Goal: Task Accomplishment & Management: Use online tool/utility

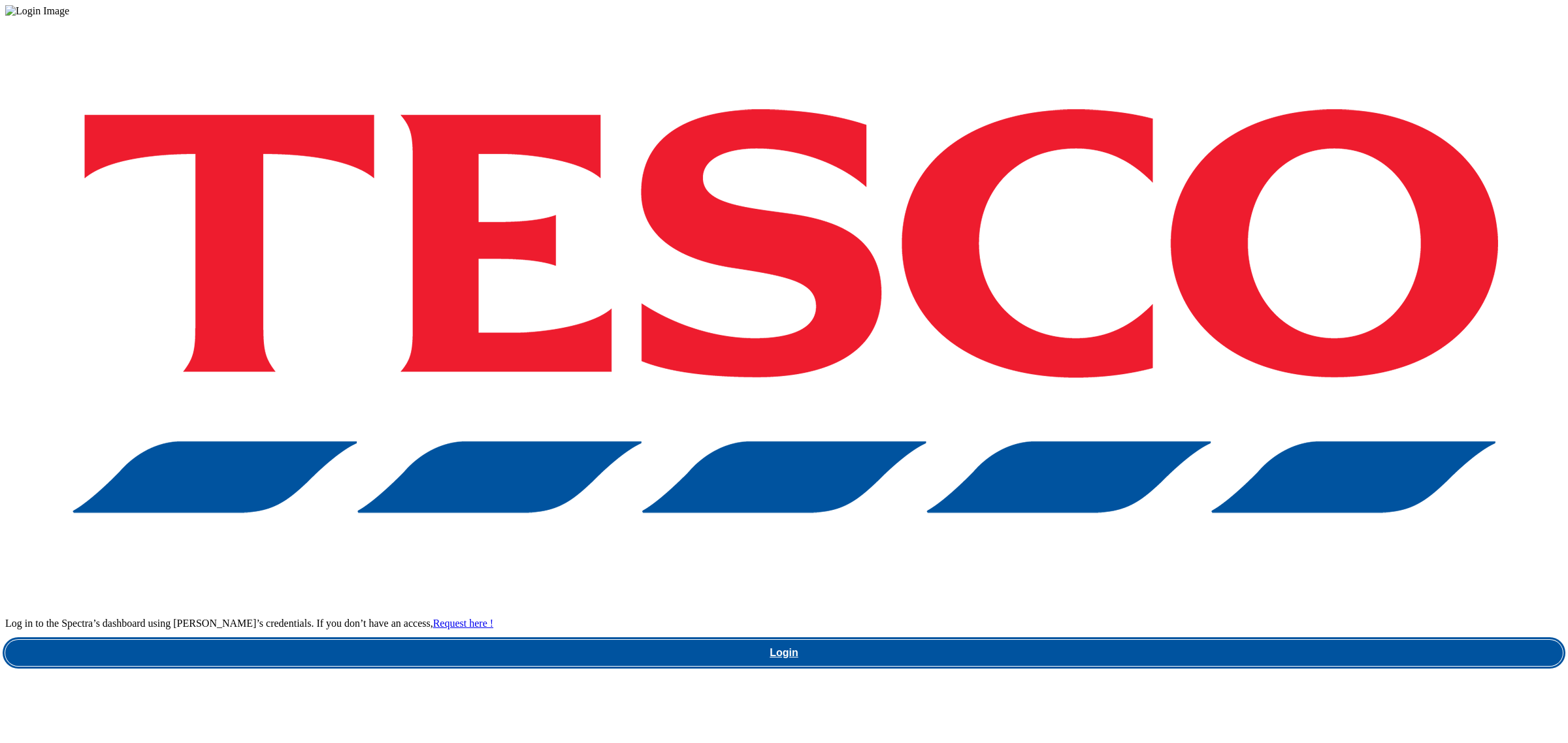
click at [1168, 640] on link "Login" at bounding box center [784, 653] width 1557 height 26
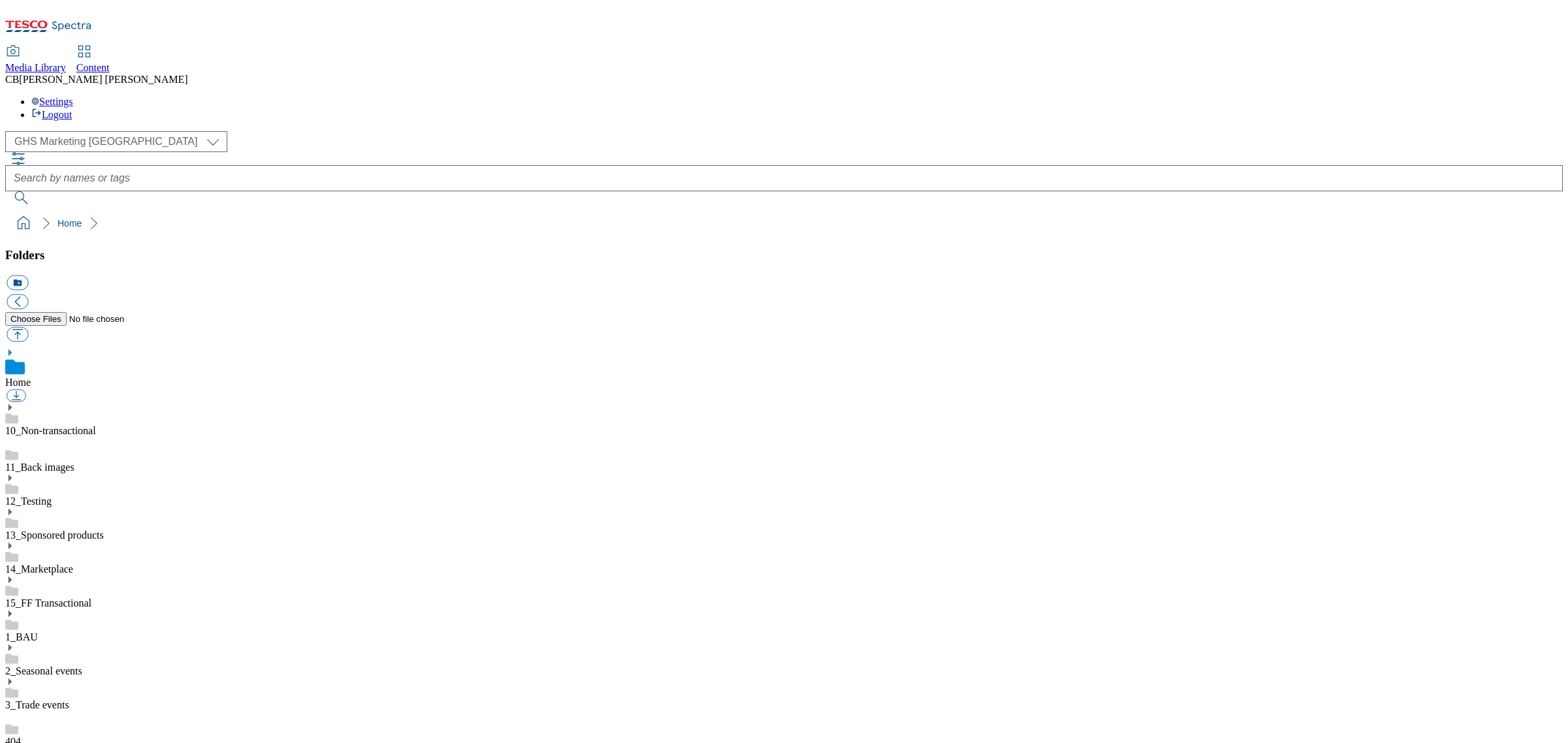
scroll to position [82, 0]
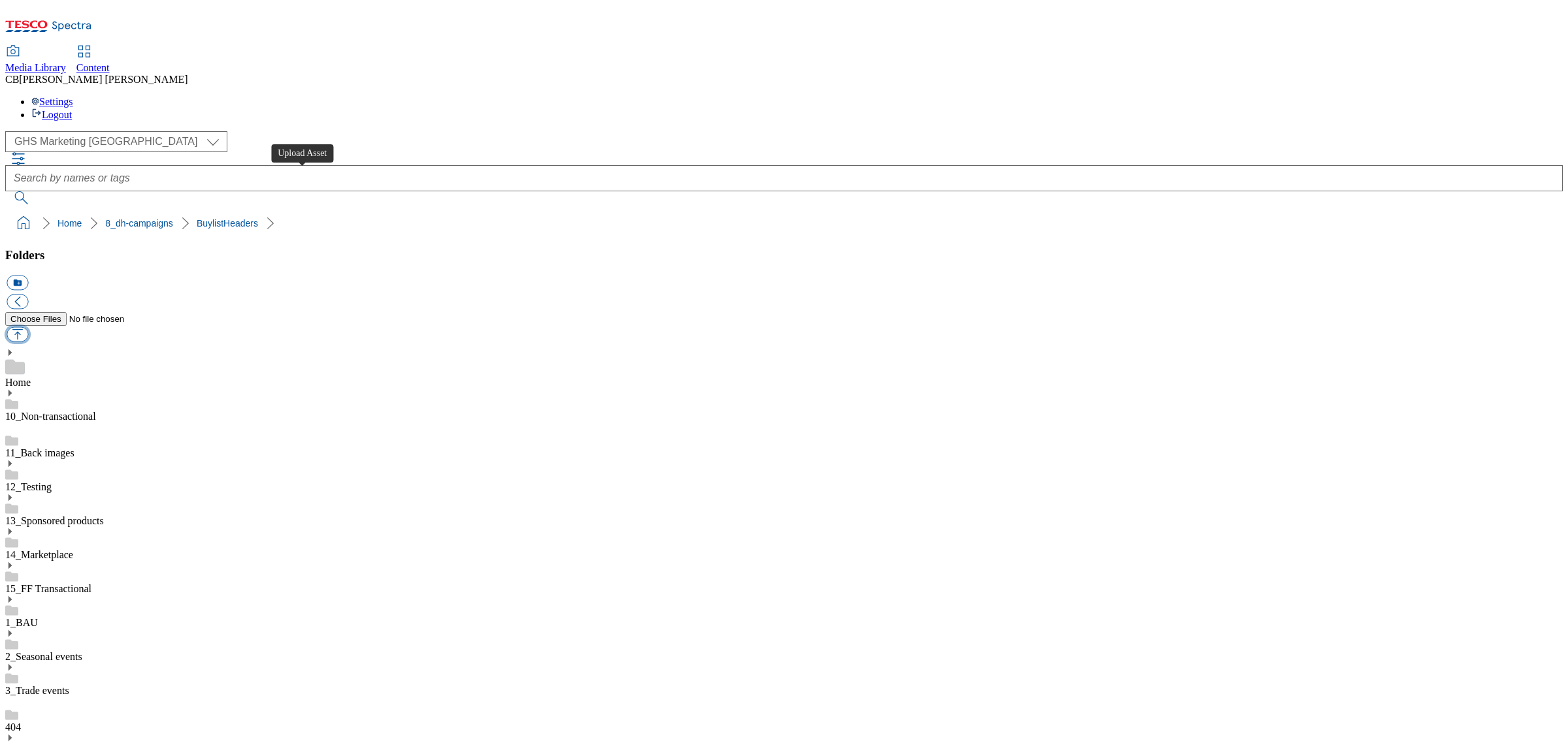
click at [28, 327] on button "button" at bounding box center [18, 335] width 22 height 15
type input "C:\fakepath\1754043620548-BLH_1184x333.png"
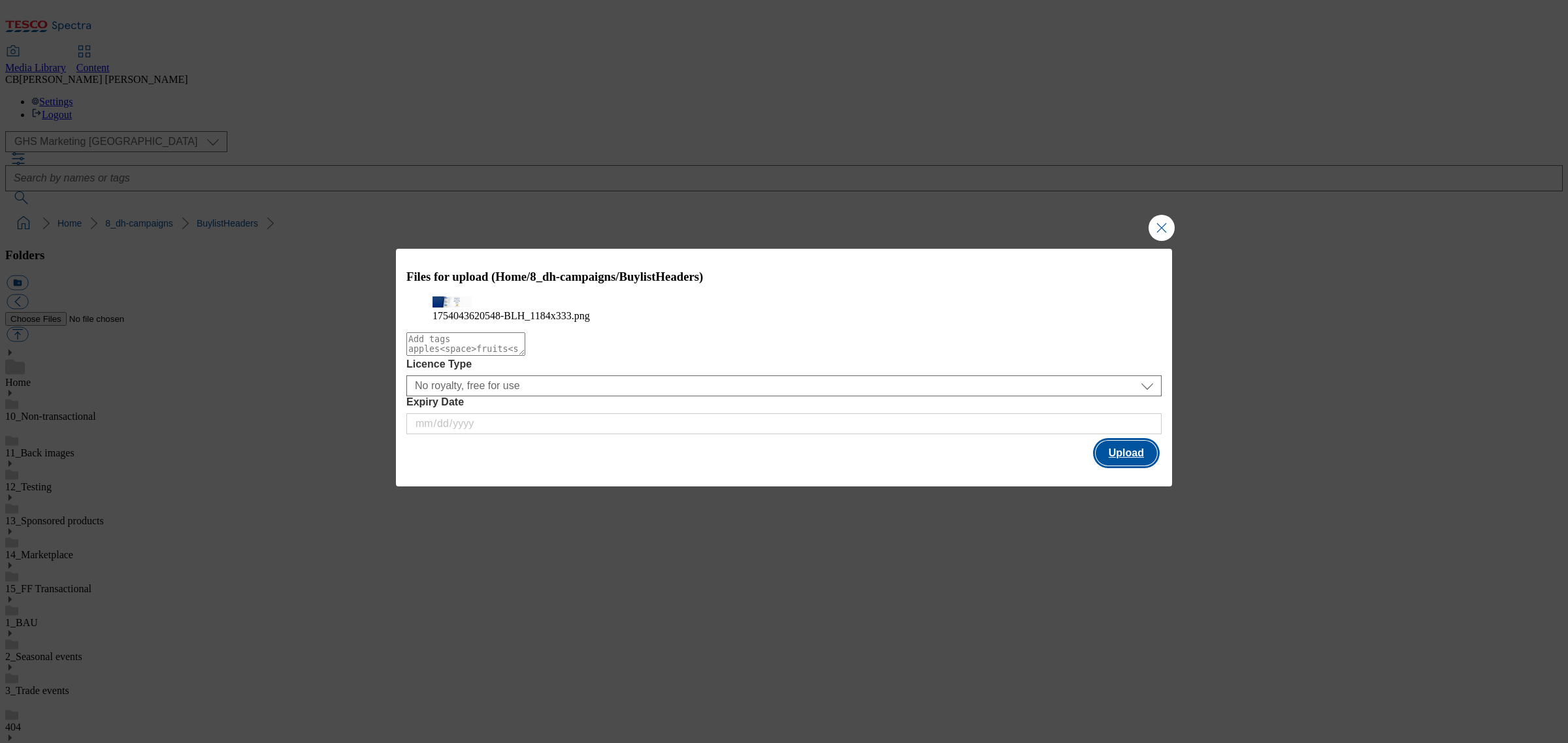
click at [1109, 465] on button "Upload" at bounding box center [1126, 453] width 61 height 25
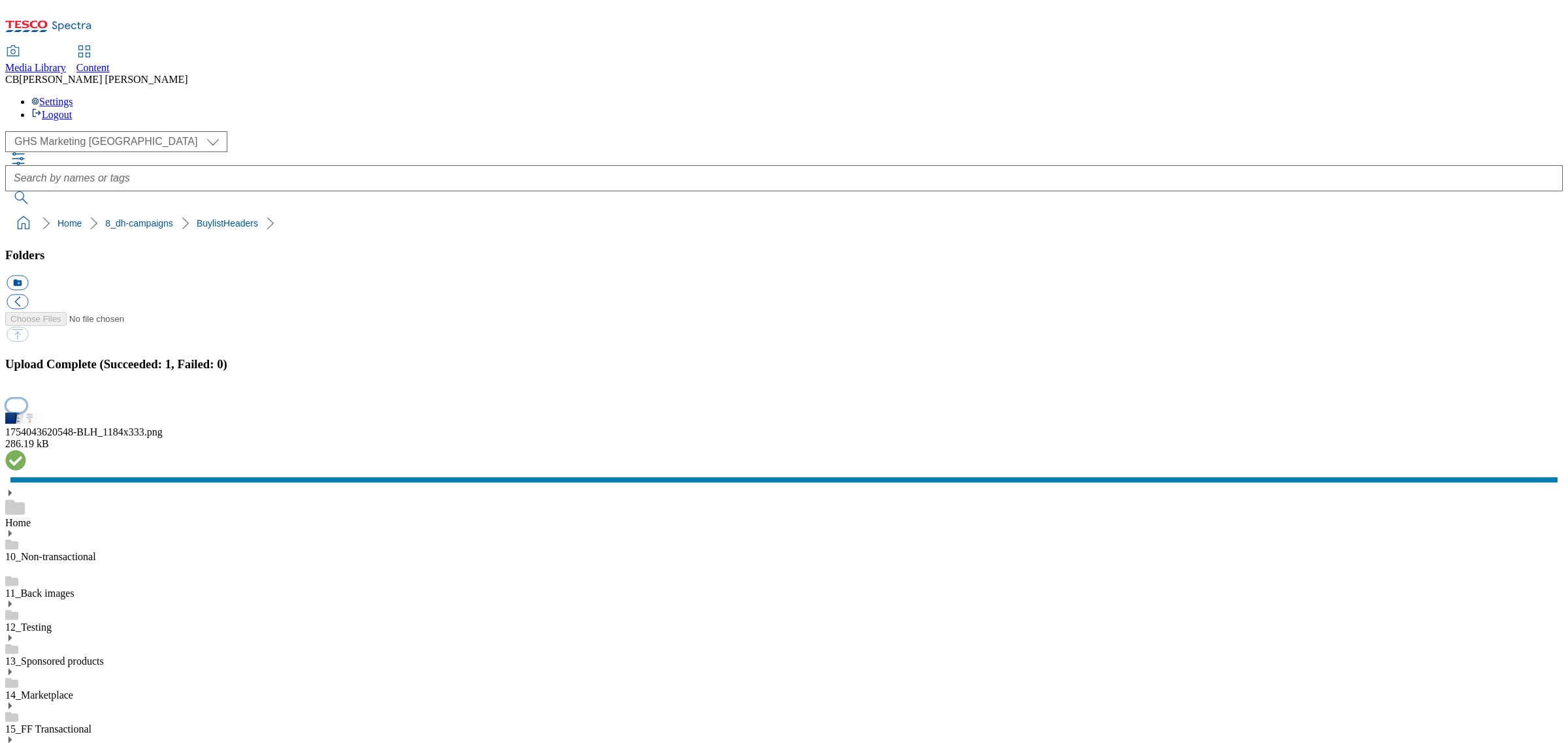
click at [26, 412] on button "button" at bounding box center [16, 405] width 20 height 12
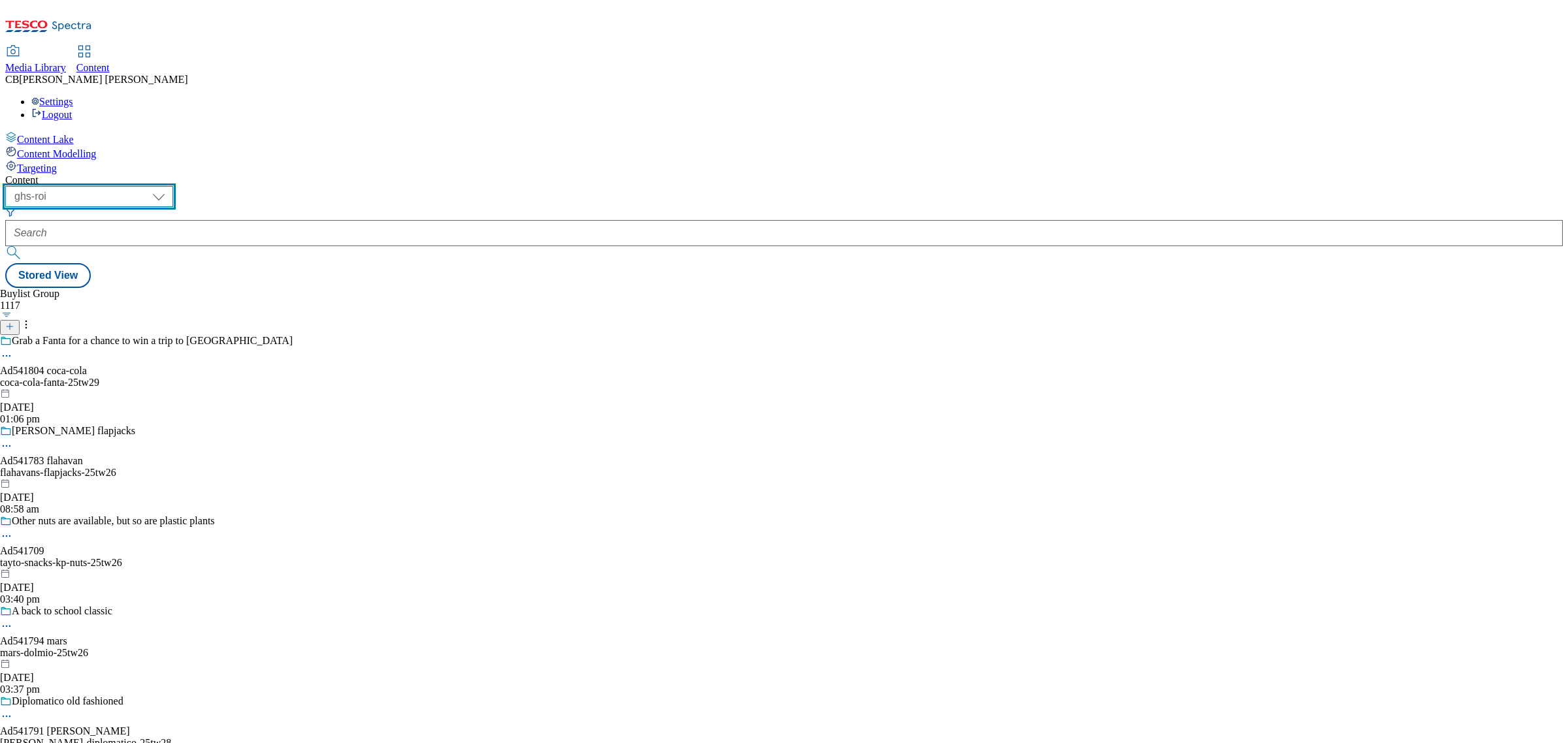
drag, startPoint x: 232, startPoint y: 100, endPoint x: 232, endPoint y: 112, distance: 12.0
click at [173, 186] on select "ghs-roi ghs-[GEOGRAPHIC_DATA]" at bounding box center [89, 196] width 168 height 21
select select "ghs-[GEOGRAPHIC_DATA]"
click at [170, 186] on select "ghs-roi ghs-uk" at bounding box center [89, 196] width 168 height 21
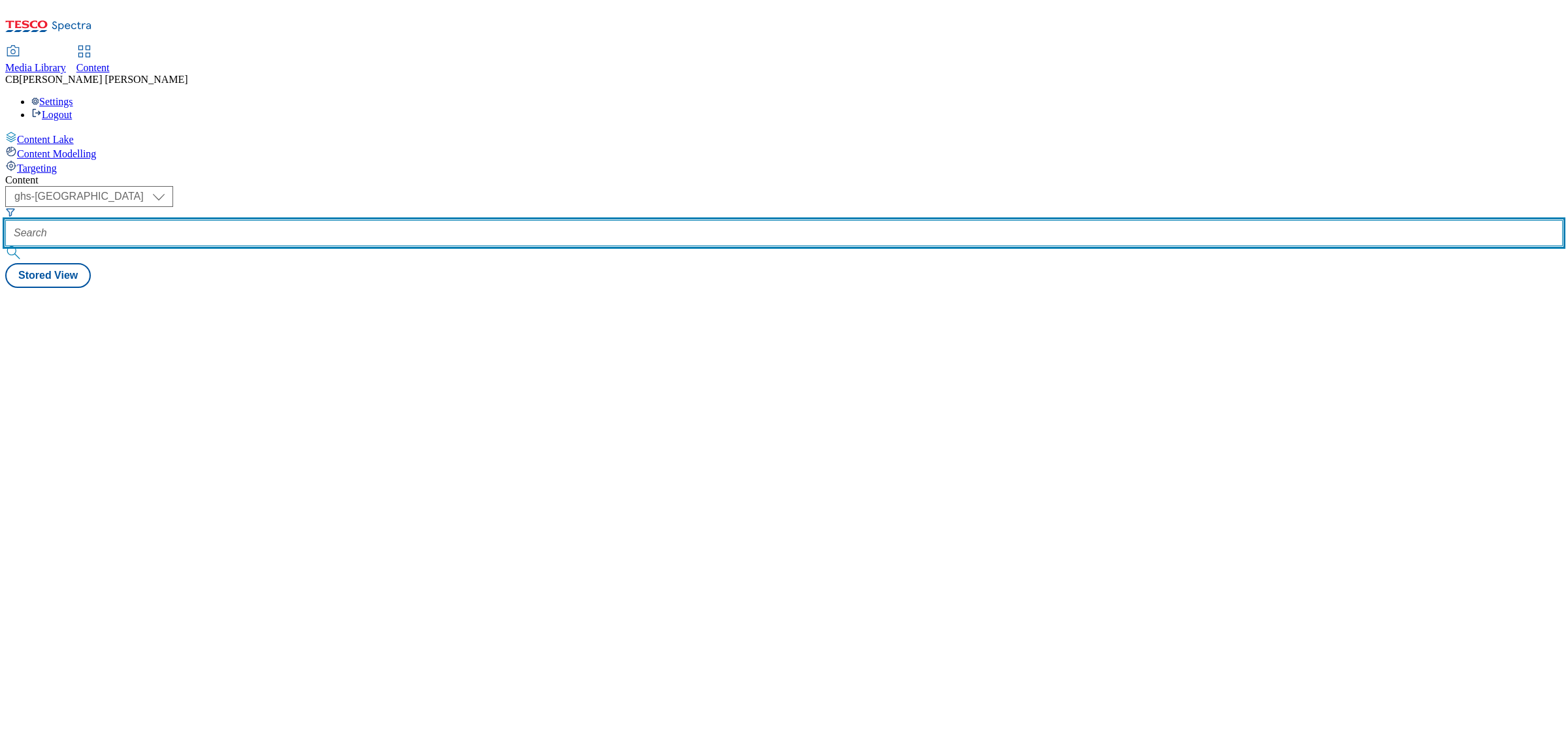
click at [307, 220] on input "text" at bounding box center [784, 233] width 1557 height 26
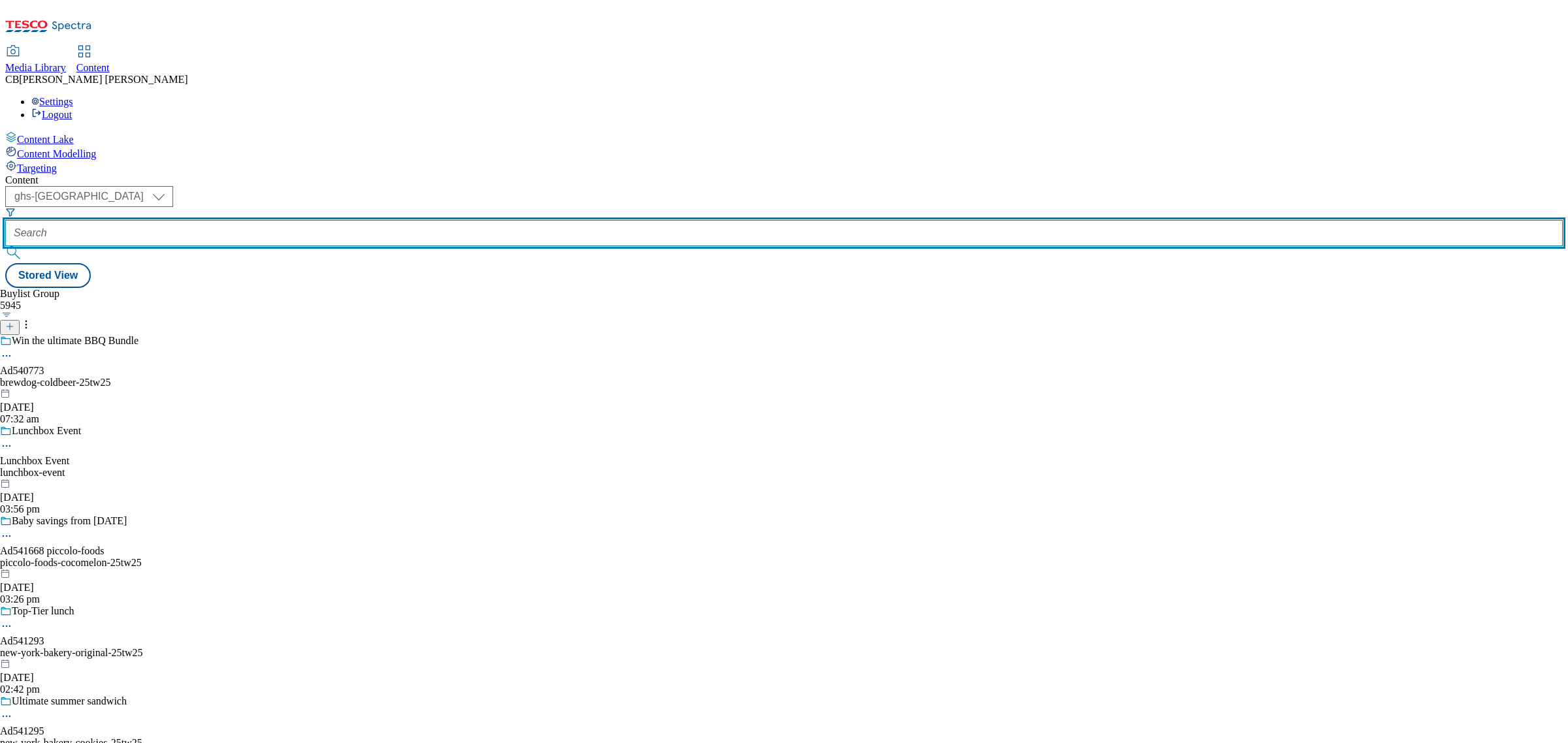
paste input "ul-dove-advanced-care-bodywash"
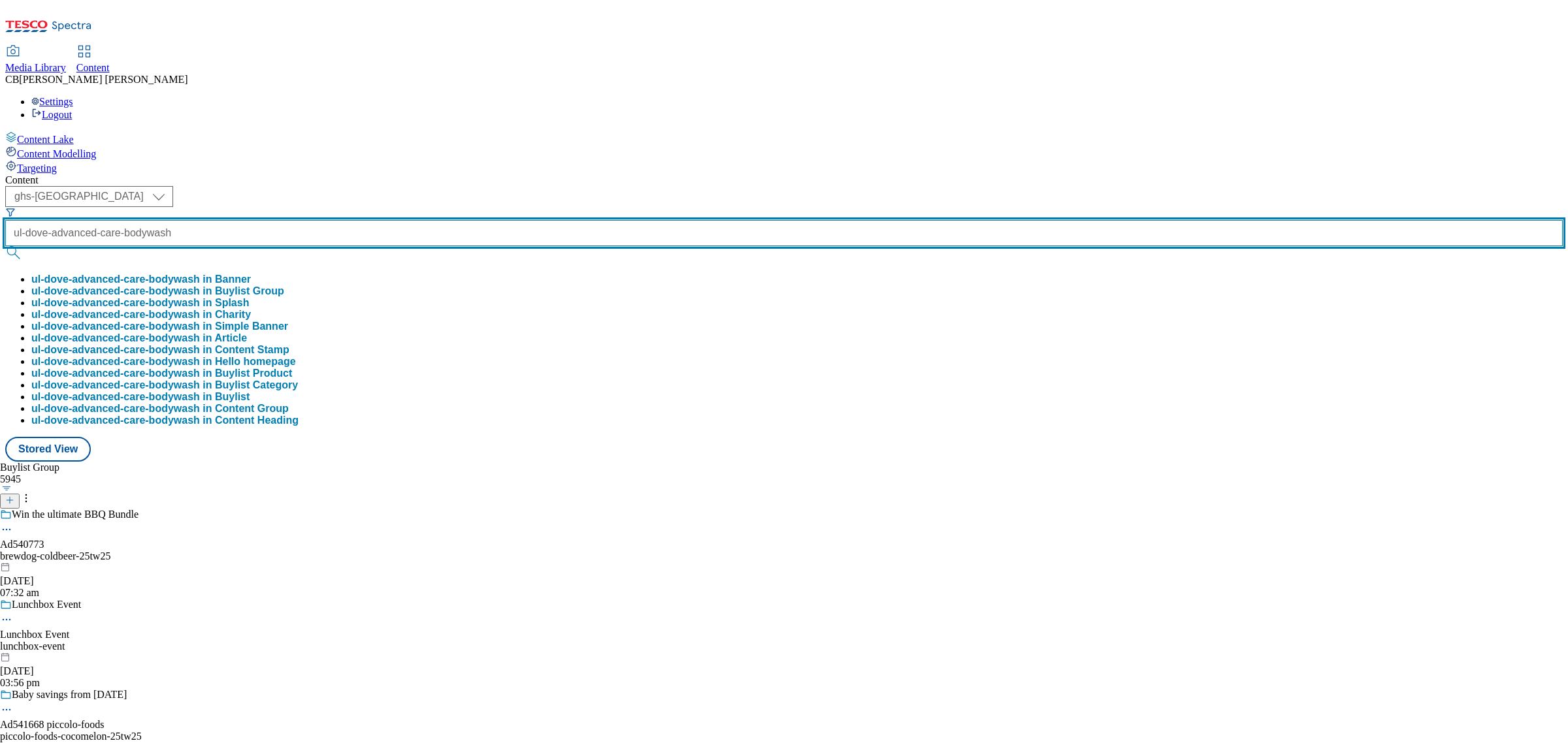
type input "ul-dove-advanced-care-bodywash"
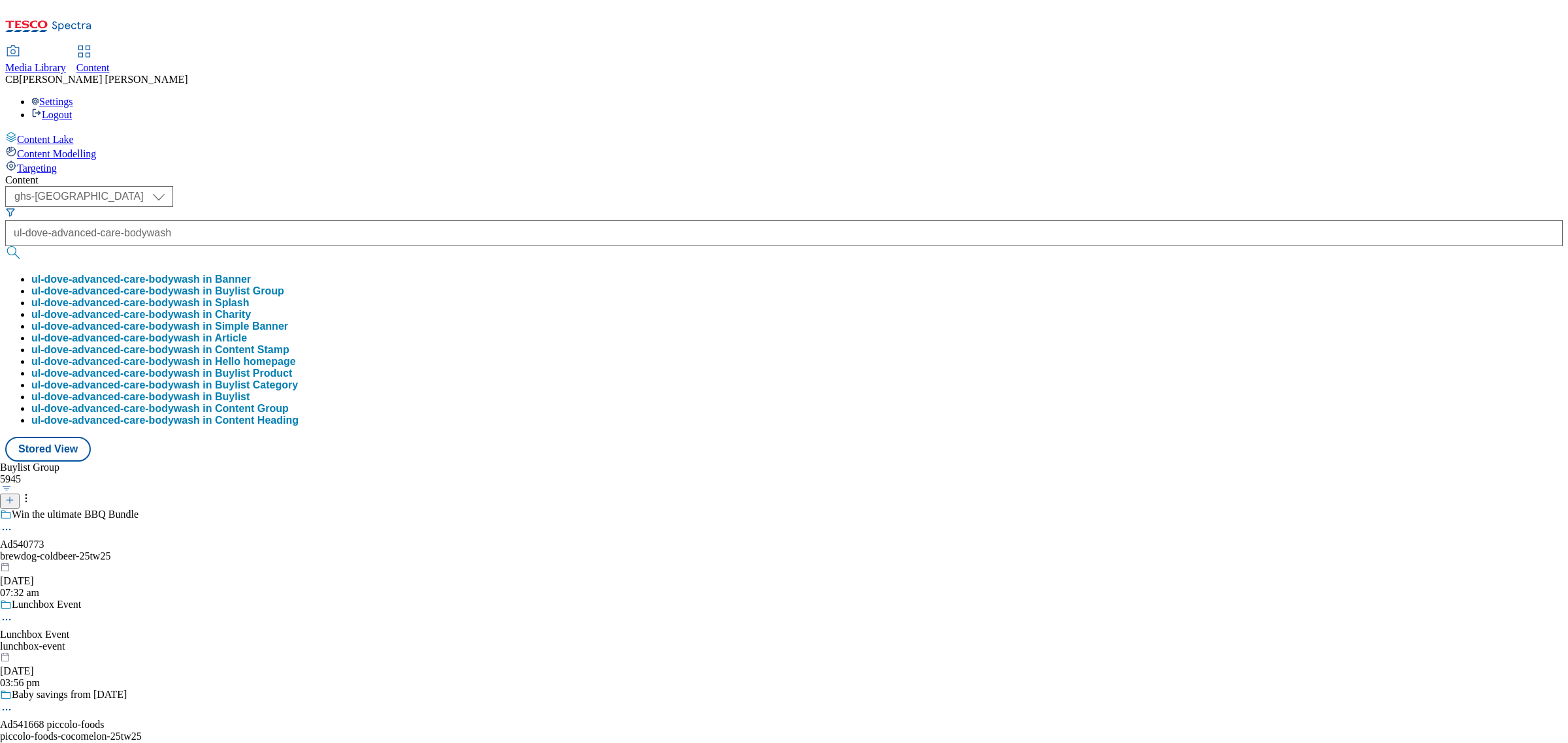
click at [284, 286] on button "ul-dove-advanced-care-bodywash in Buylist Group" at bounding box center [158, 291] width 253 height 11
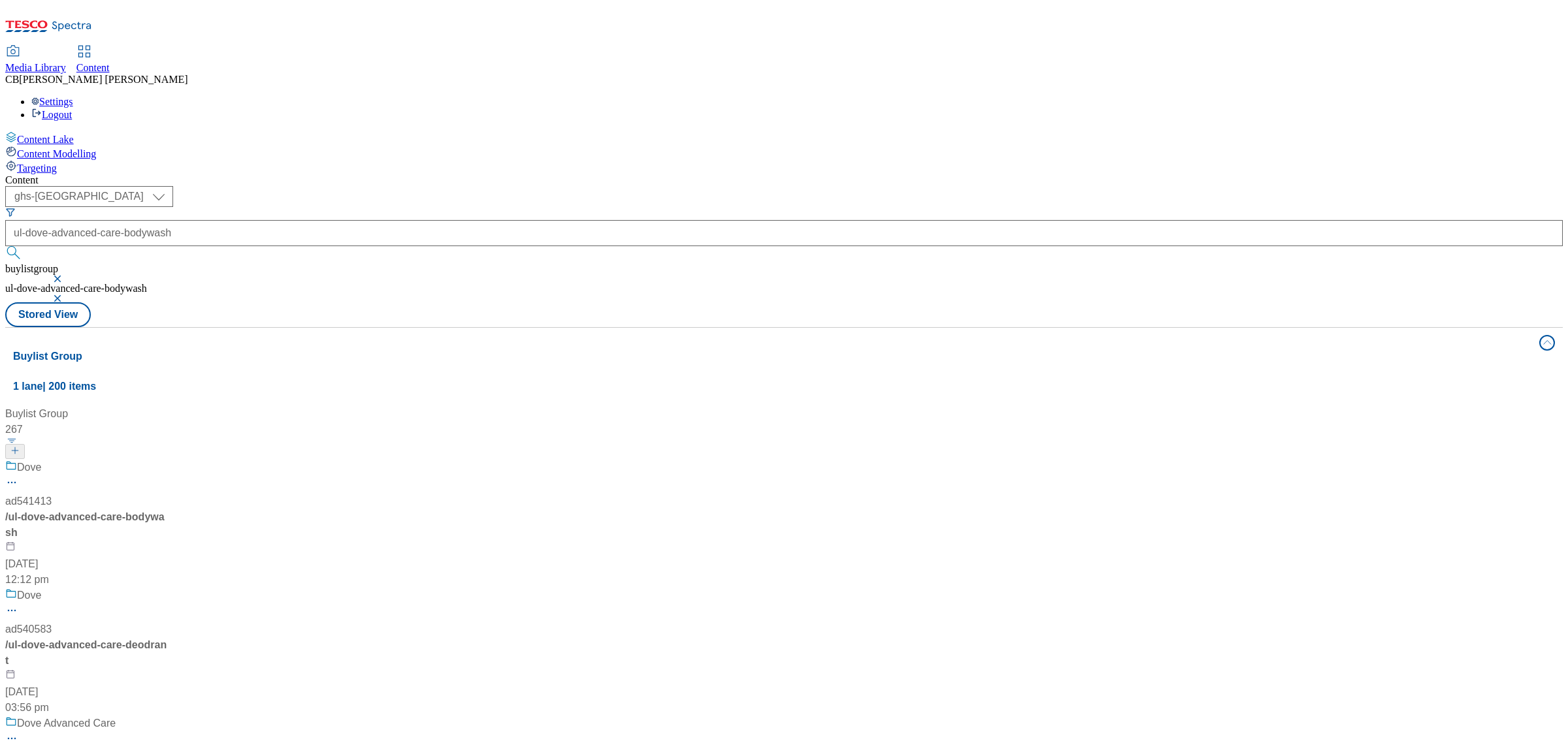
click at [217, 460] on div "Dove ad541413 / ul-dove-advanced-care-bodywash 31 Jul 2025 12:12 pm" at bounding box center [111, 524] width 212 height 128
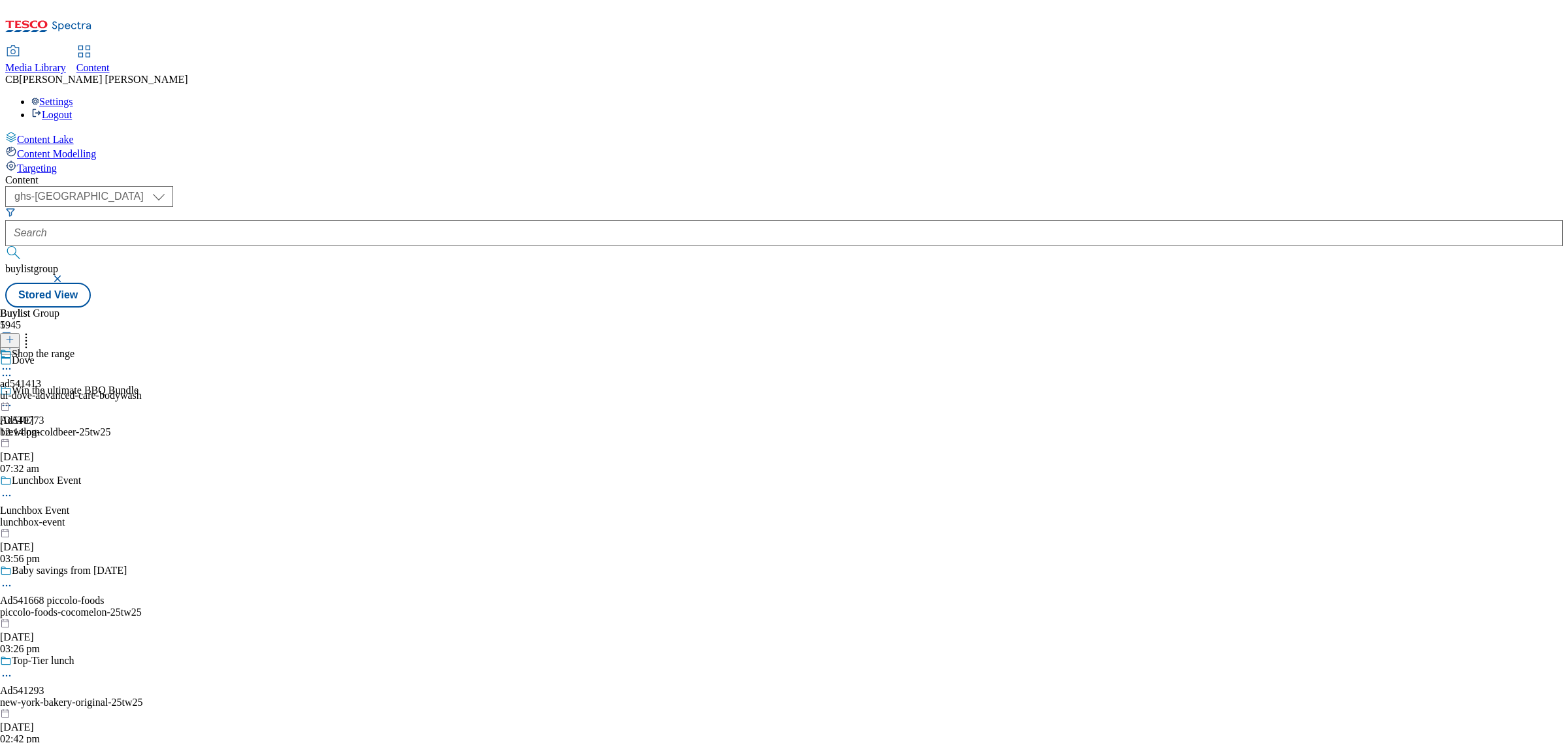
click at [13, 362] on icon at bounding box center [6, 368] width 13 height 13
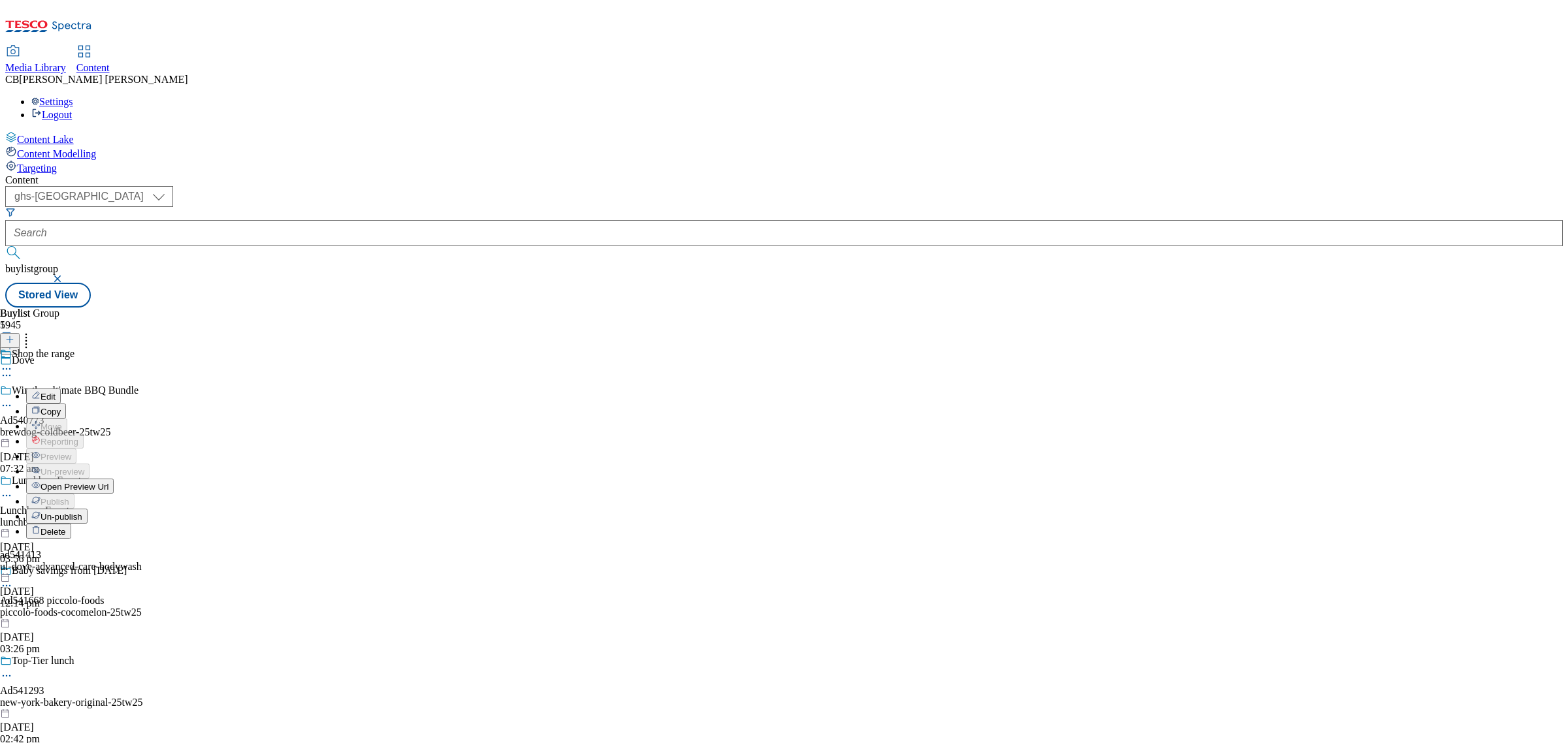
click at [61, 389] on button "Edit" at bounding box center [43, 396] width 34 height 15
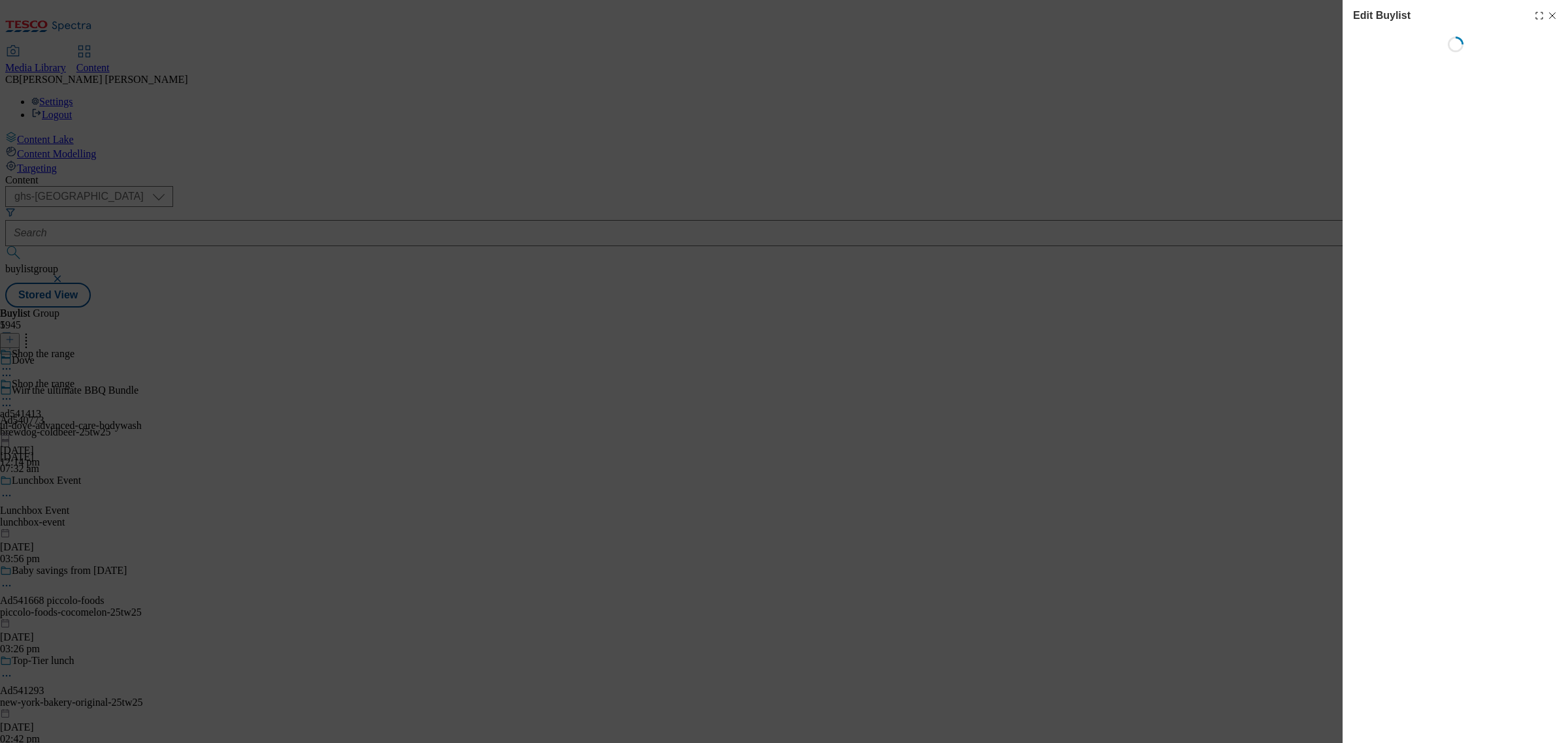
select select "tactical"
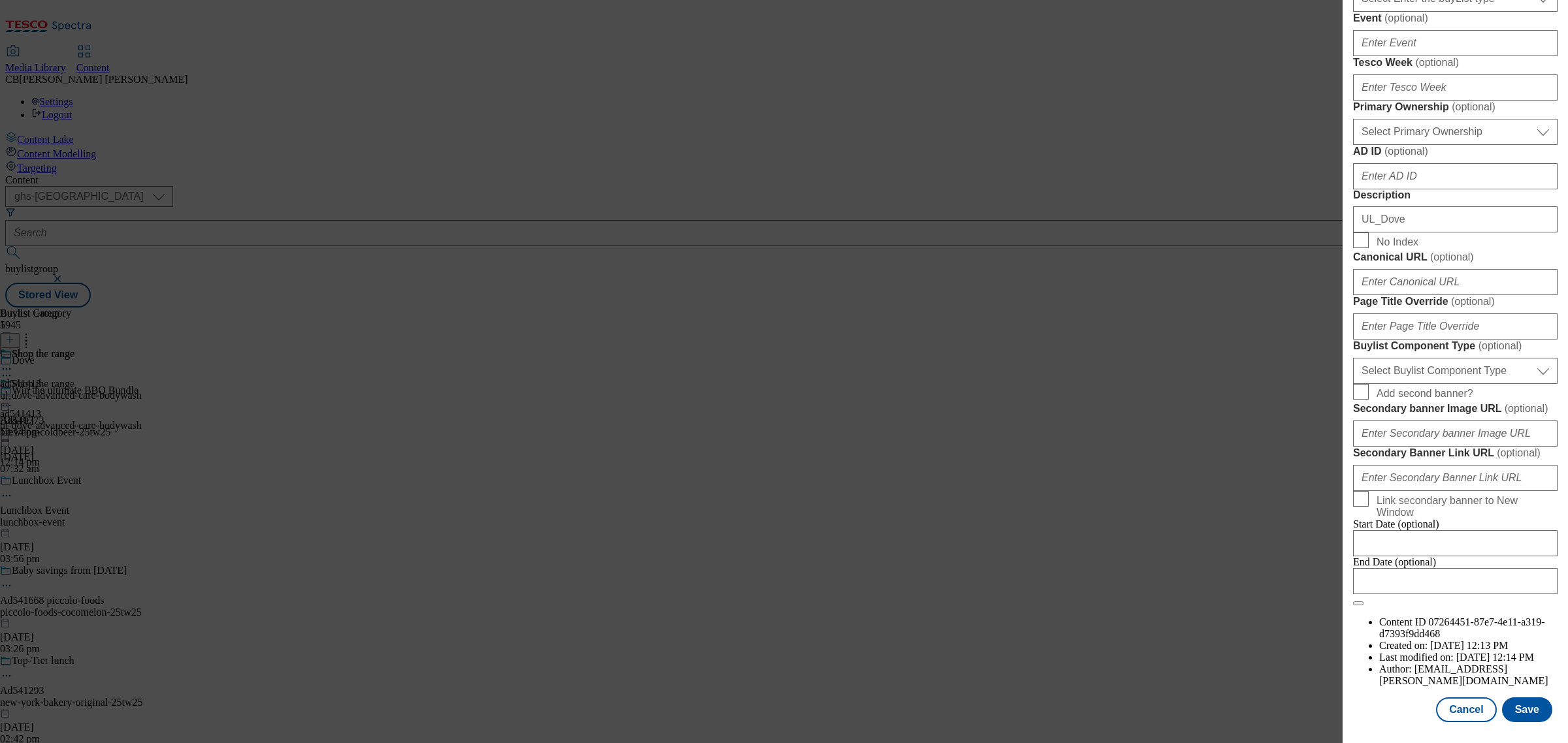
scroll to position [1001, 0]
click at [1461, 358] on select "Select Buylist Component Type Banner Competition Header Meal" at bounding box center [1455, 370] width 204 height 26
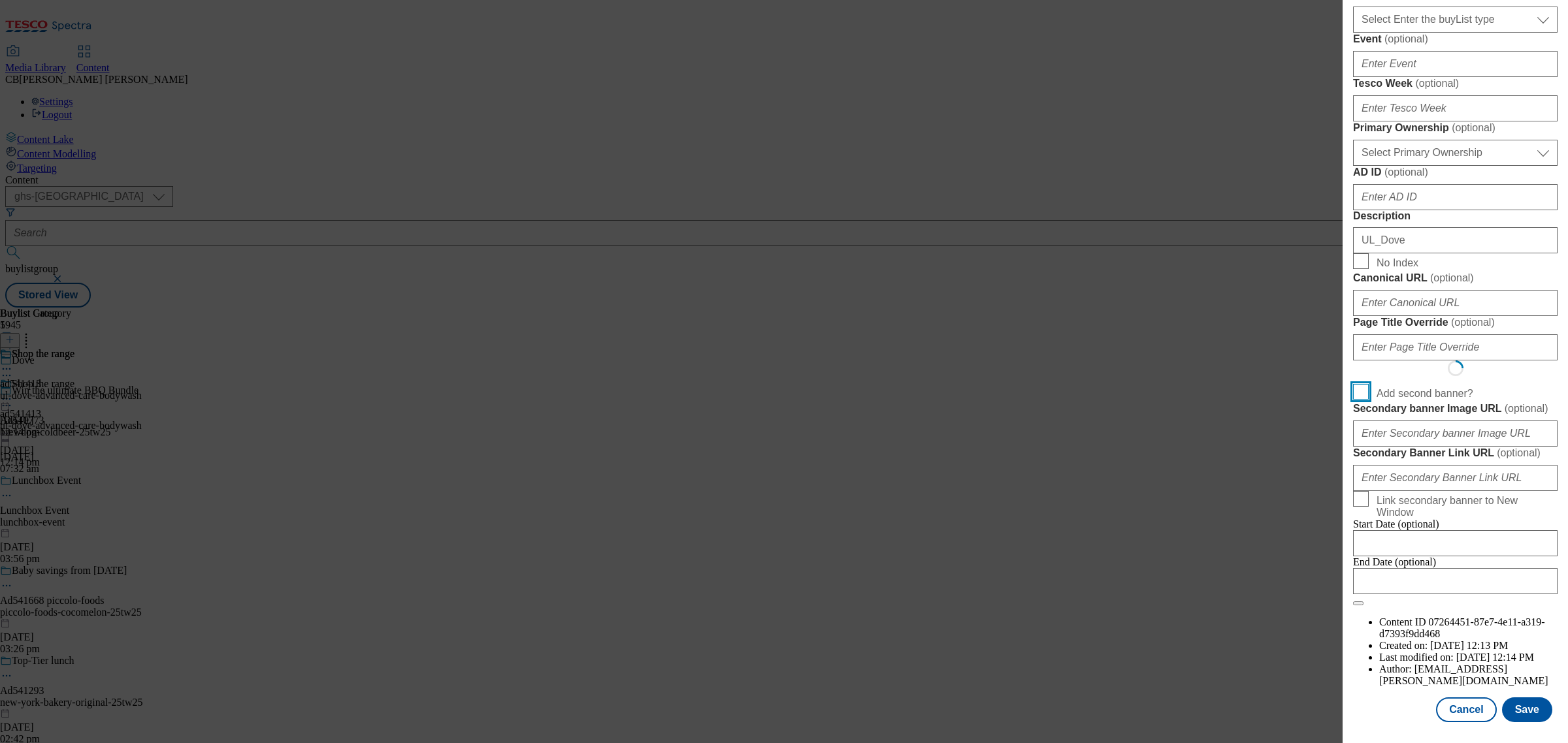
scroll to position [961, 0]
select select "Banner"
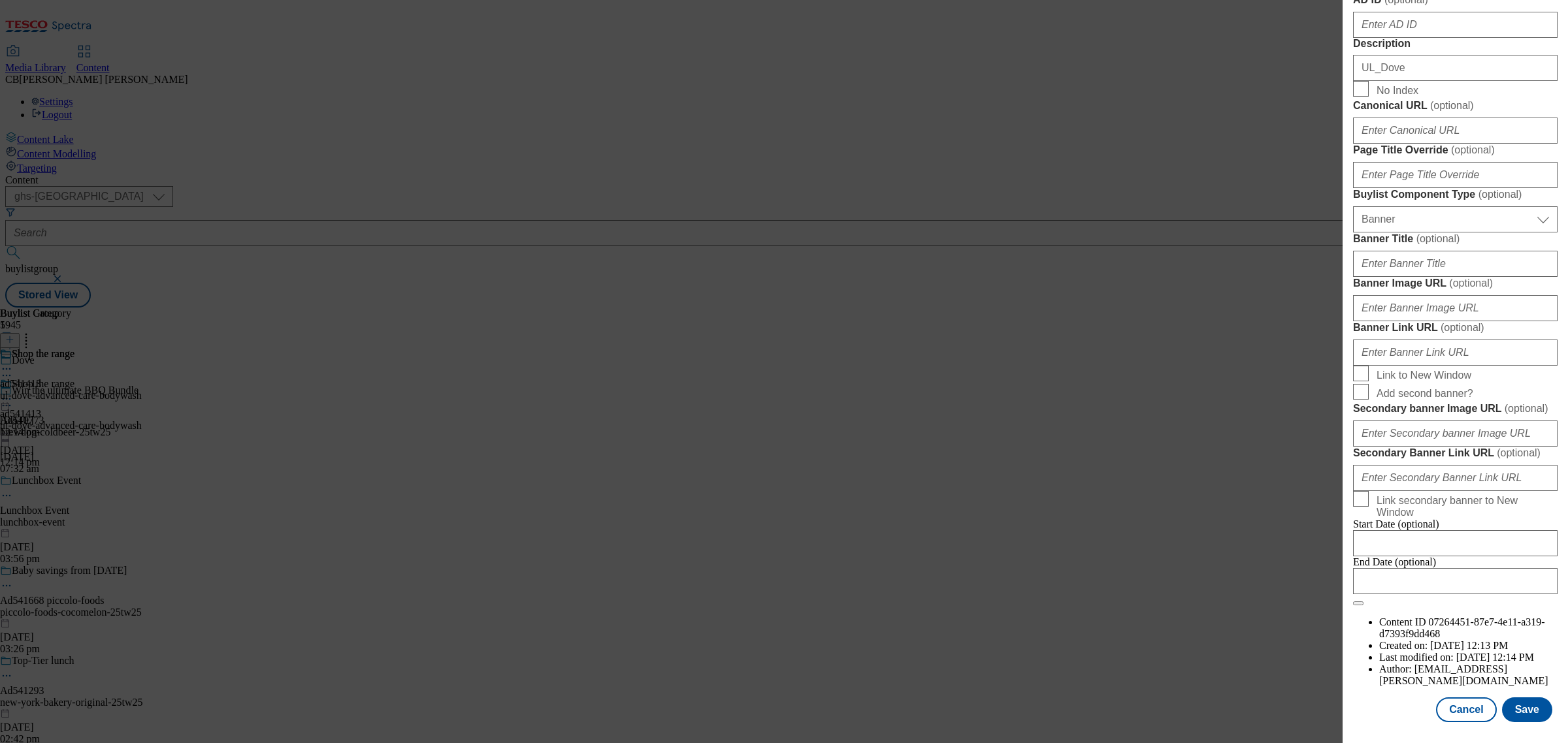
scroll to position [1236, 0]
click at [1459, 295] on input "Banner Image URL ( optional )" at bounding box center [1455, 308] width 204 height 26
paste input "https://digitalcontent.api.tesco.com/v2/media/ghs-mktg/8790dcac-8f20-4163-b4b8-…"
type input "https://digitalcontent.api.tesco.com/v2/media/ghs-mktg/8790dcac-8f20-4163-b4b8-…"
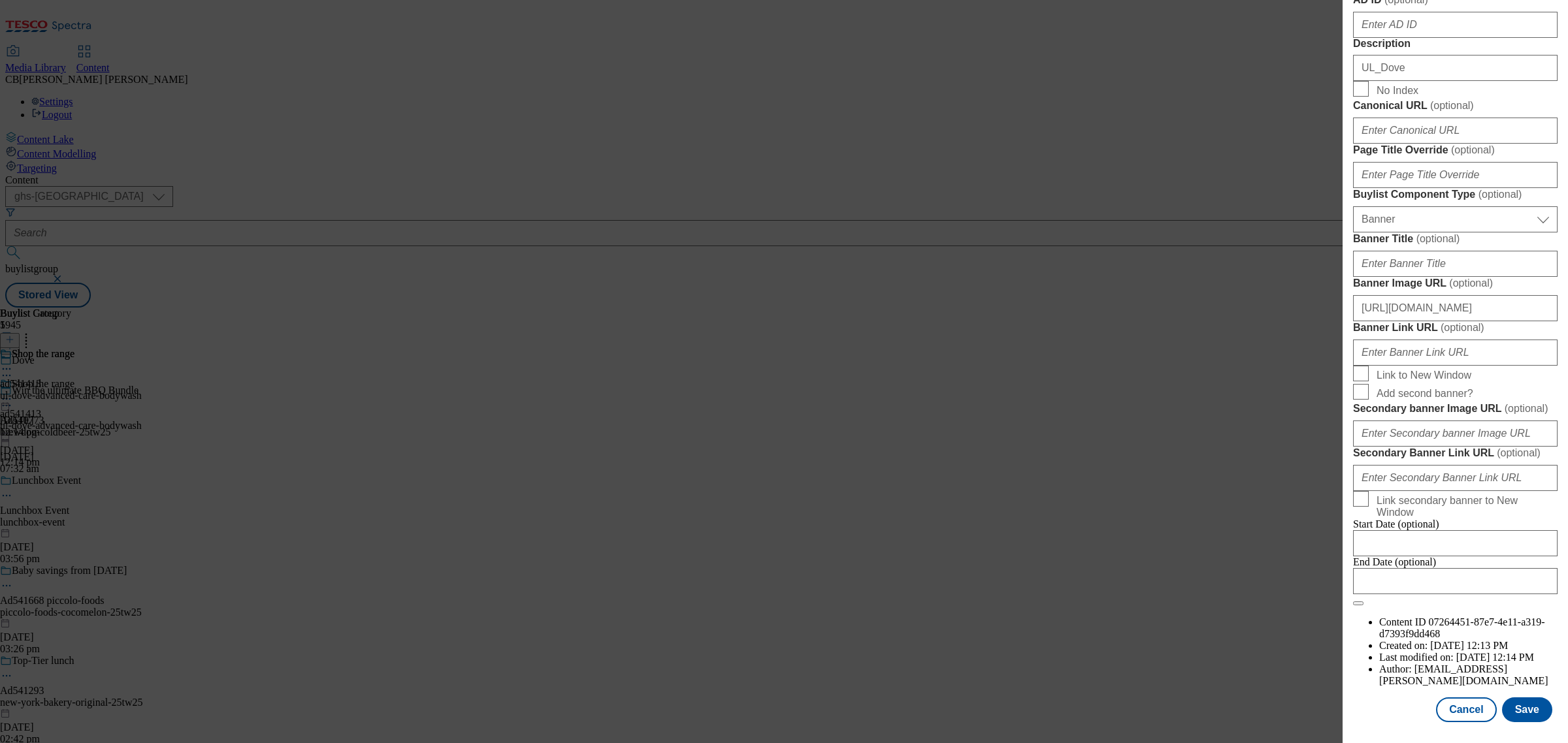
click at [1500, 171] on form "Label ad541413 Tracking Name DH_ad541413 Friendly Name ul-dove-advanced-care-bo…" at bounding box center [1455, 72] width 204 height 1068
click at [1513, 697] on button "Save" at bounding box center [1527, 709] width 51 height 25
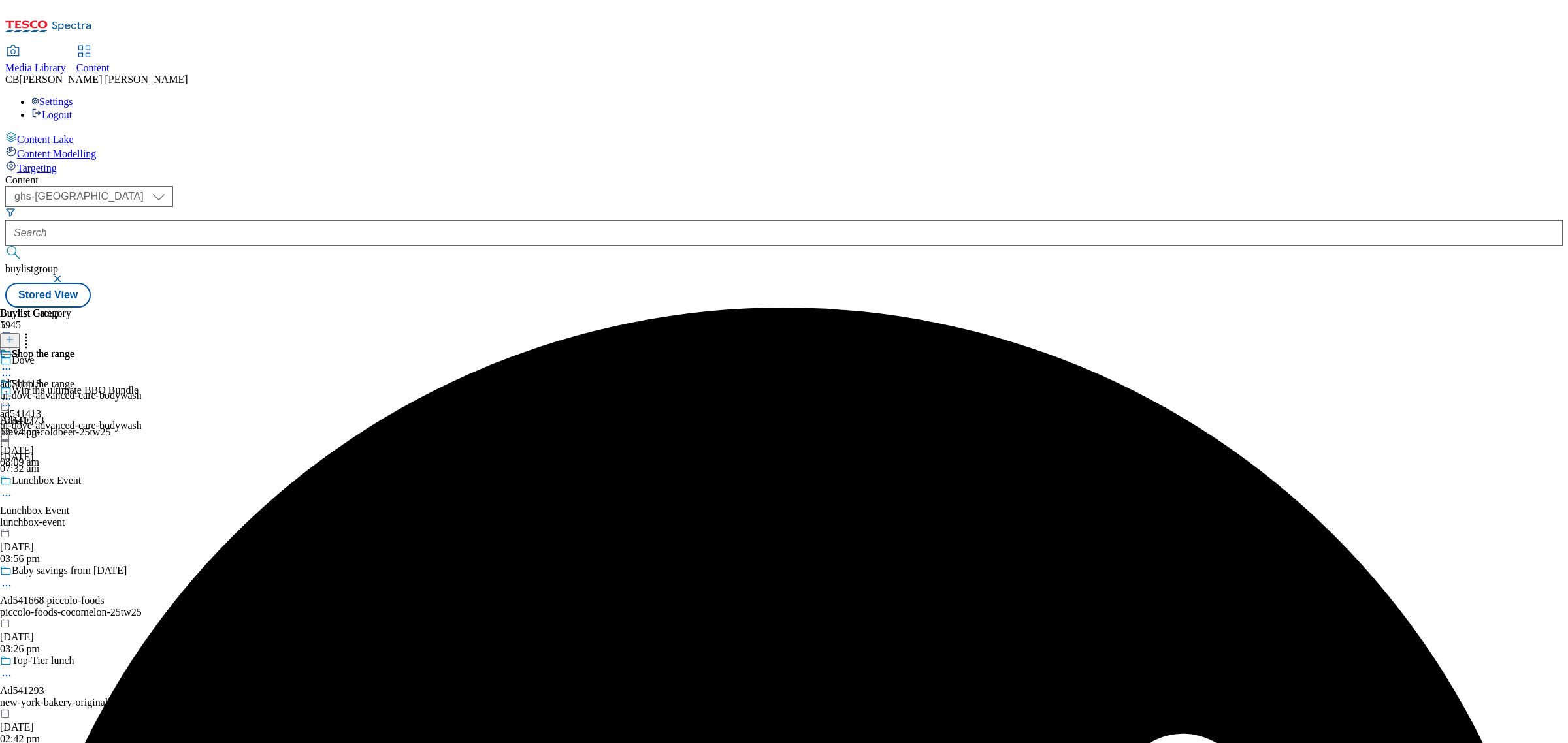
click at [13, 393] on icon at bounding box center [6, 399] width 13 height 13
click at [76, 479] on button "Preview" at bounding box center [51, 486] width 51 height 15
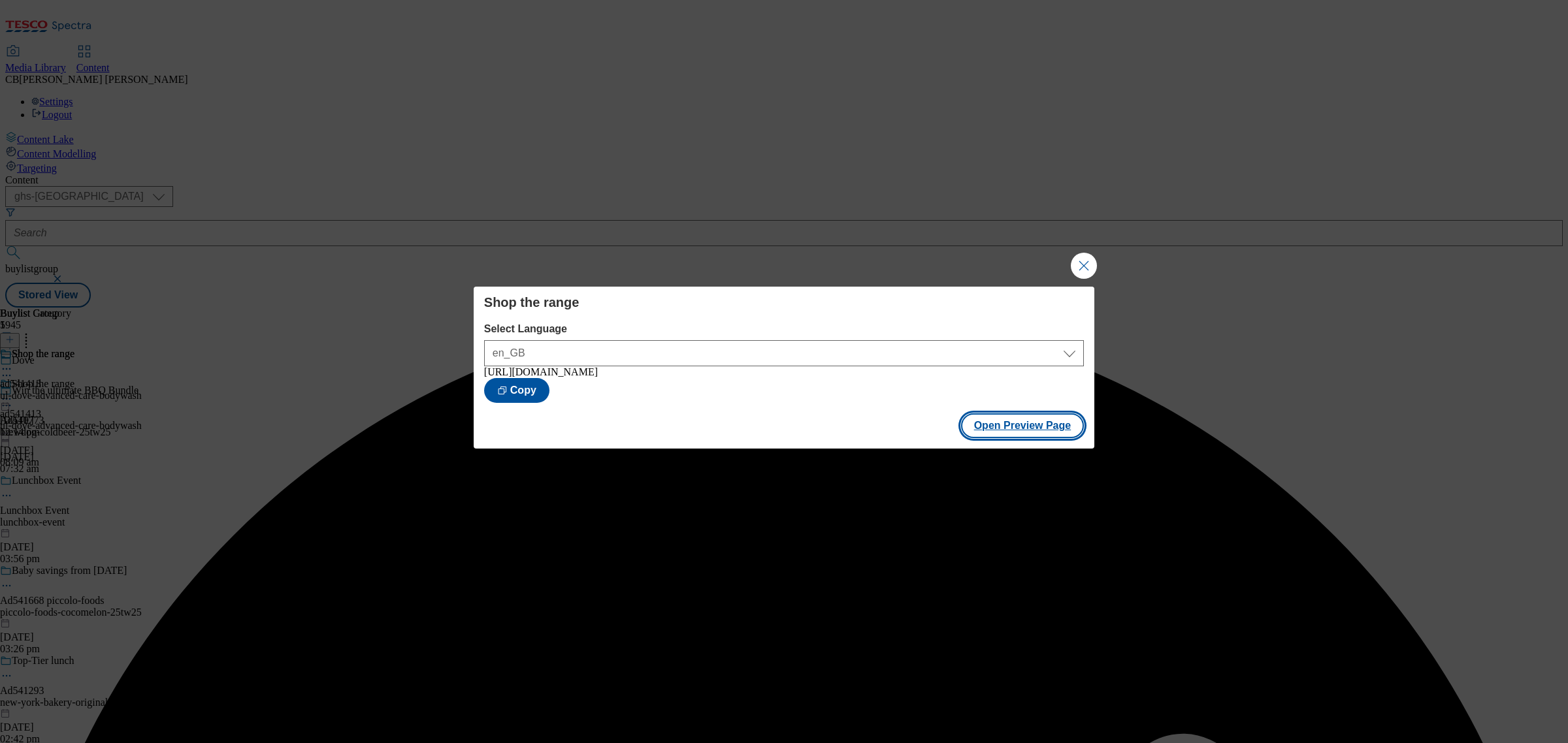
click at [1047, 436] on button "Open Preview Page" at bounding box center [1022, 426] width 123 height 25
click at [1090, 260] on button "Close Modal" at bounding box center [1084, 265] width 26 height 26
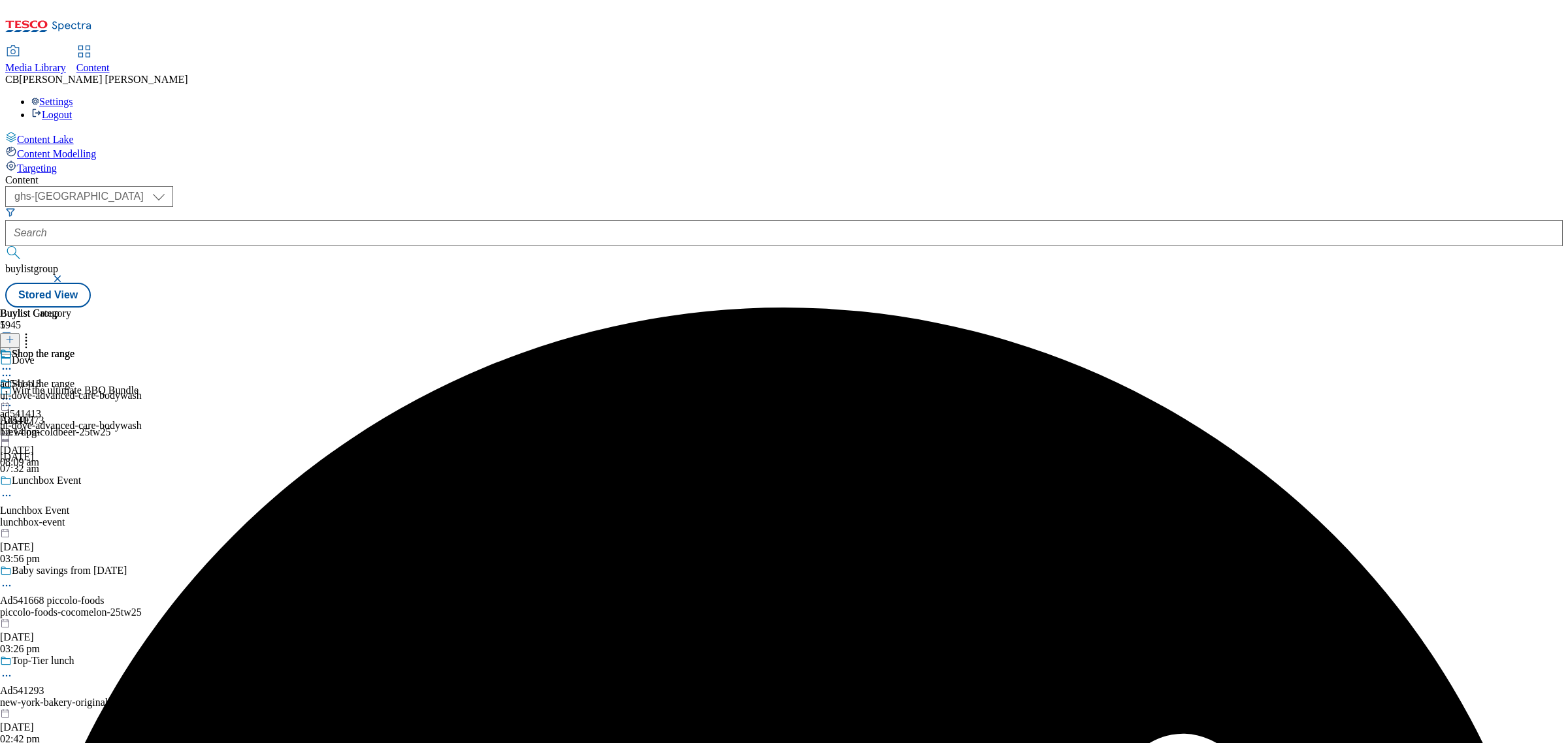
click at [13, 393] on icon at bounding box center [6, 399] width 13 height 13
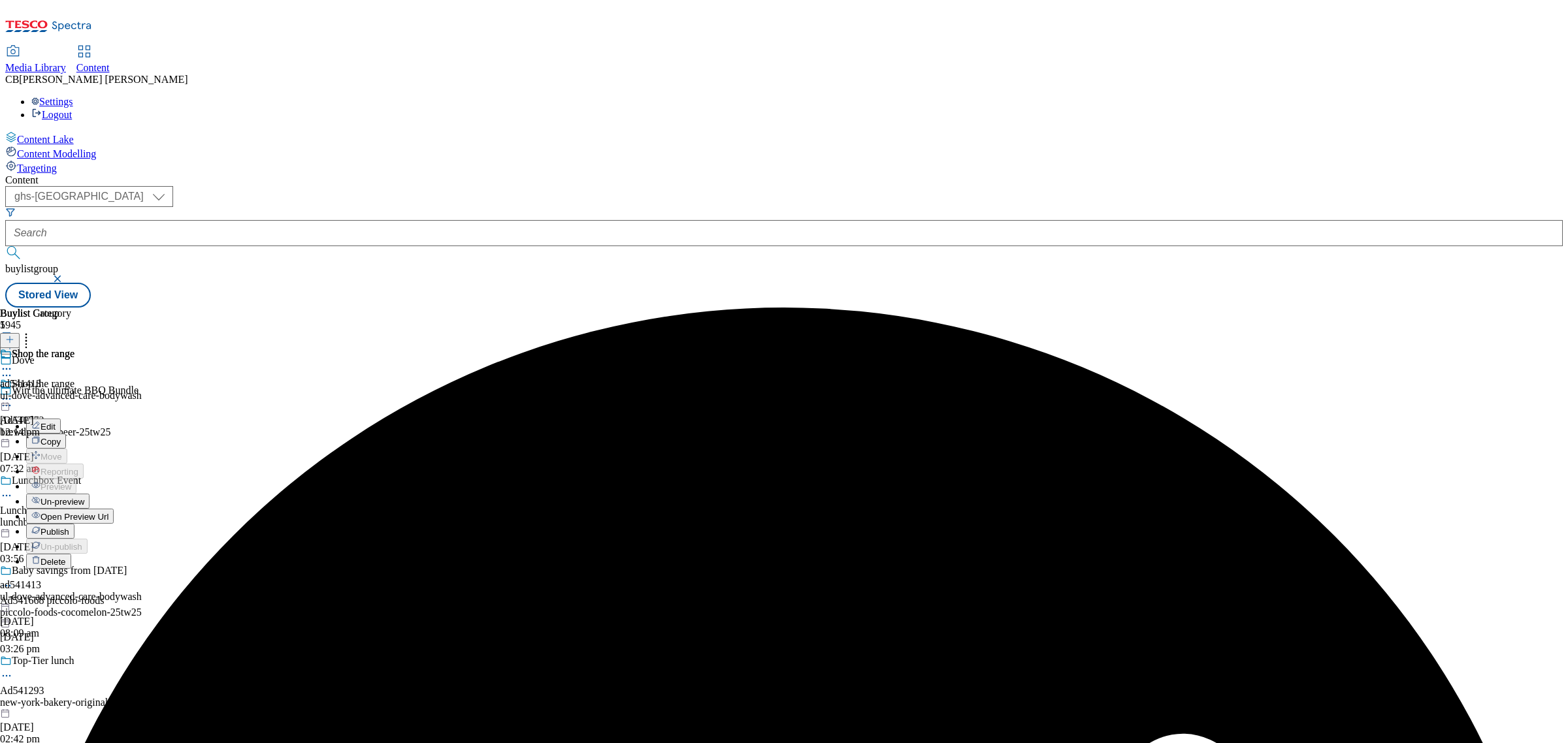
click at [69, 527] on span "Publish" at bounding box center [55, 531] width 29 height 10
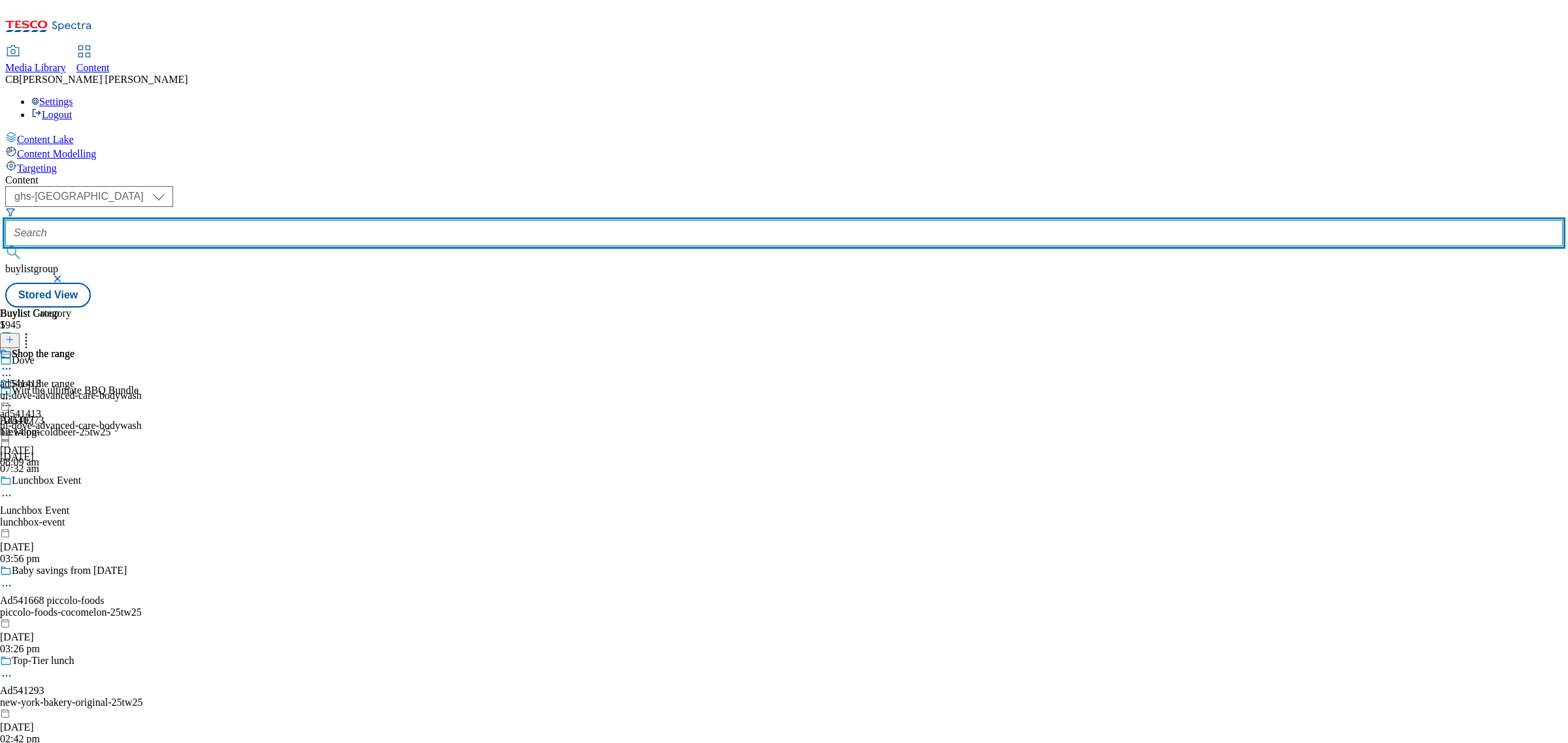
click at [313, 220] on input "text" at bounding box center [784, 233] width 1557 height 26
paste input "emmi-caffe-latte-25tw25"
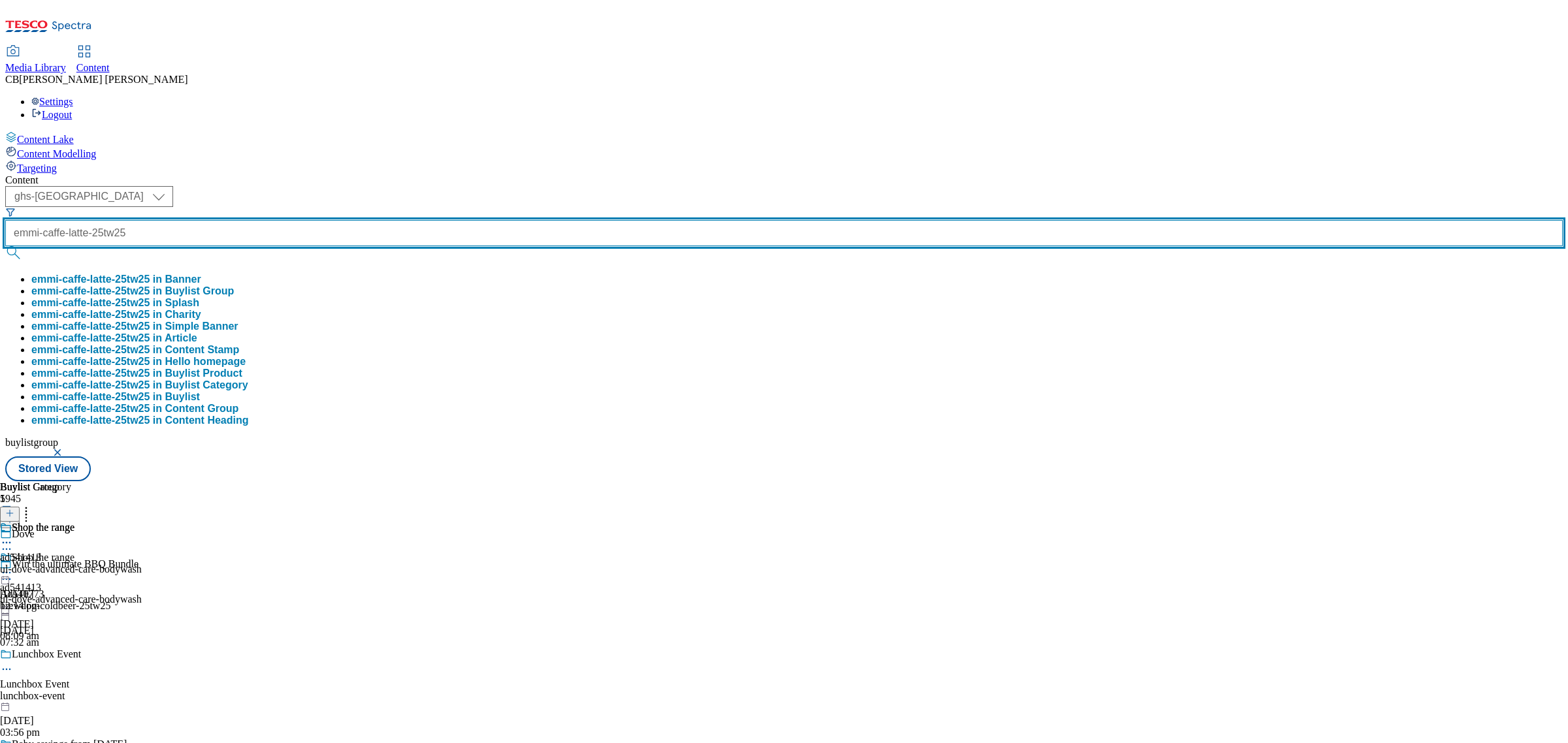
scroll to position [0, 7]
type input "emmi-caffe-latte-25tw25"
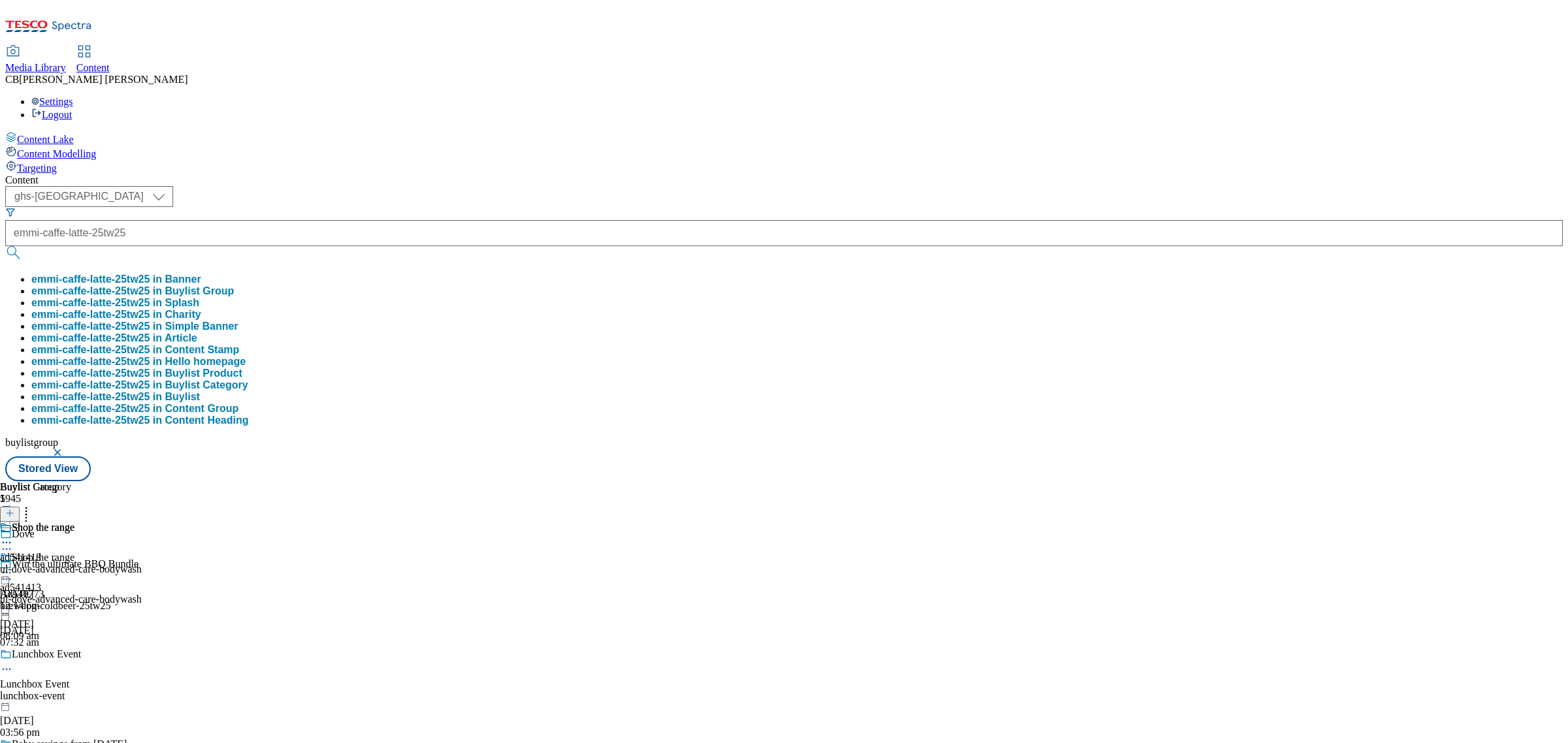
click at [234, 286] on button "emmi-caffe-latte-25tw25 in Buylist Group" at bounding box center [133, 291] width 203 height 11
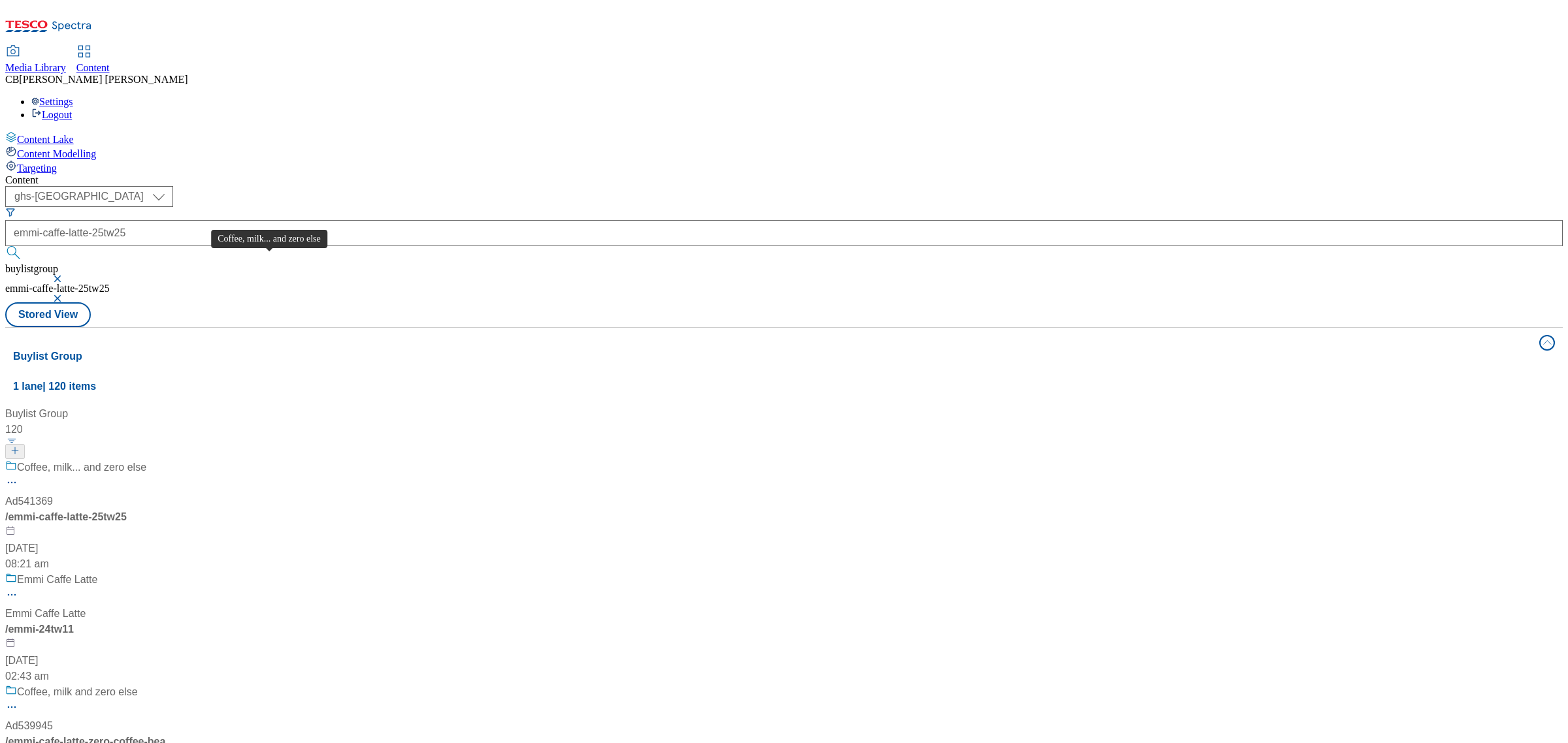
click at [146, 460] on span "Coffee, milk... and zero else" at bounding box center [82, 468] width 129 height 16
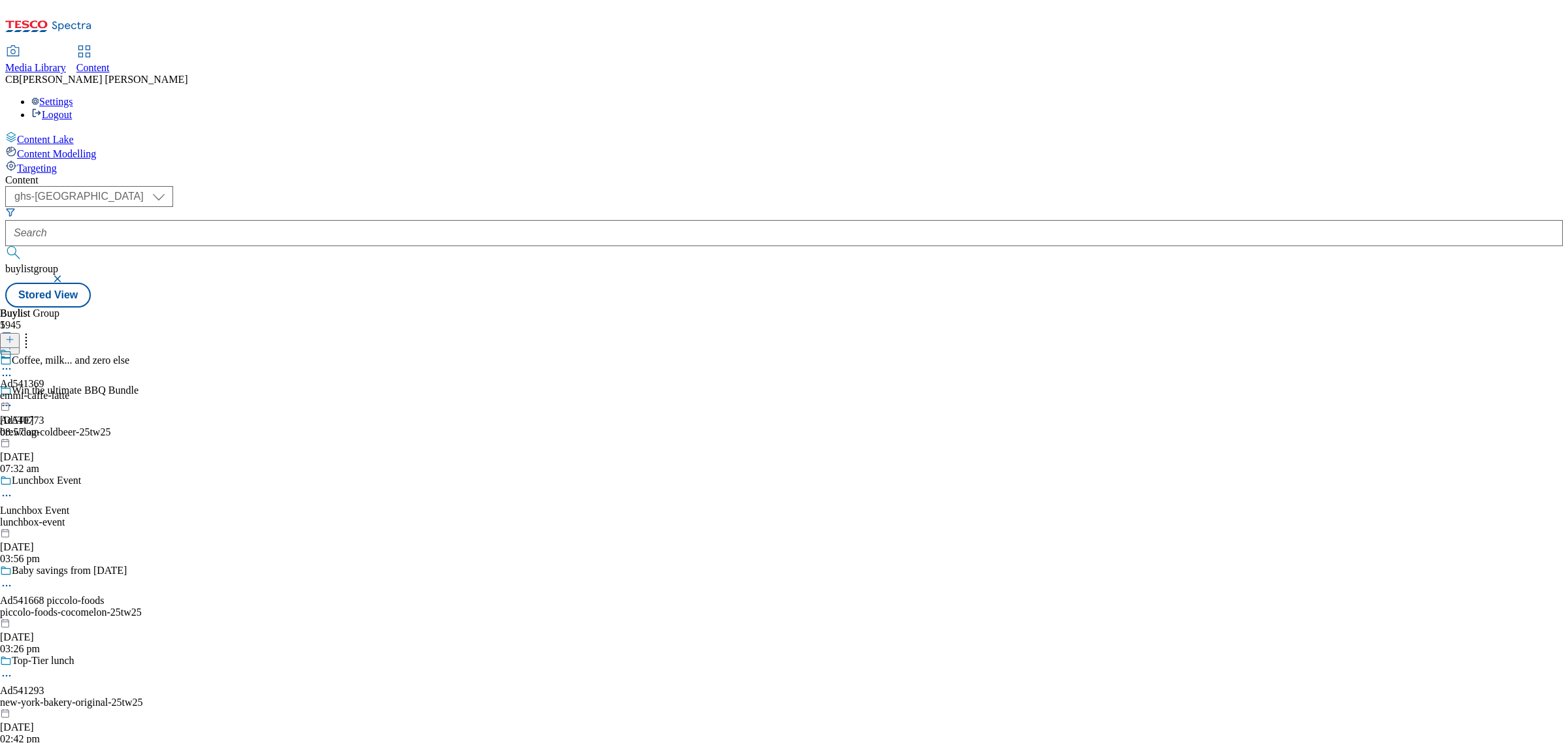
click at [13, 362] on icon at bounding box center [6, 368] width 13 height 13
click at [55, 392] on span "Edit" at bounding box center [48, 397] width 15 height 10
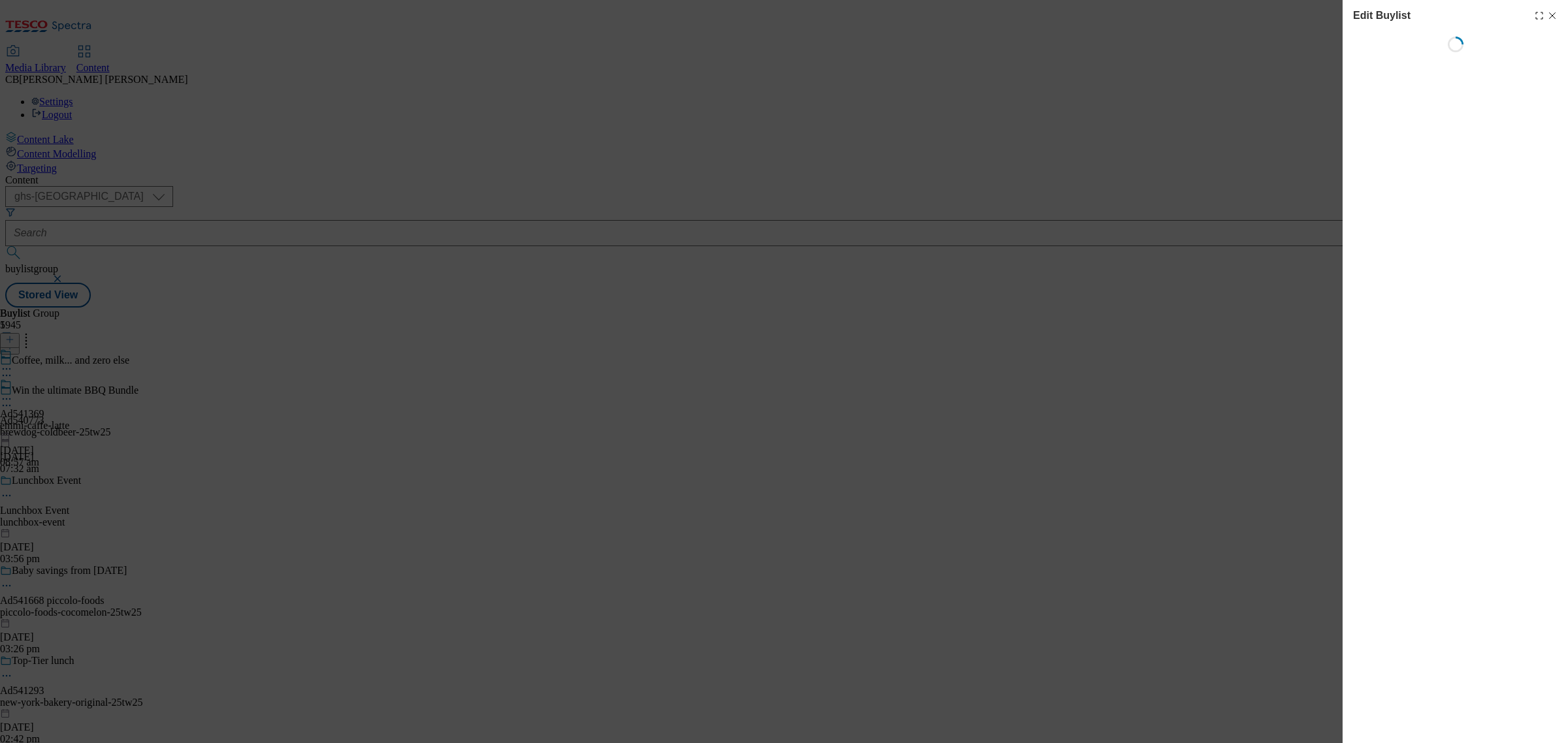
select select "tactical"
select select "supplier funded short term 1-3 weeks"
select select "dunnhumby"
select select "Banner"
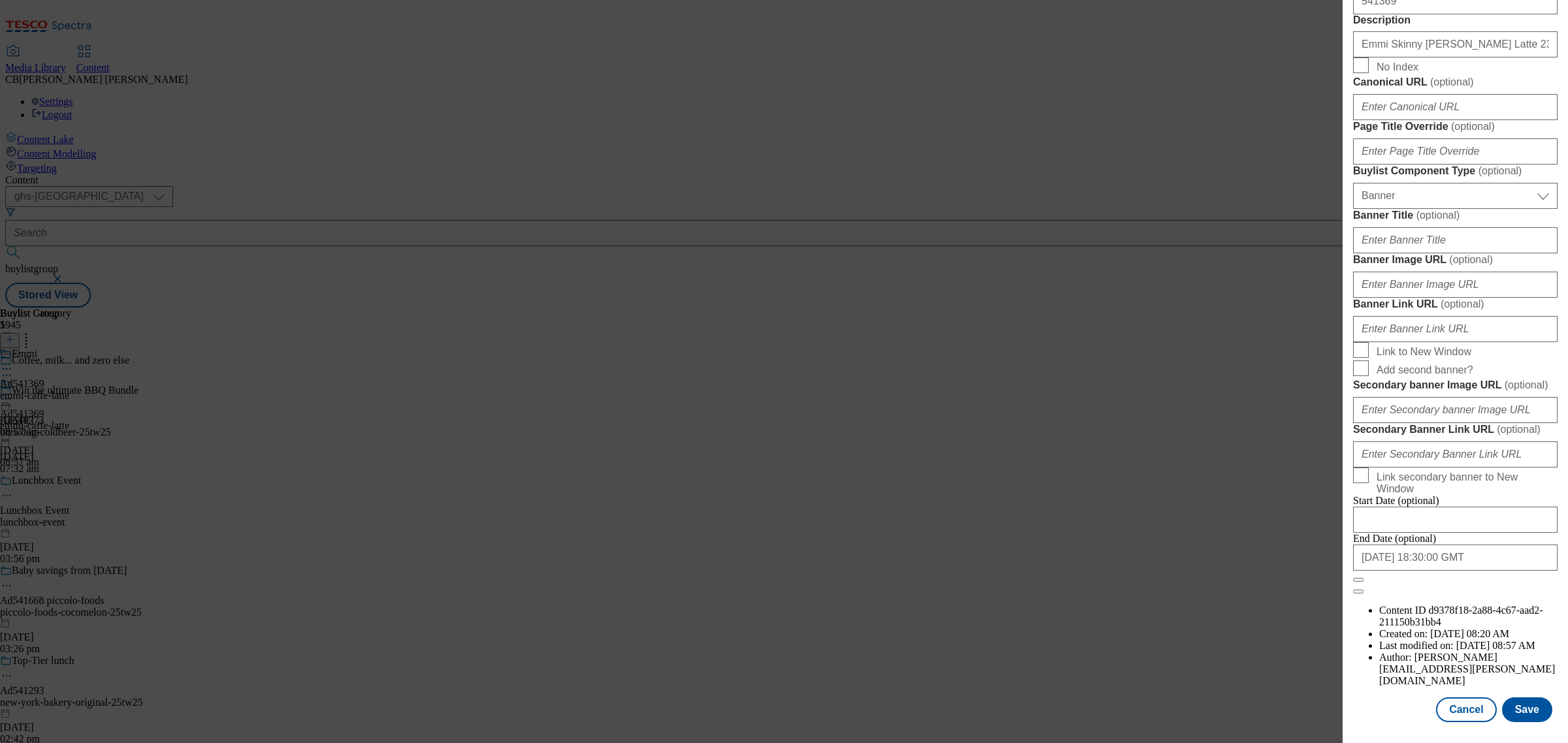
scroll to position [1236, 0]
click at [1466, 271] on input "Banner Image URL ( optional )" at bounding box center [1455, 284] width 204 height 26
paste input "https://digitalcontent.api.tesco.com/v2/media/ghs-mktg/a67ab85e-0d8f-4fcd-ad21-…"
type input "https://digitalcontent.api.tesco.com/v2/media/ghs-mktg/a67ab85e-0d8f-4fcd-ad21-…"
click at [1532, 253] on label "Banner Image URL ( optional )" at bounding box center [1455, 259] width 204 height 13
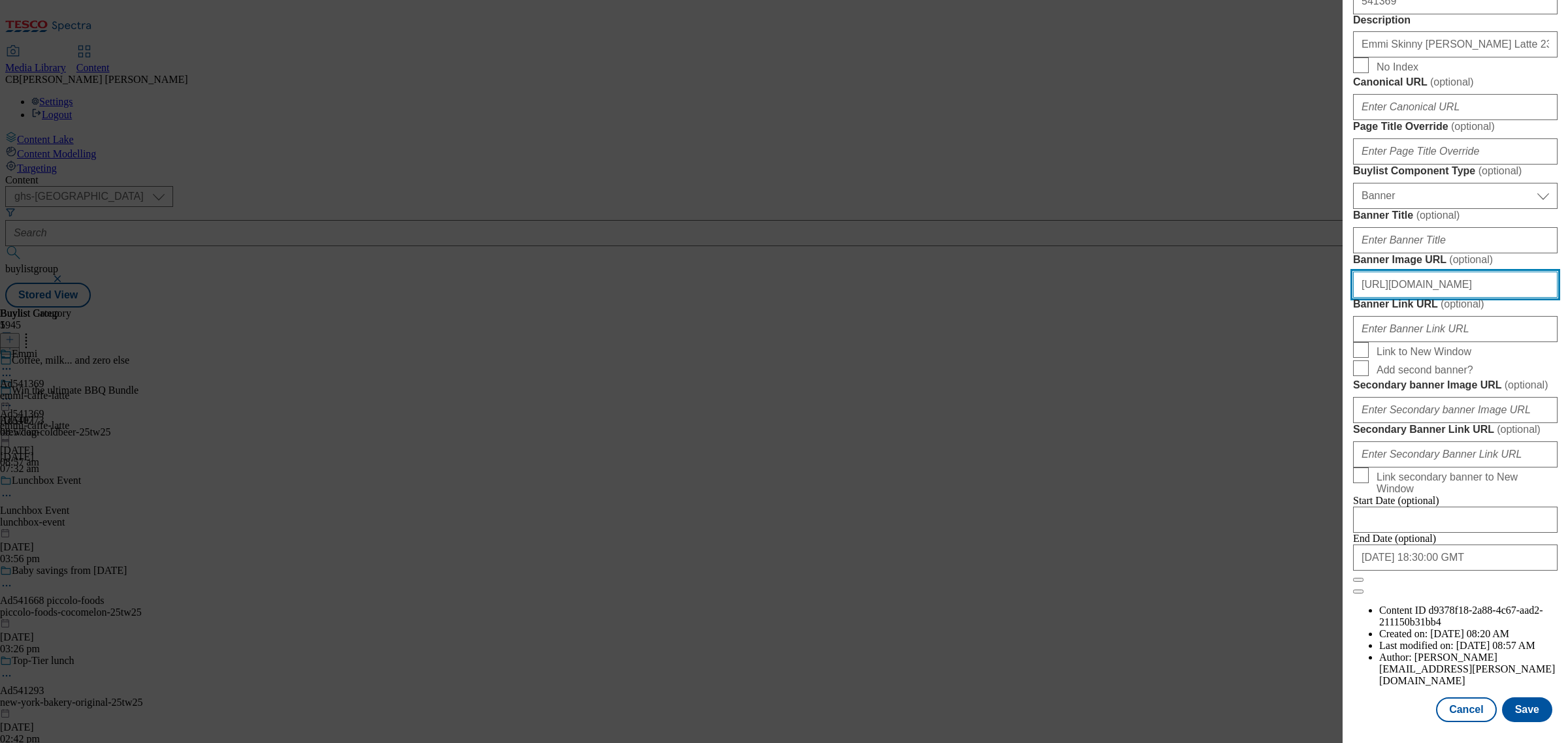
click at [1532, 271] on input "https://digitalcontent.api.tesco.com/v2/media/ghs-mktg/a67ab85e-0d8f-4fcd-ad21-…" at bounding box center [1455, 284] width 204 height 26
click at [1516, 697] on button "Save" at bounding box center [1527, 709] width 51 height 25
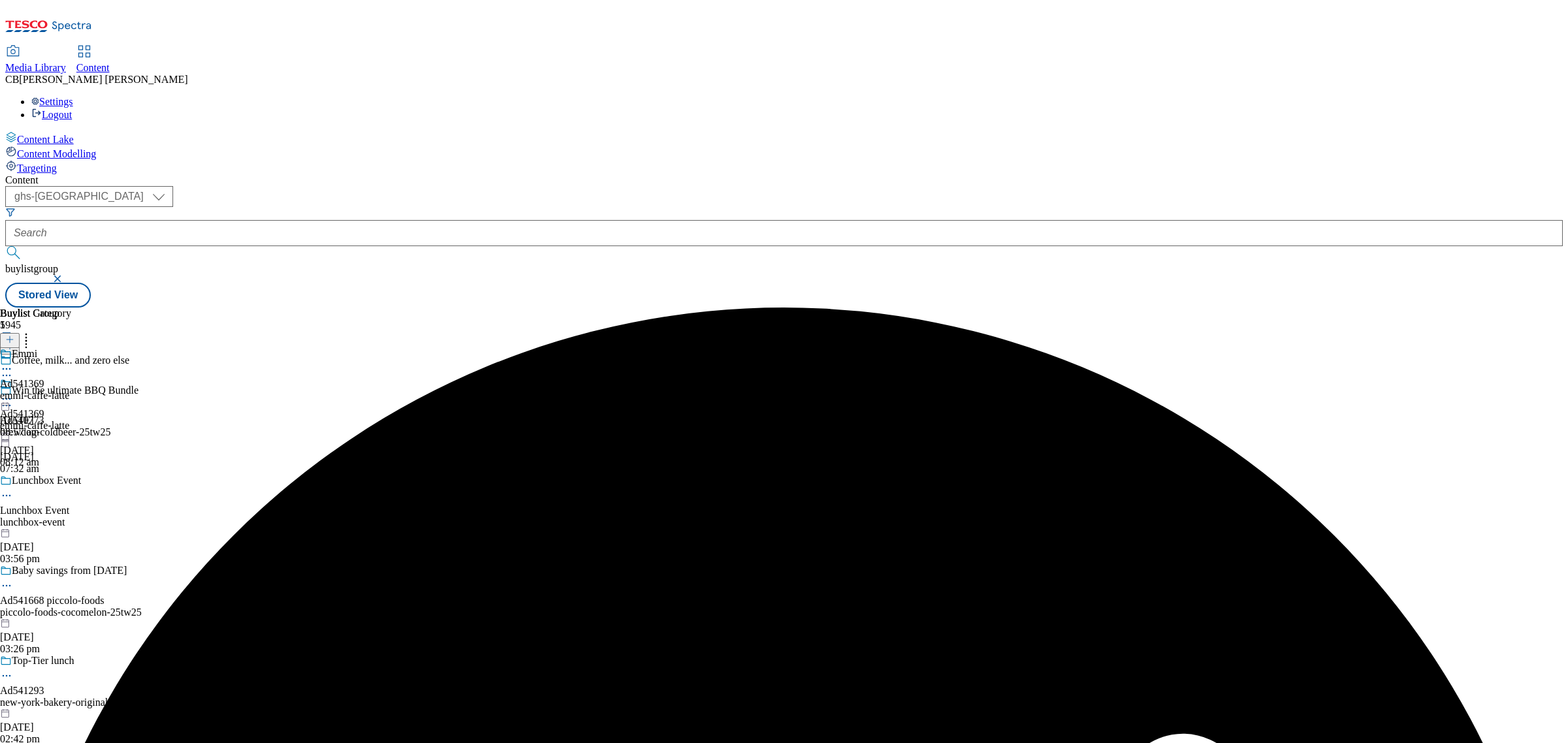
click at [13, 393] on icon at bounding box center [6, 399] width 13 height 13
click at [76, 479] on button "Preview" at bounding box center [51, 486] width 51 height 15
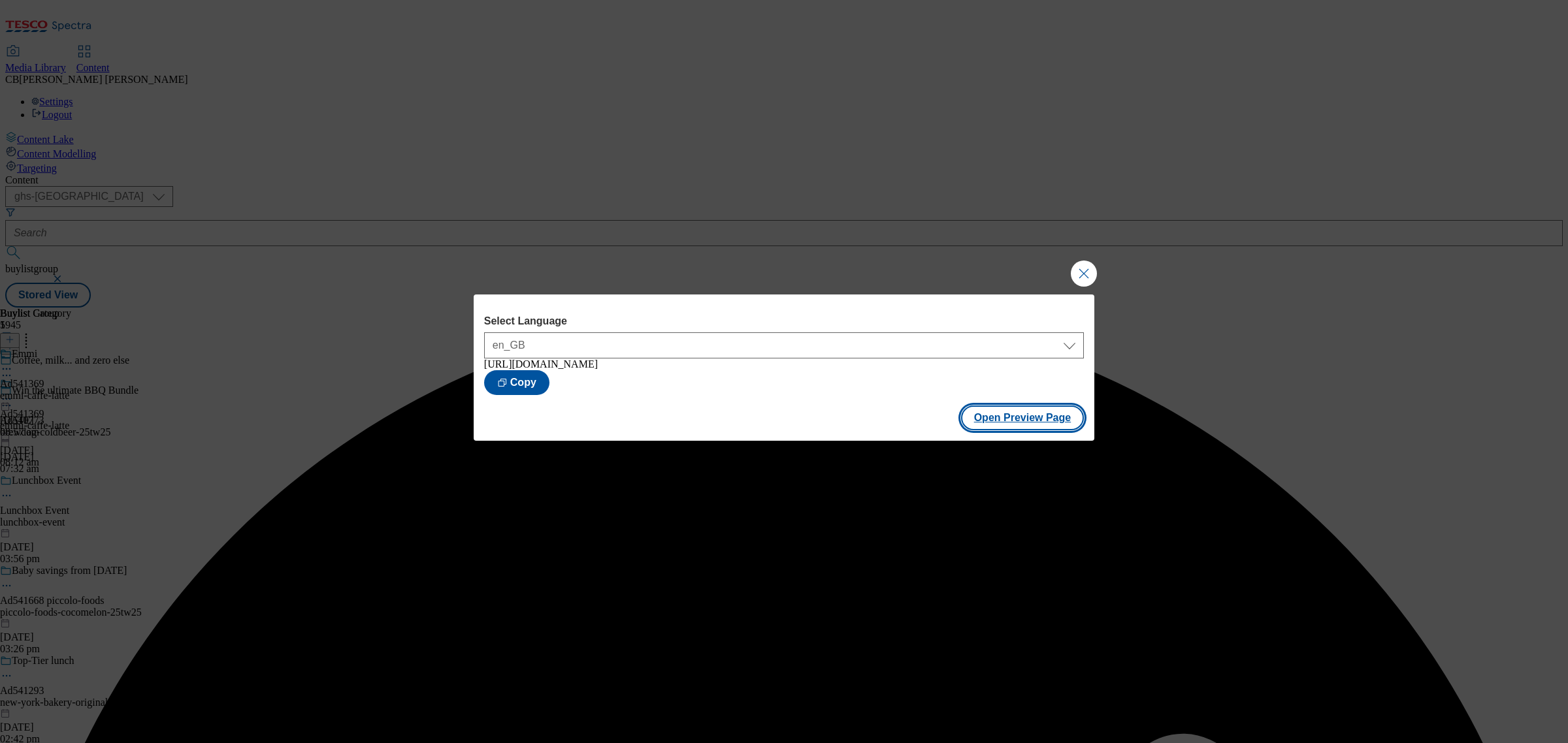
click at [1008, 420] on button "Open Preview Page" at bounding box center [1022, 418] width 123 height 25
click at [1079, 271] on button "Close Modal" at bounding box center [1084, 273] width 26 height 26
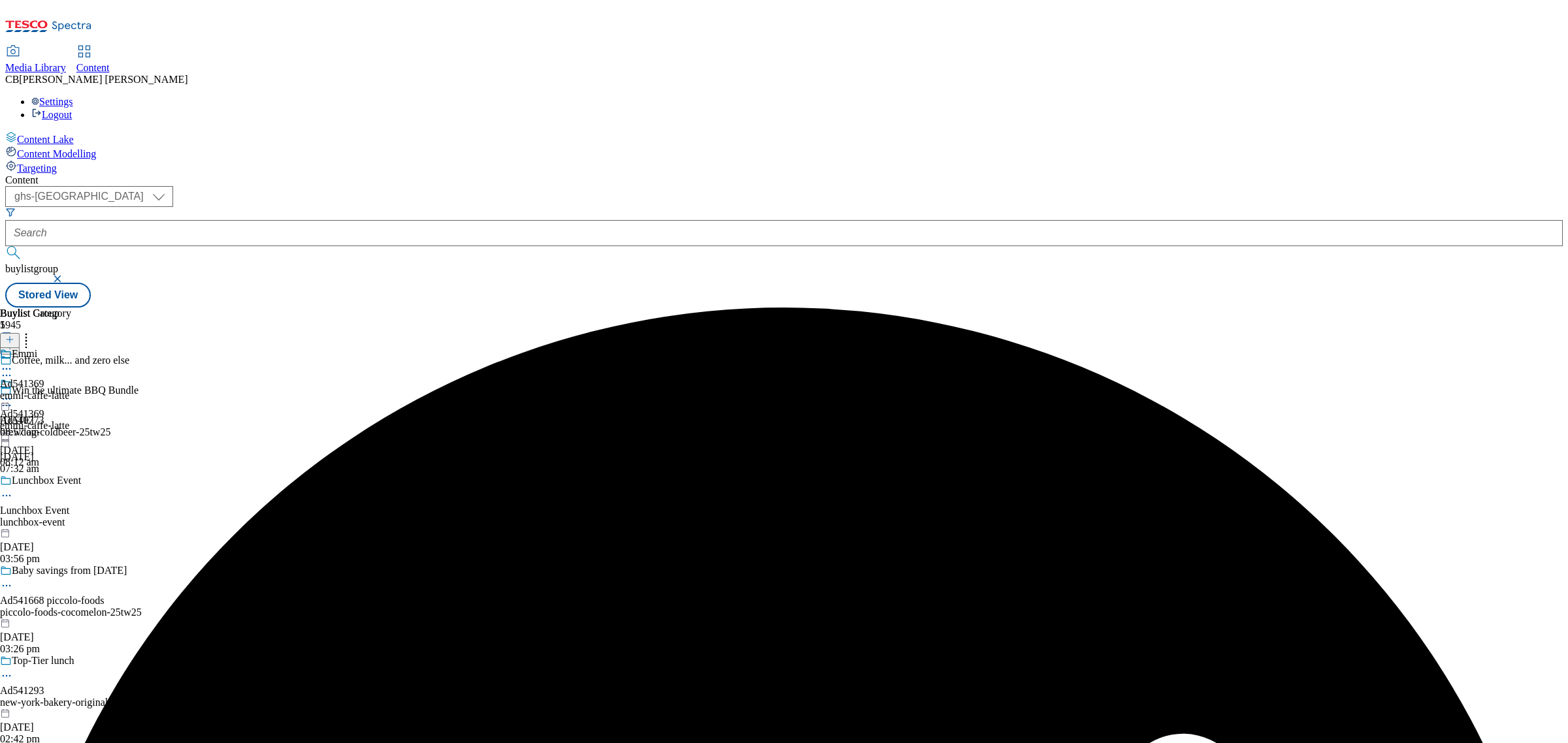
click at [13, 393] on icon at bounding box center [6, 399] width 13 height 13
click at [69, 527] on span "Publish" at bounding box center [55, 531] width 29 height 10
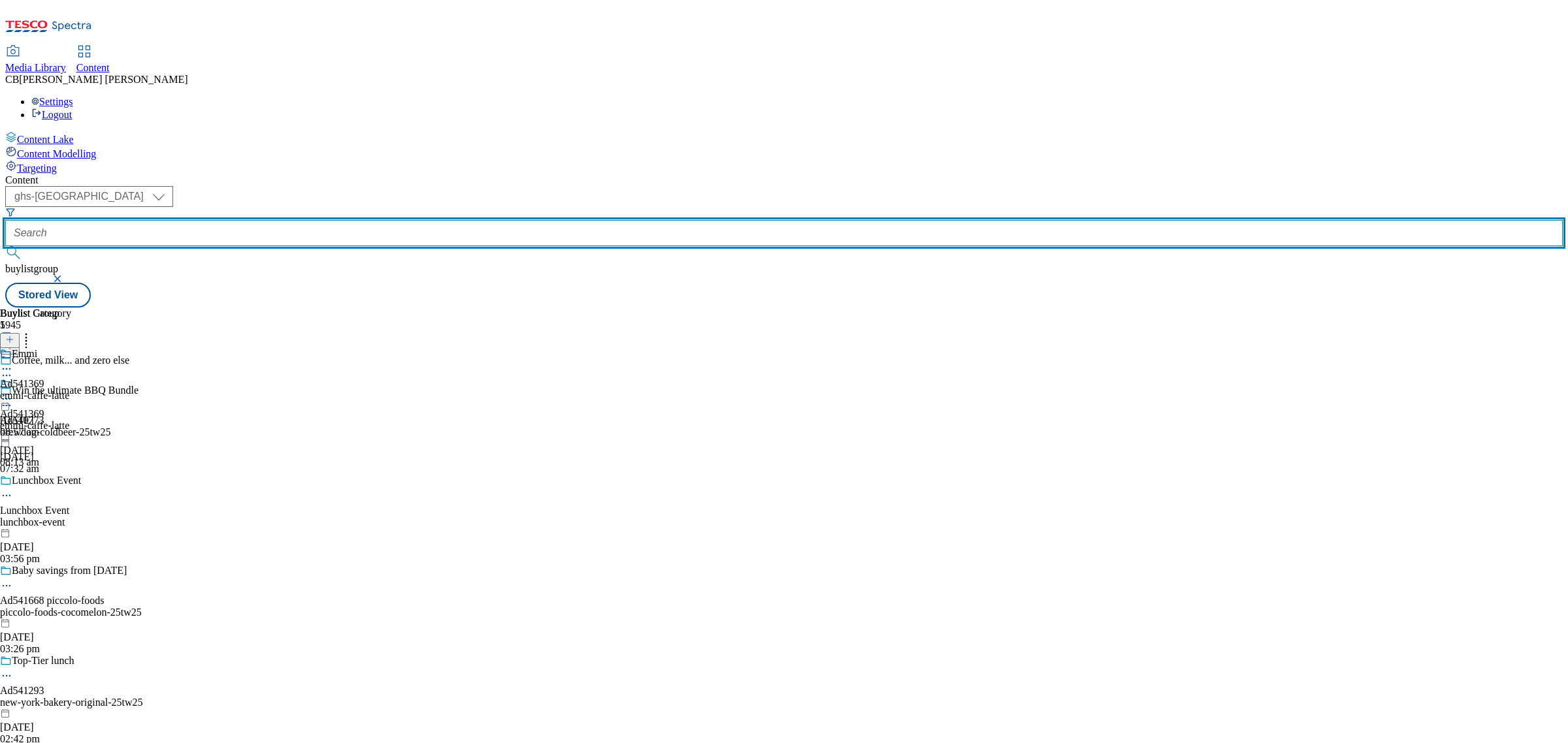
click at [309, 220] on input "text" at bounding box center [784, 233] width 1557 height 26
paste input "piccolo-foods-cocomelon-25tw25"
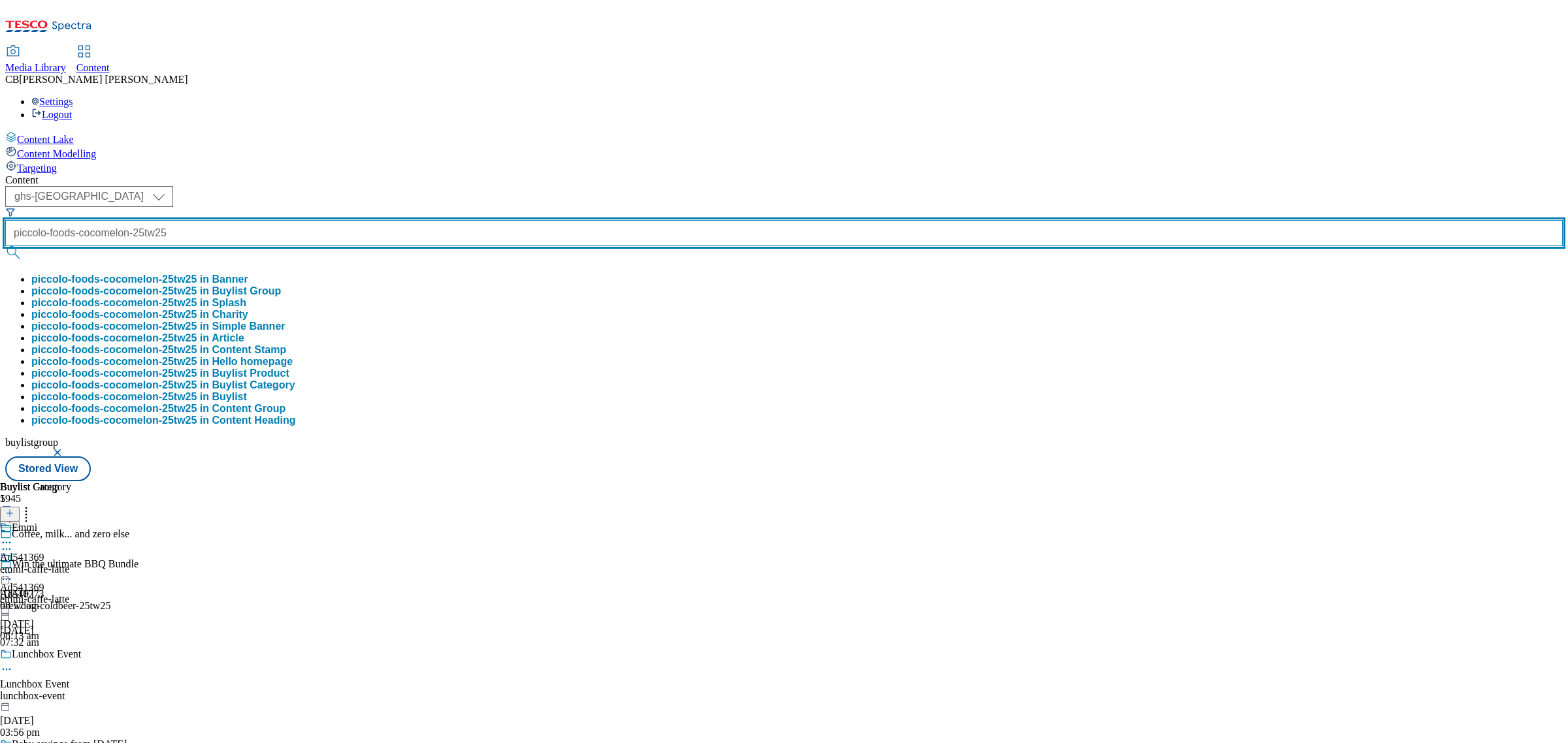
type input "piccolo-foods-cocomelon-25tw25"
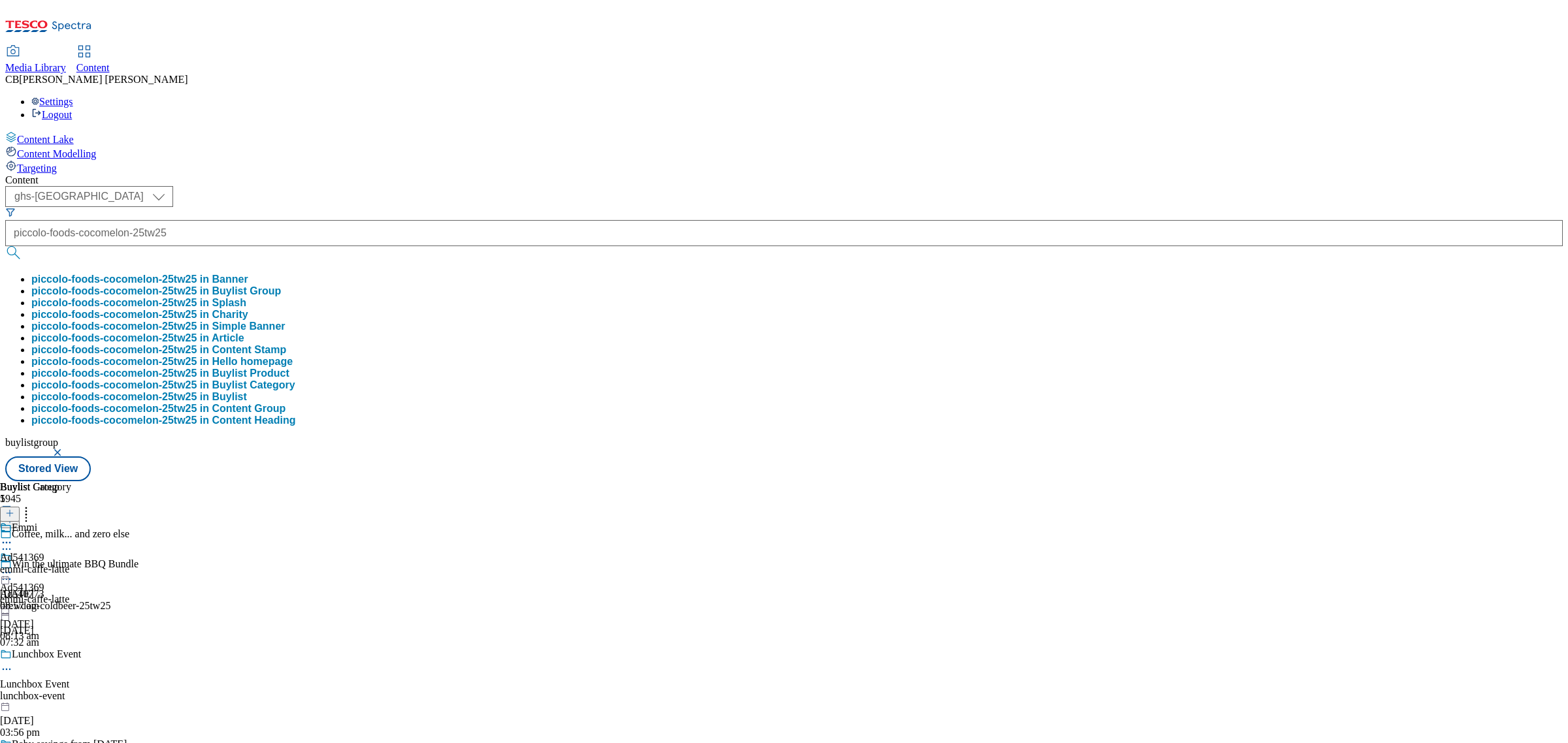
click at [281, 286] on button "piccolo-foods-cocomelon-25tw25 in Buylist Group" at bounding box center [156, 291] width 249 height 11
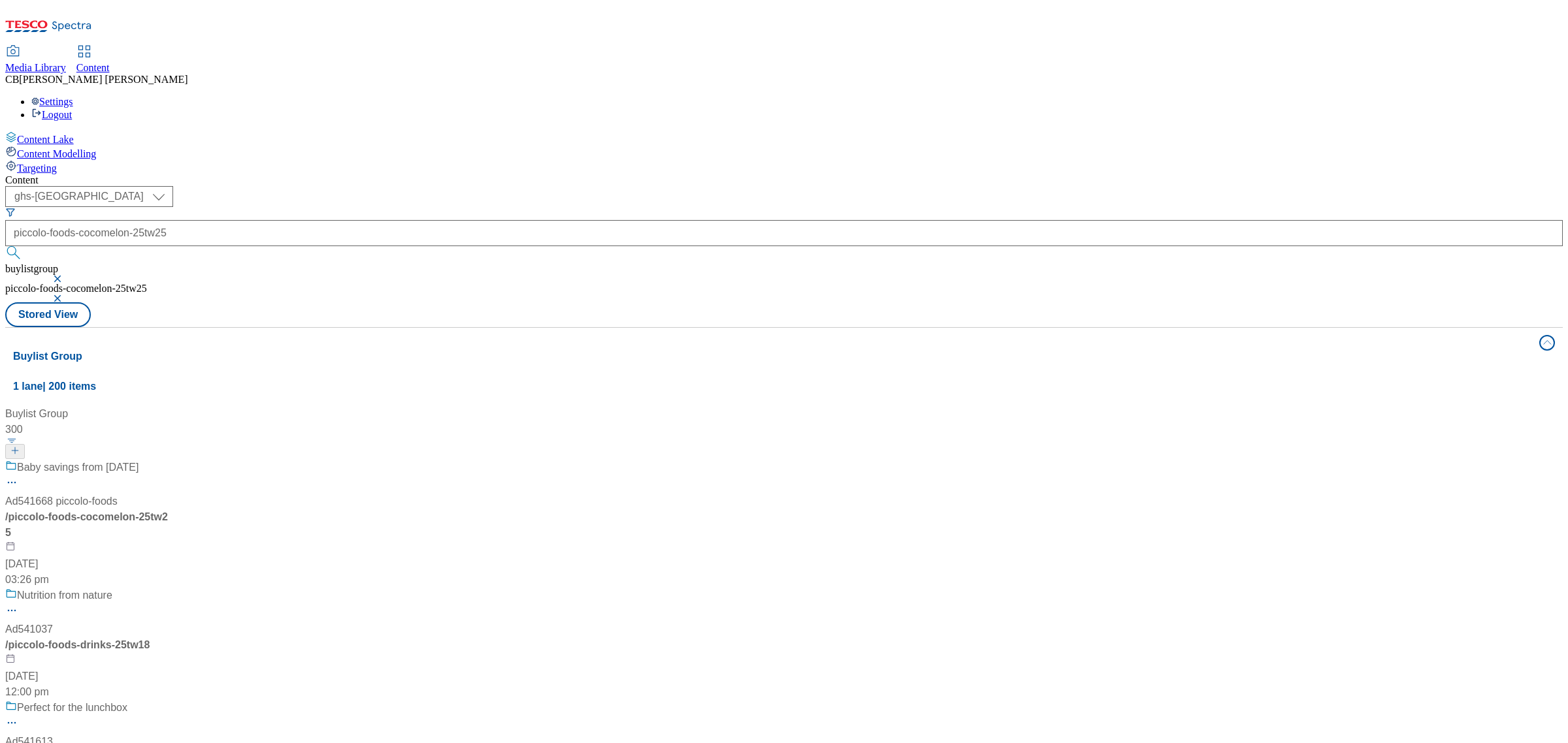
click at [243, 460] on div "Baby savings from 6th August Ad541668 piccolo-foods / piccolo-foods-cocomelon-2…" at bounding box center [124, 524] width 238 height 128
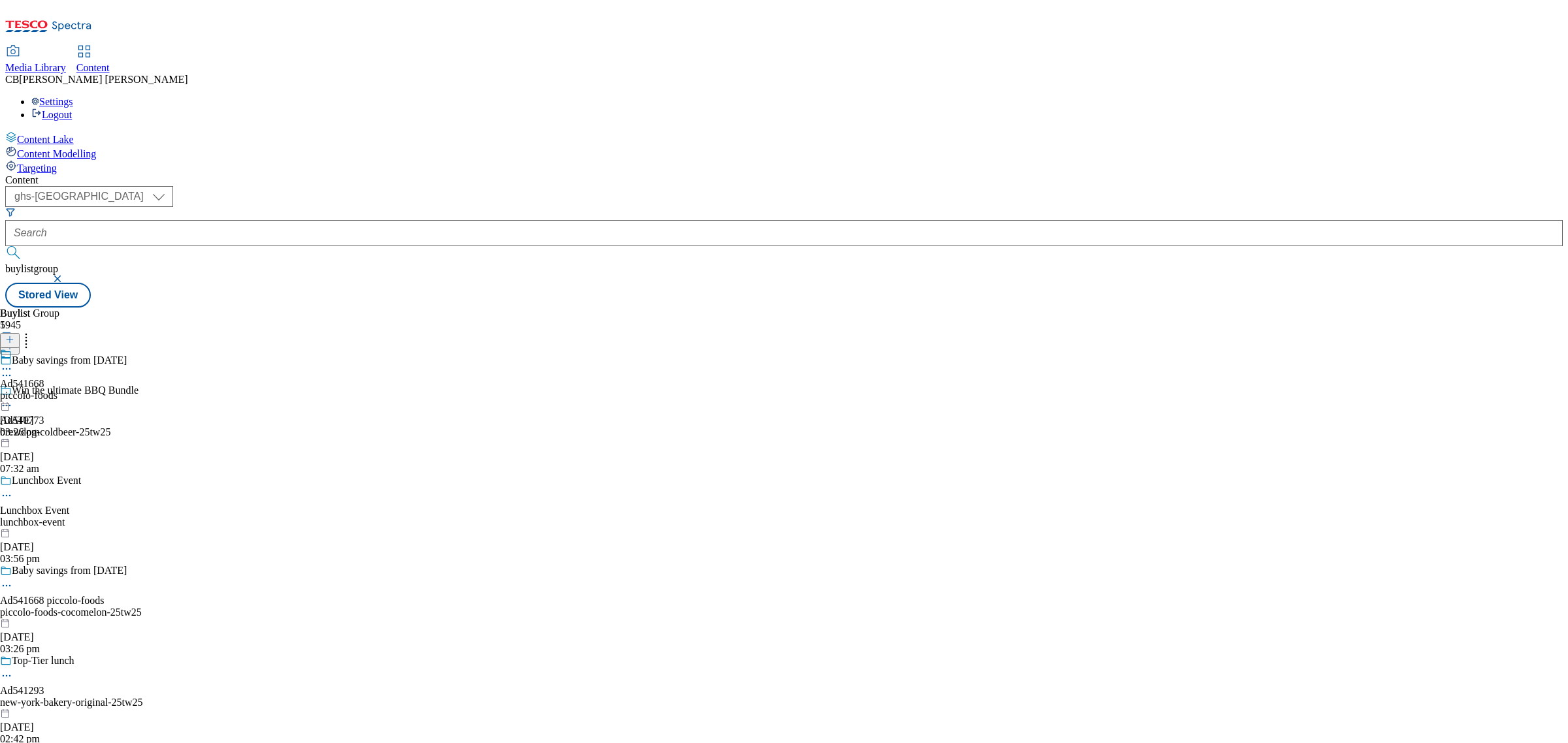
click at [13, 362] on icon at bounding box center [6, 368] width 13 height 13
click at [61, 389] on button "Edit" at bounding box center [43, 396] width 34 height 15
select select "tactical"
select select "supplier funded short term 1-3 weeks"
select select "dunnhumby"
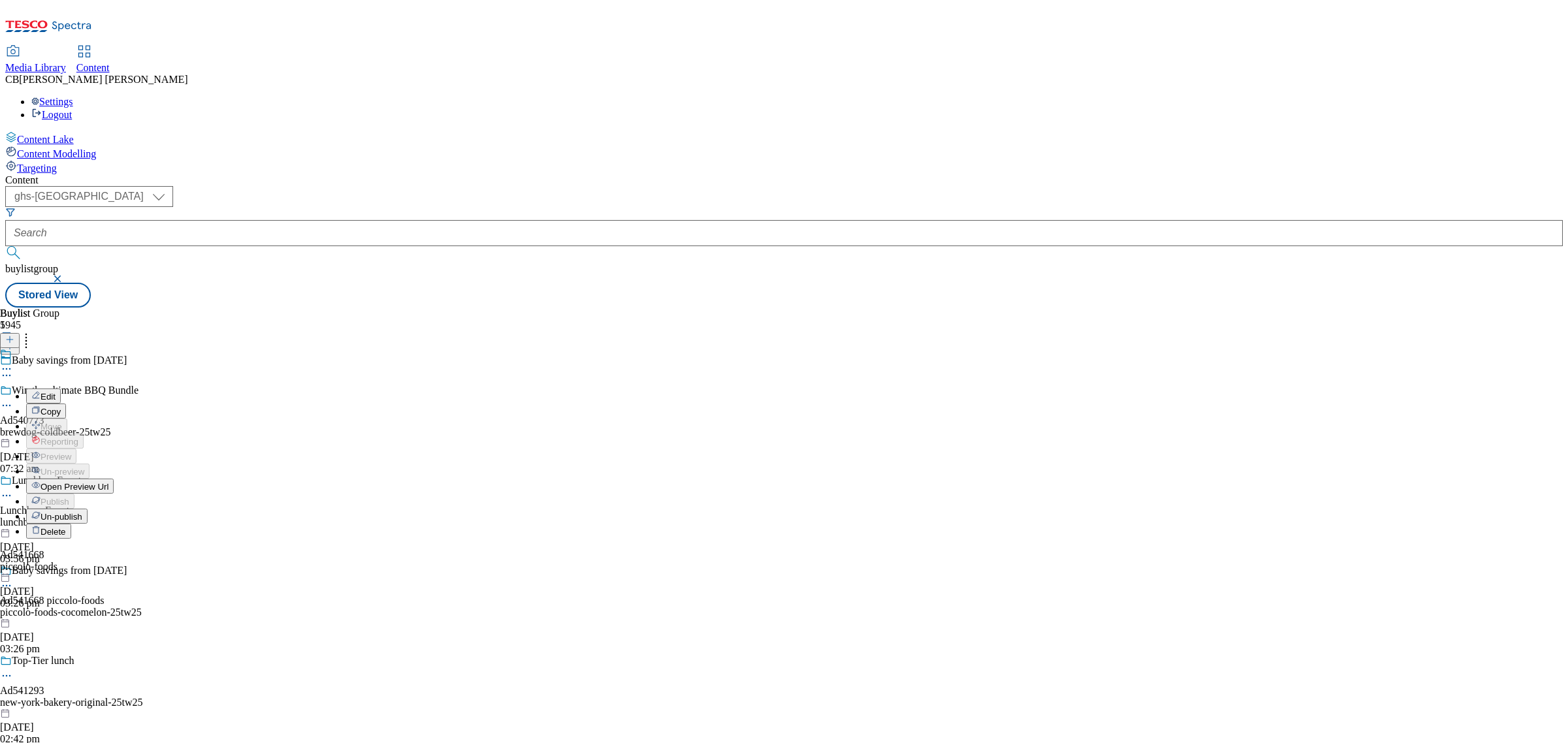
select select "Banner"
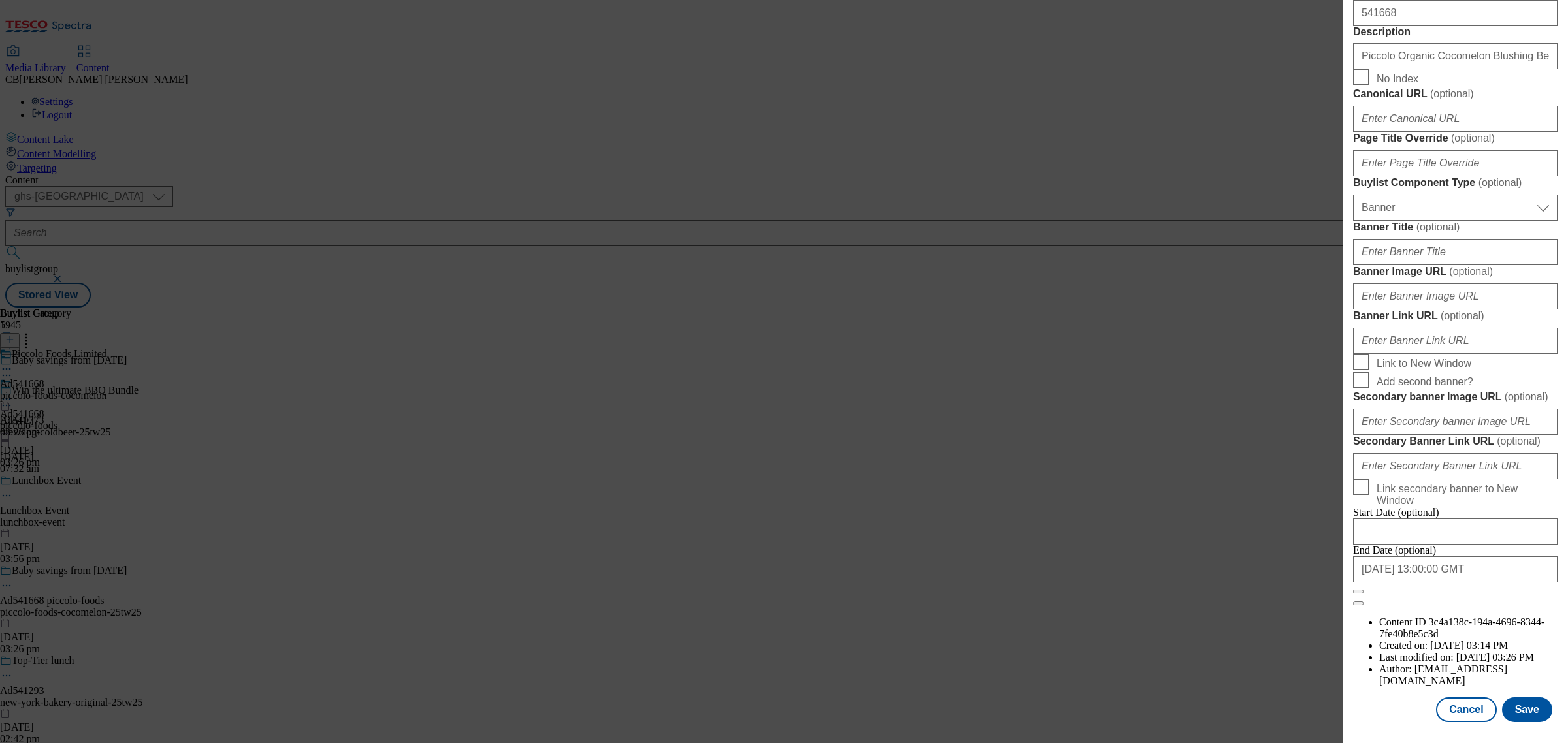
scroll to position [1155, 0]
click at [1441, 288] on input "Banner Image URL ( optional )" at bounding box center [1455, 296] width 204 height 26
paste input "https://digitalcontent.api.tesco.com/v2/media/ghs-mktg/c656f857-1594-45ad-9cf8-…"
type input "https://digitalcontent.api.tesco.com/v2/media/ghs-mktg/c656f857-1594-45ad-9cf8-…"
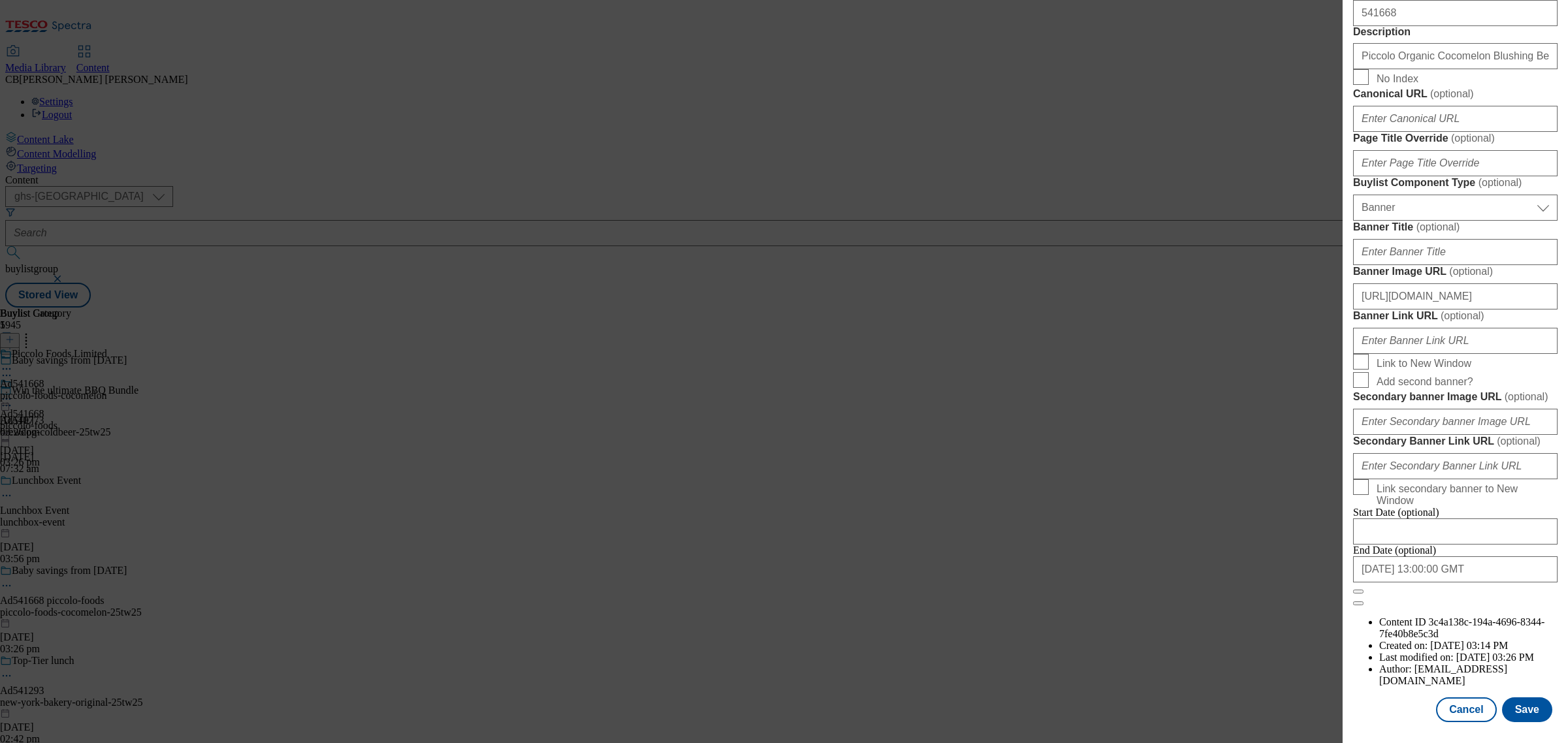
click at [1540, 251] on form "Label Ad541668 Tracking Name DH_AD541668 Friendly Name piccolo-foods Buylist Li…" at bounding box center [1455, 65] width 204 height 1080
click at [1519, 697] on button "Save" at bounding box center [1527, 709] width 51 height 25
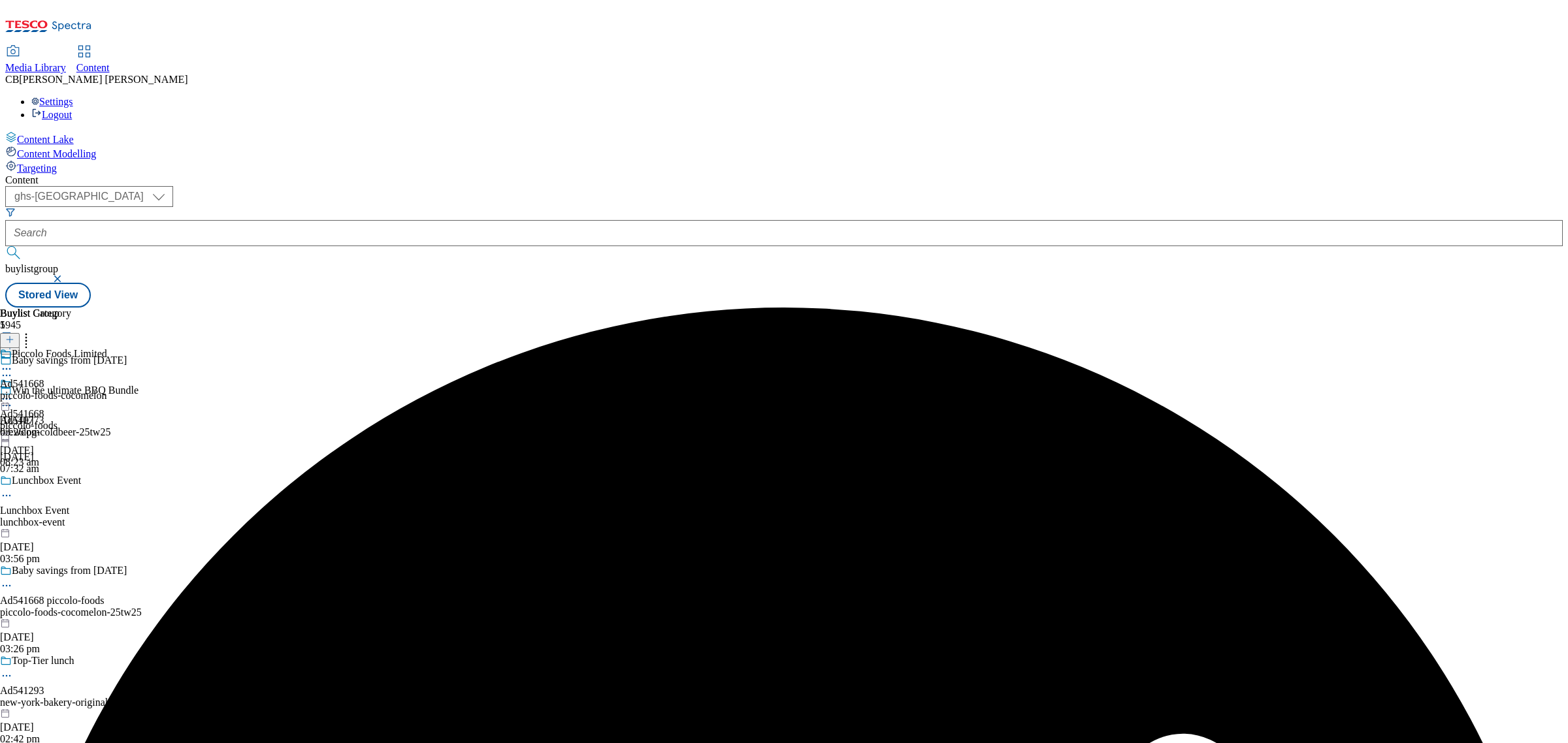
click at [13, 393] on icon at bounding box center [6, 399] width 13 height 13
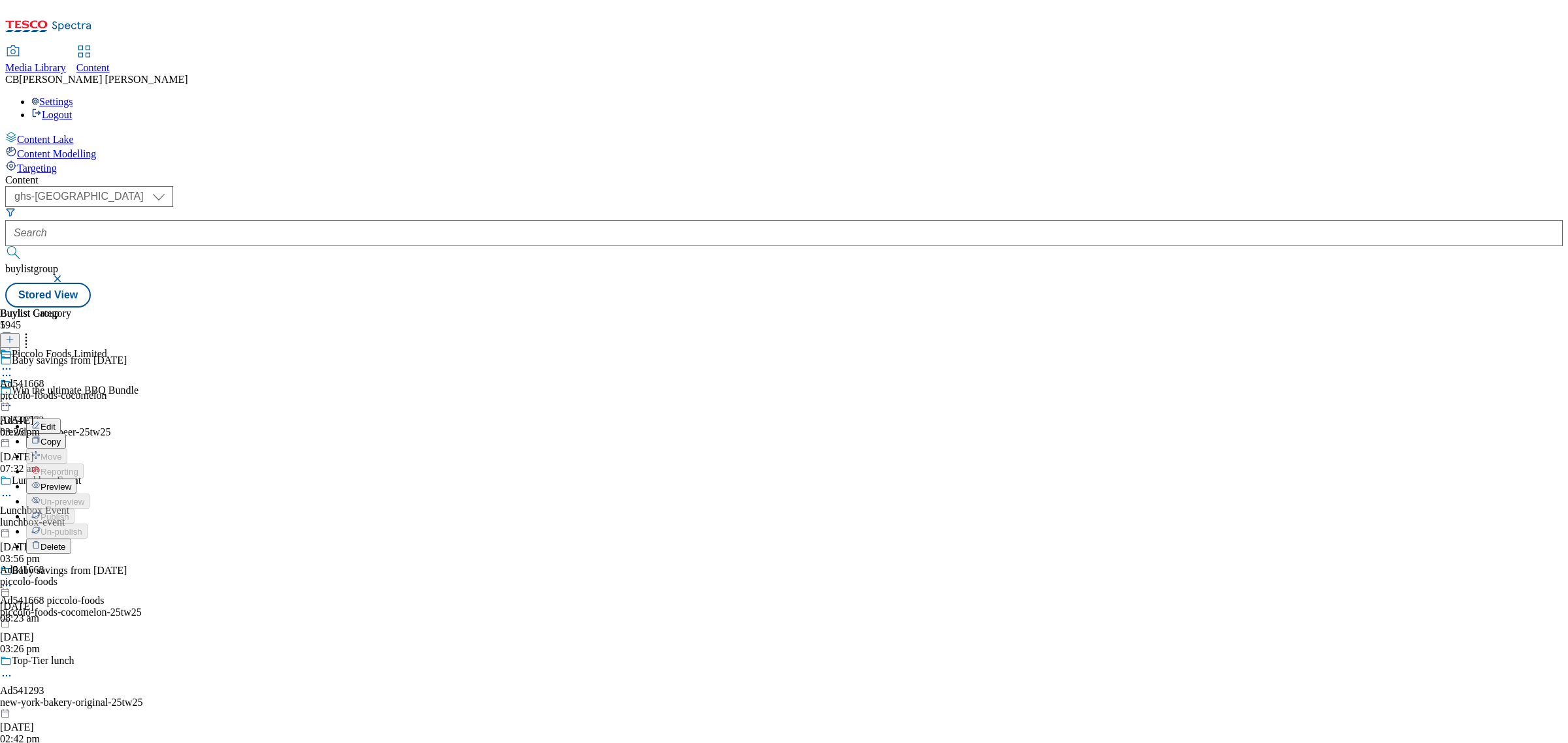
click at [71, 482] on span "Preview" at bounding box center [56, 486] width 31 height 10
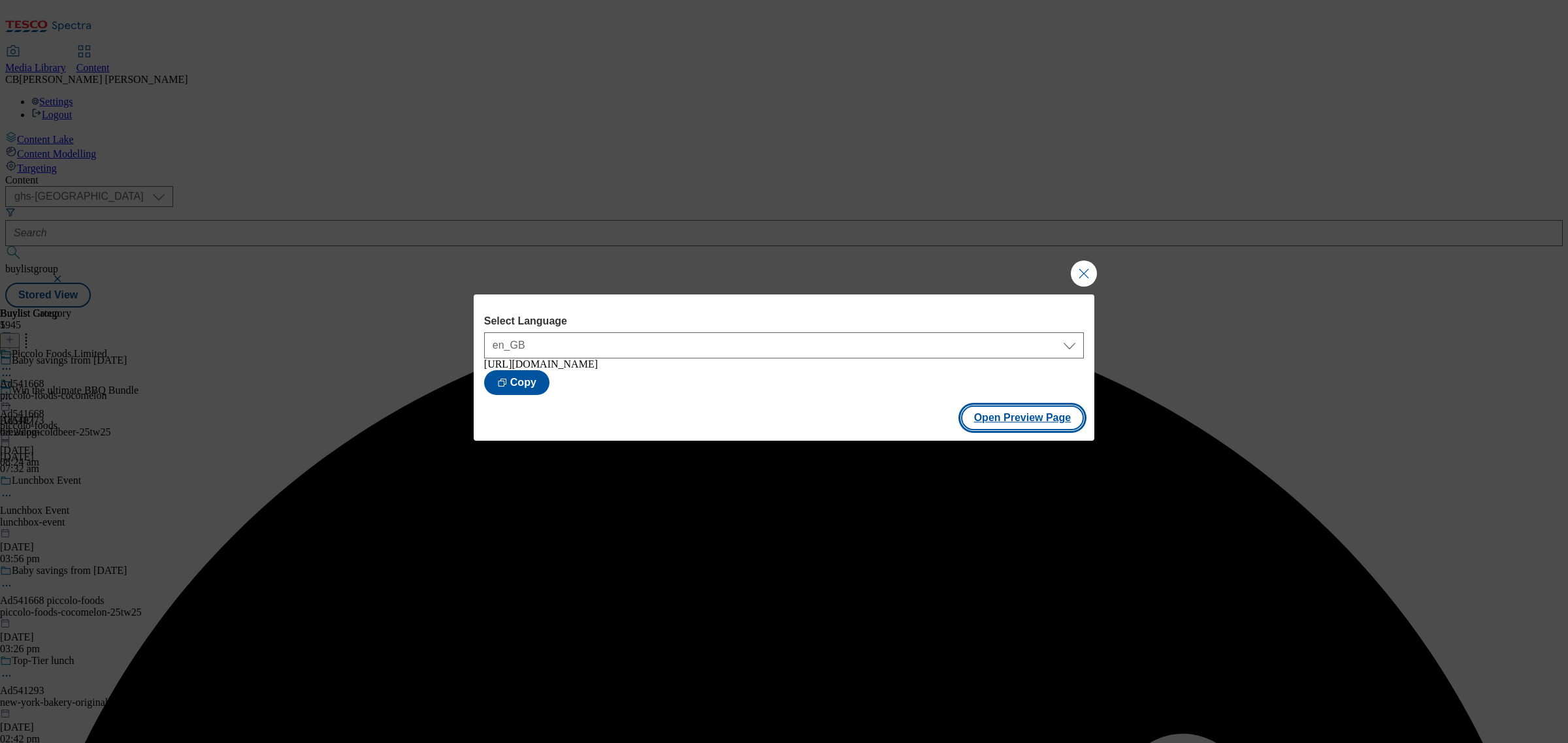
click at [992, 415] on button "Open Preview Page" at bounding box center [1022, 418] width 123 height 25
click at [1085, 273] on button "Close Modal" at bounding box center [1084, 273] width 26 height 26
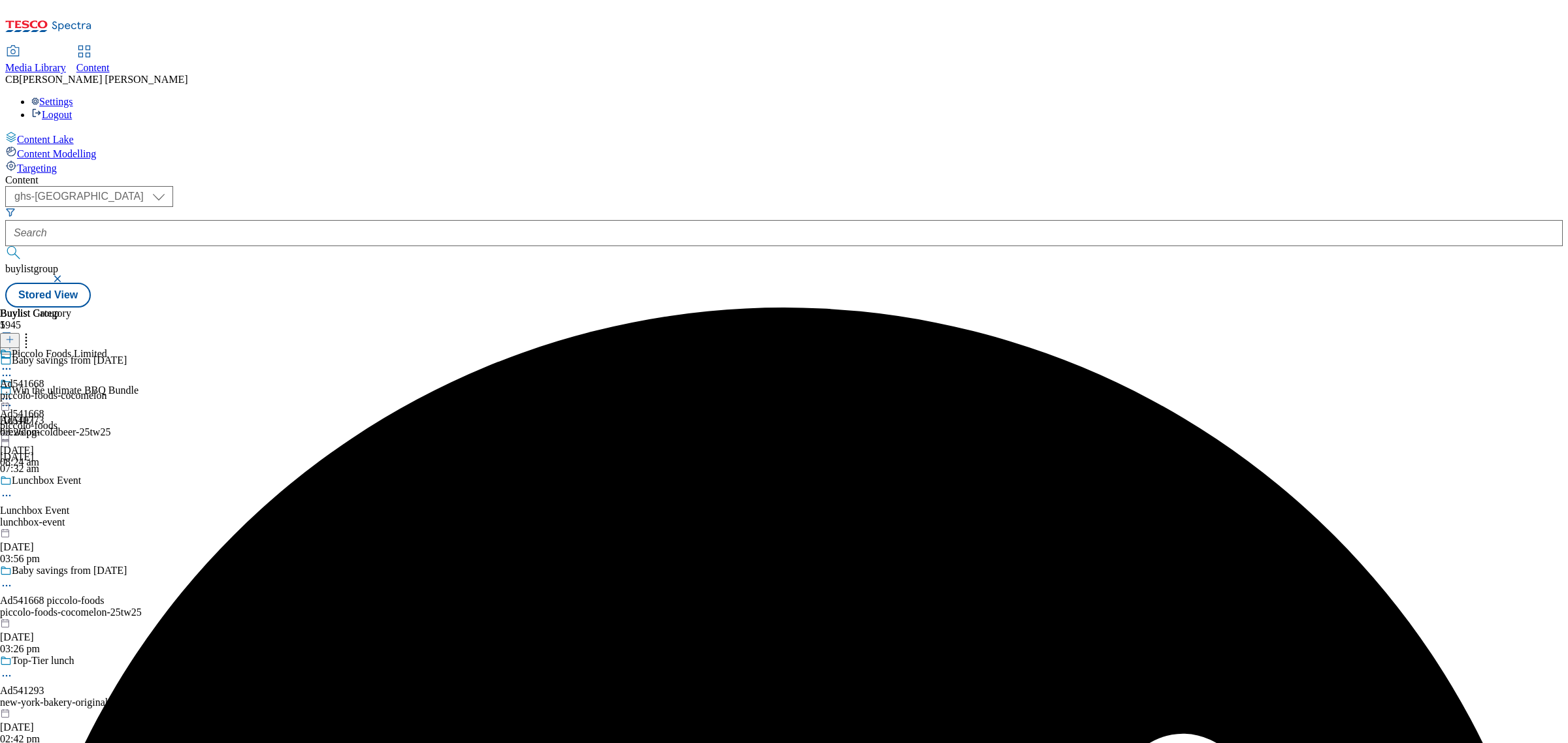
click at [13, 393] on icon at bounding box center [6, 399] width 13 height 13
click at [69, 527] on span "Publish" at bounding box center [55, 531] width 29 height 10
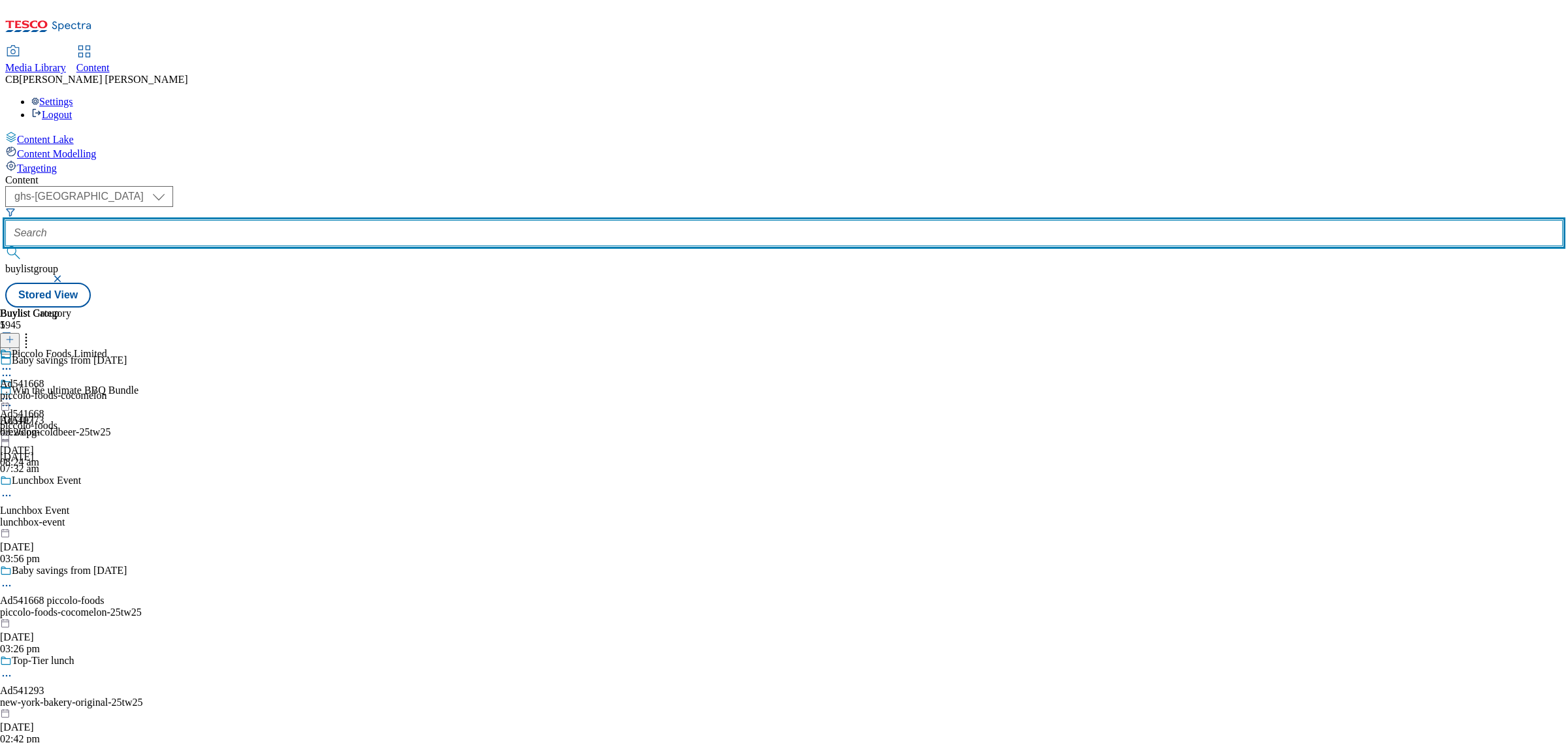
click at [307, 220] on input "text" at bounding box center [784, 233] width 1557 height 26
paste input "ul-knorr-sundriedtomato-paste"
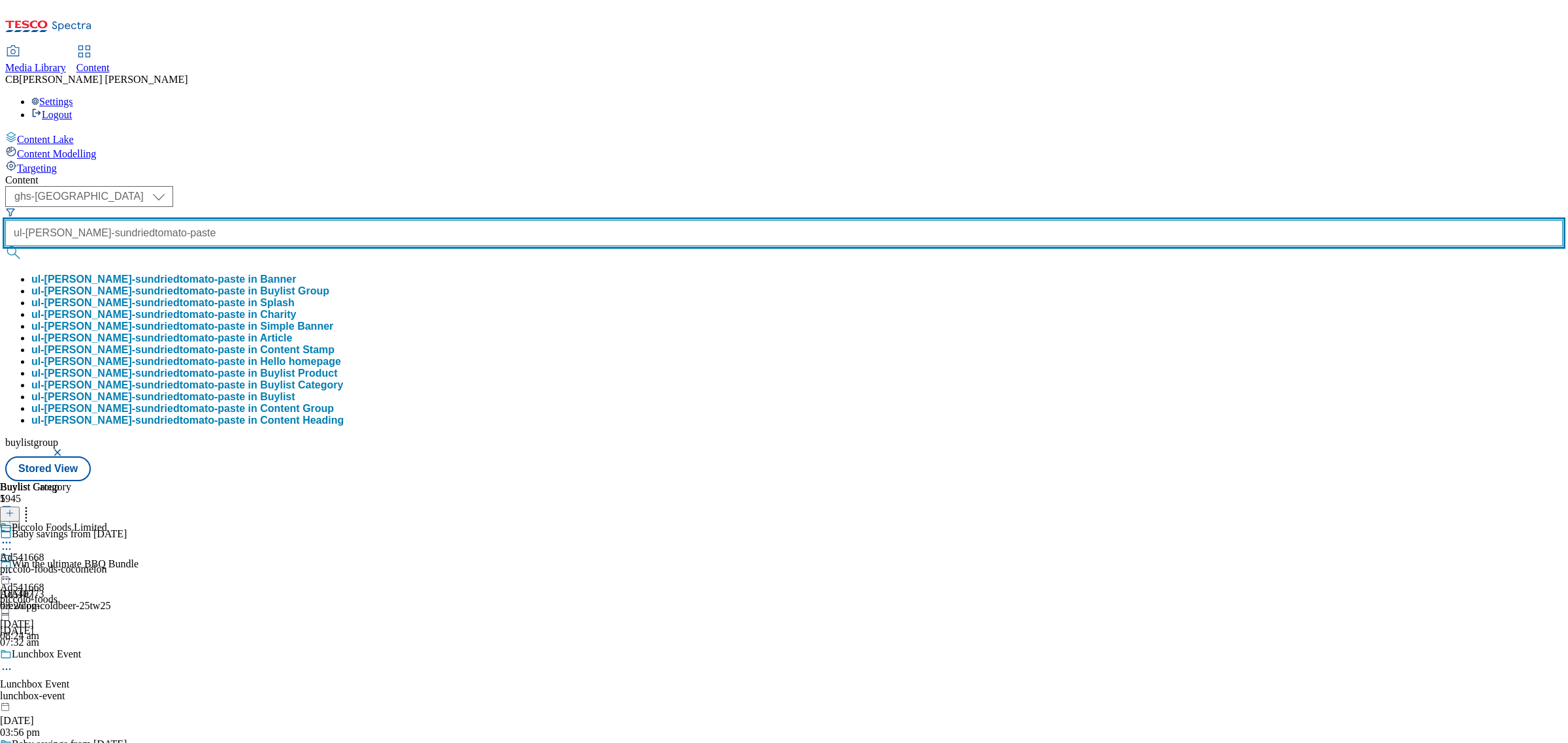
type input "ul-knorr-sundriedtomato-paste"
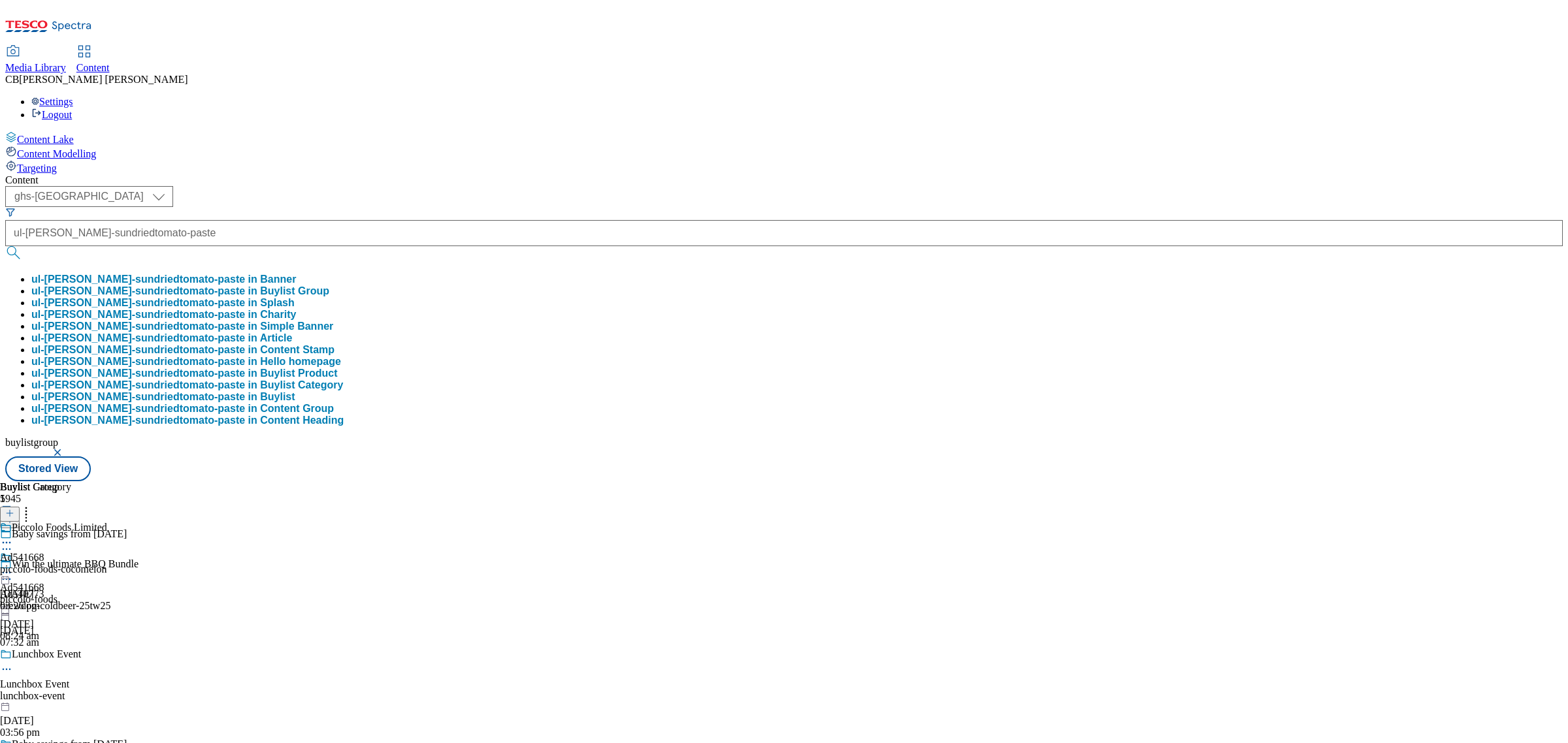
click at [330, 286] on button "ul-knorr-sundriedtomato-paste in Buylist Group" at bounding box center [181, 291] width 298 height 11
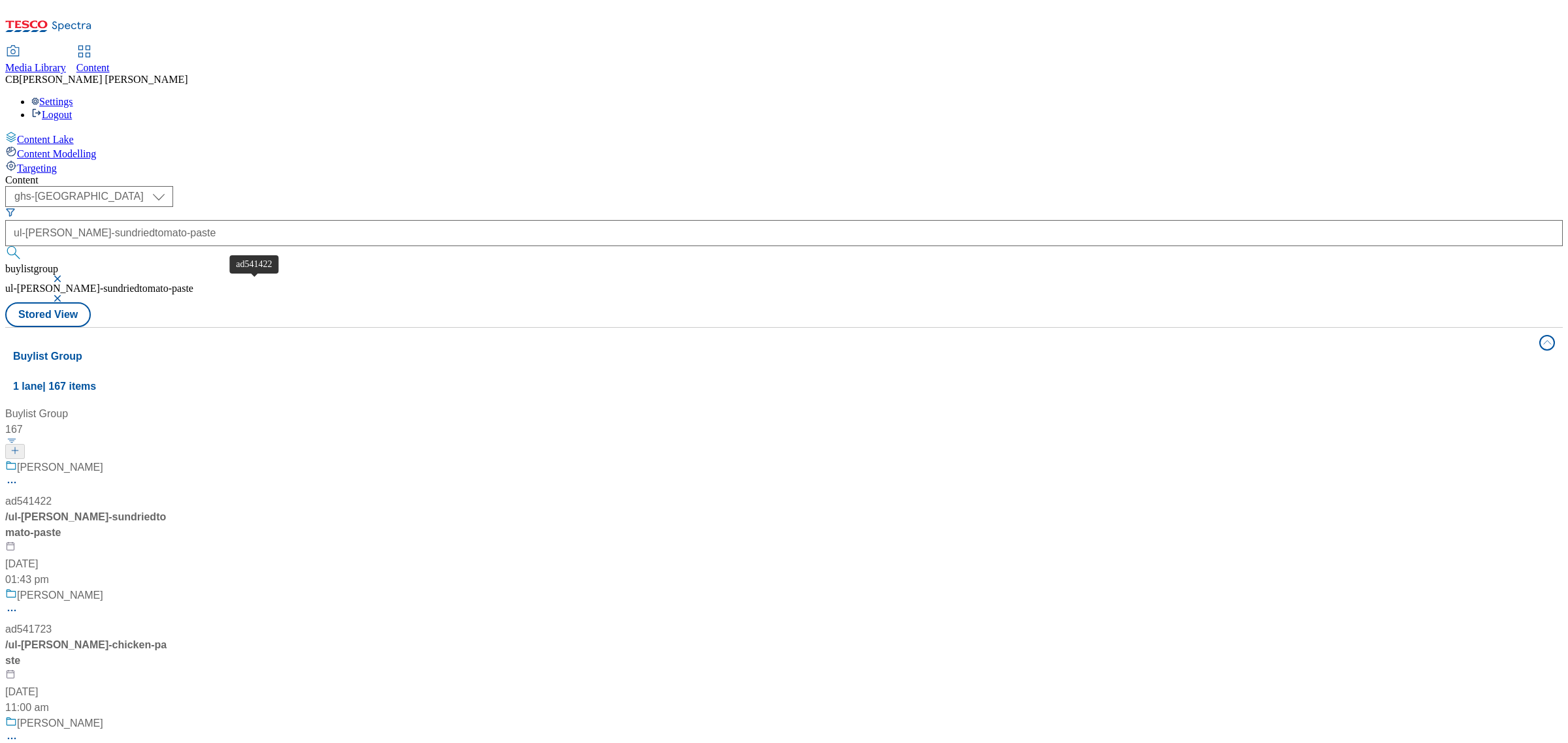
drag, startPoint x: 299, startPoint y: 290, endPoint x: 309, endPoint y: 286, distance: 10.8
click at [52, 494] on div "ad541422" at bounding box center [28, 501] width 46 height 15
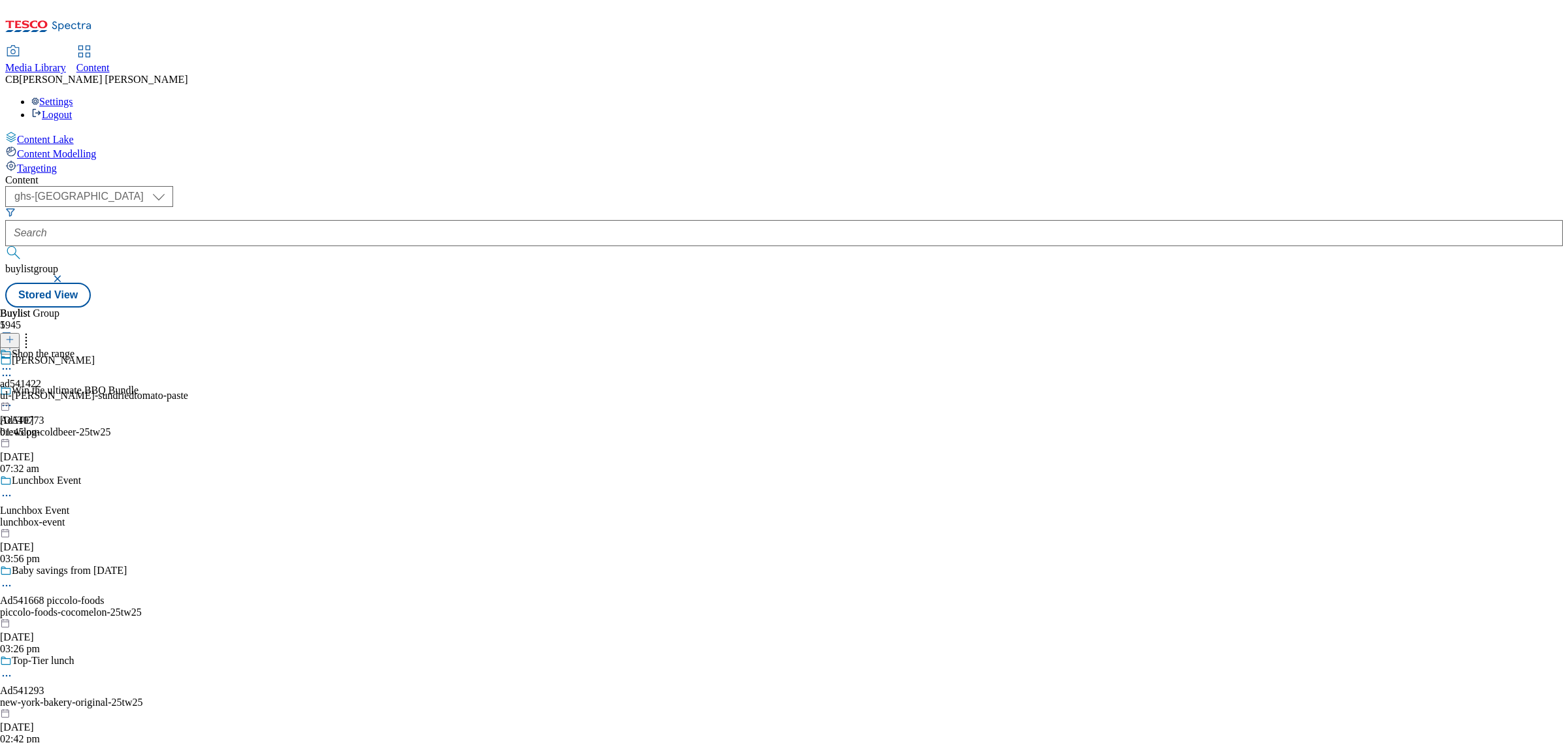
click at [13, 362] on icon at bounding box center [6, 368] width 13 height 13
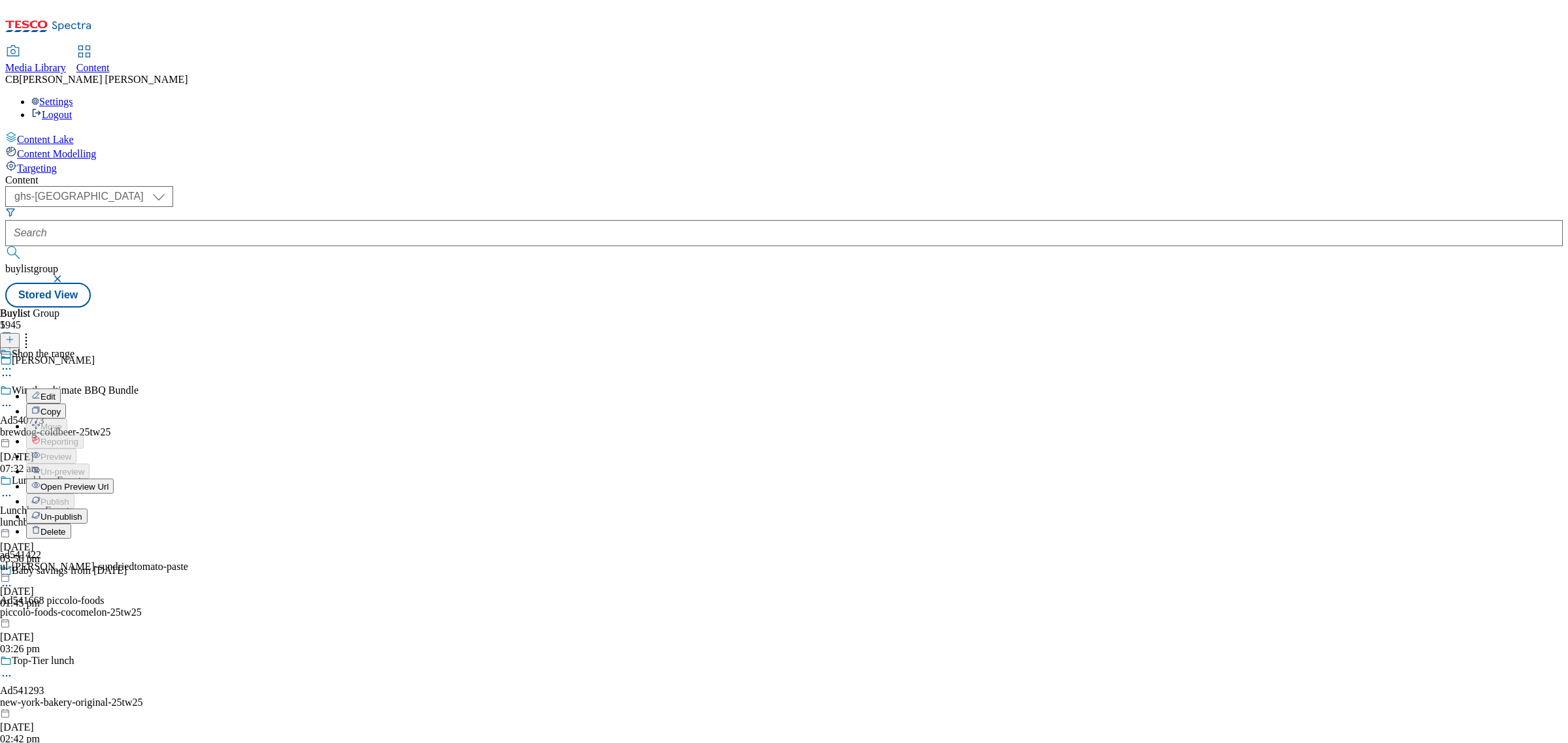
click at [61, 389] on button "Edit" at bounding box center [43, 396] width 34 height 15
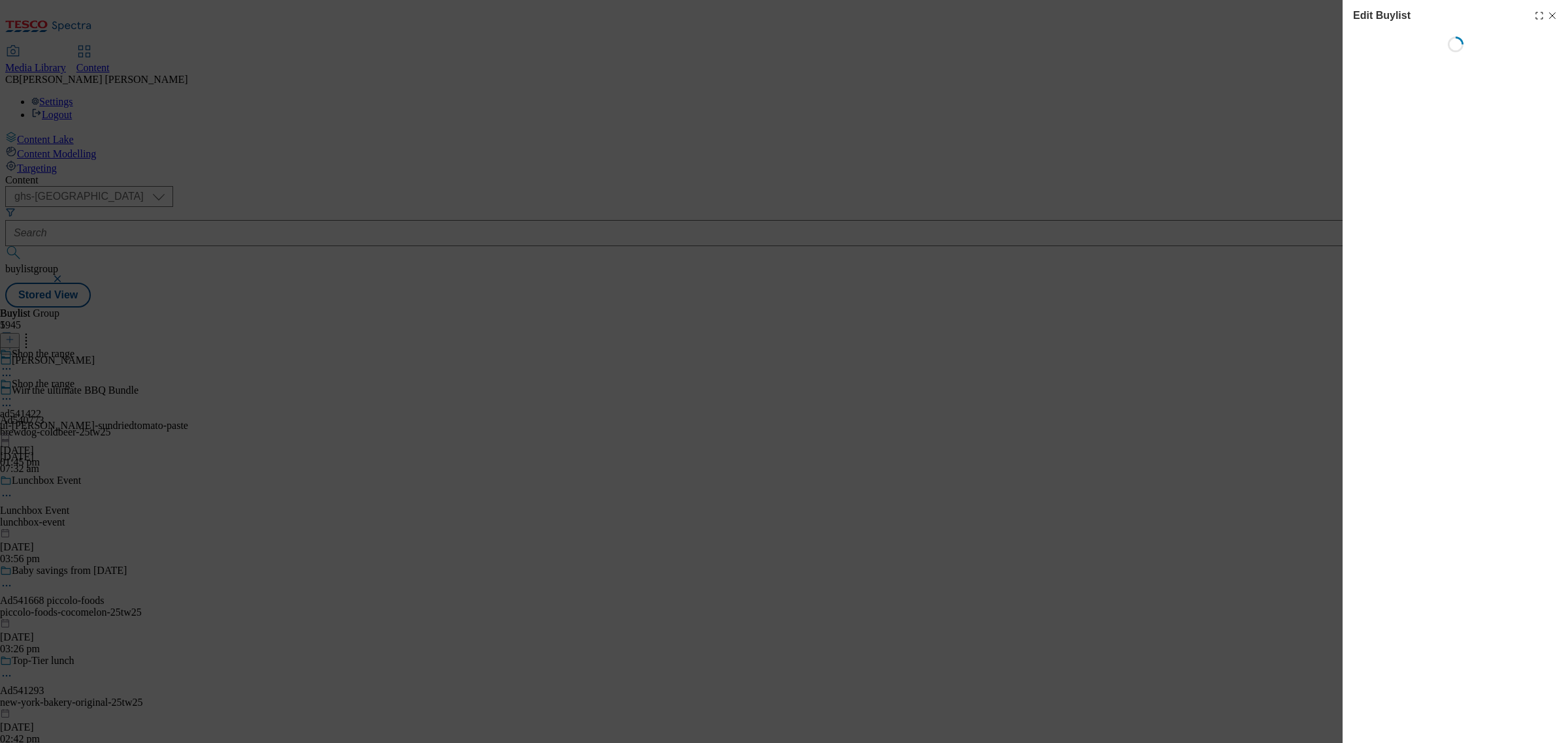
select select "tactical"
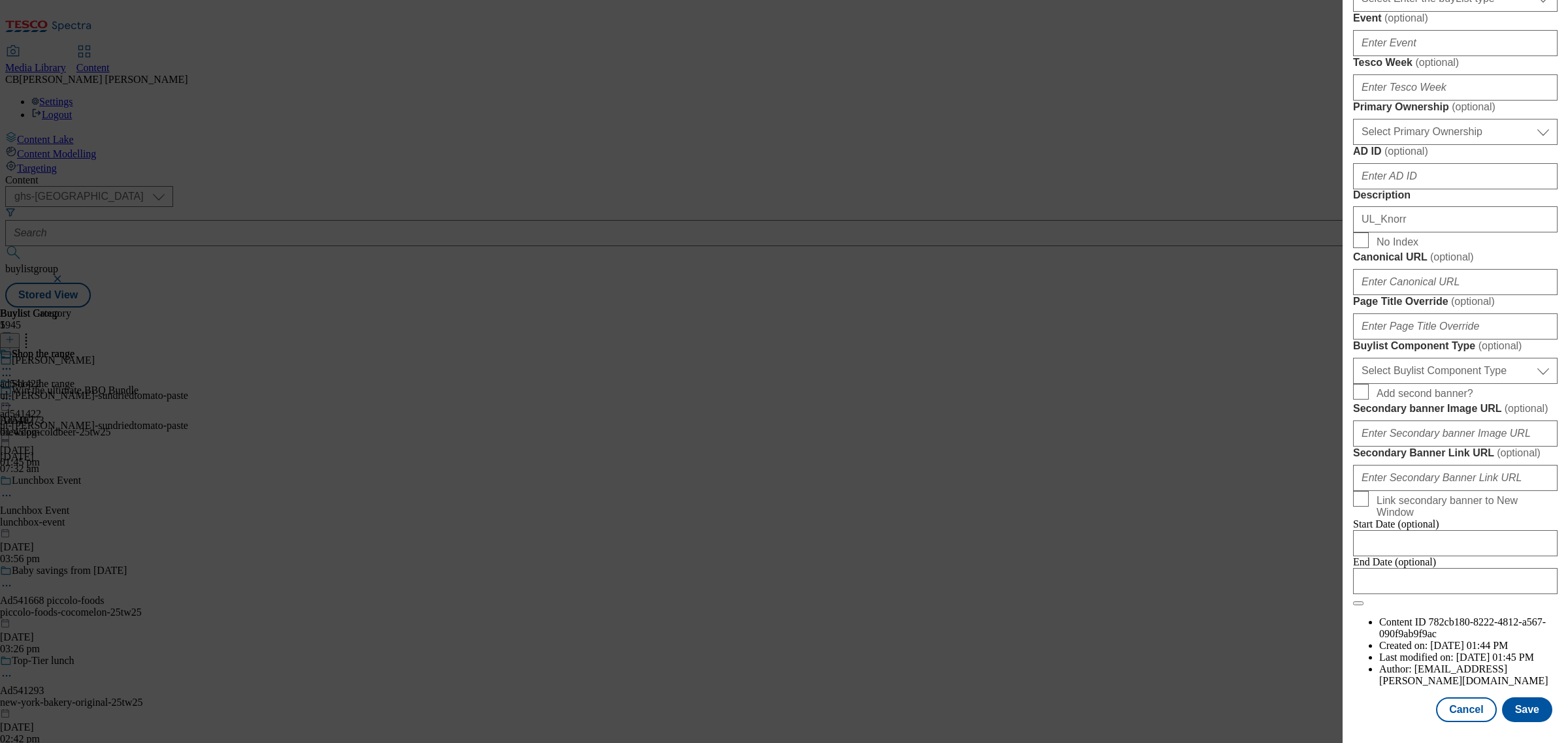
scroll to position [919, 0]
click at [1472, 384] on select "Select Buylist Component Type Banner Competition Header Meal" at bounding box center [1455, 370] width 204 height 26
select select "Banner"
click at [1353, 381] on select "Select Buylist Component Type Banner Competition Header Meal" at bounding box center [1455, 370] width 204 height 26
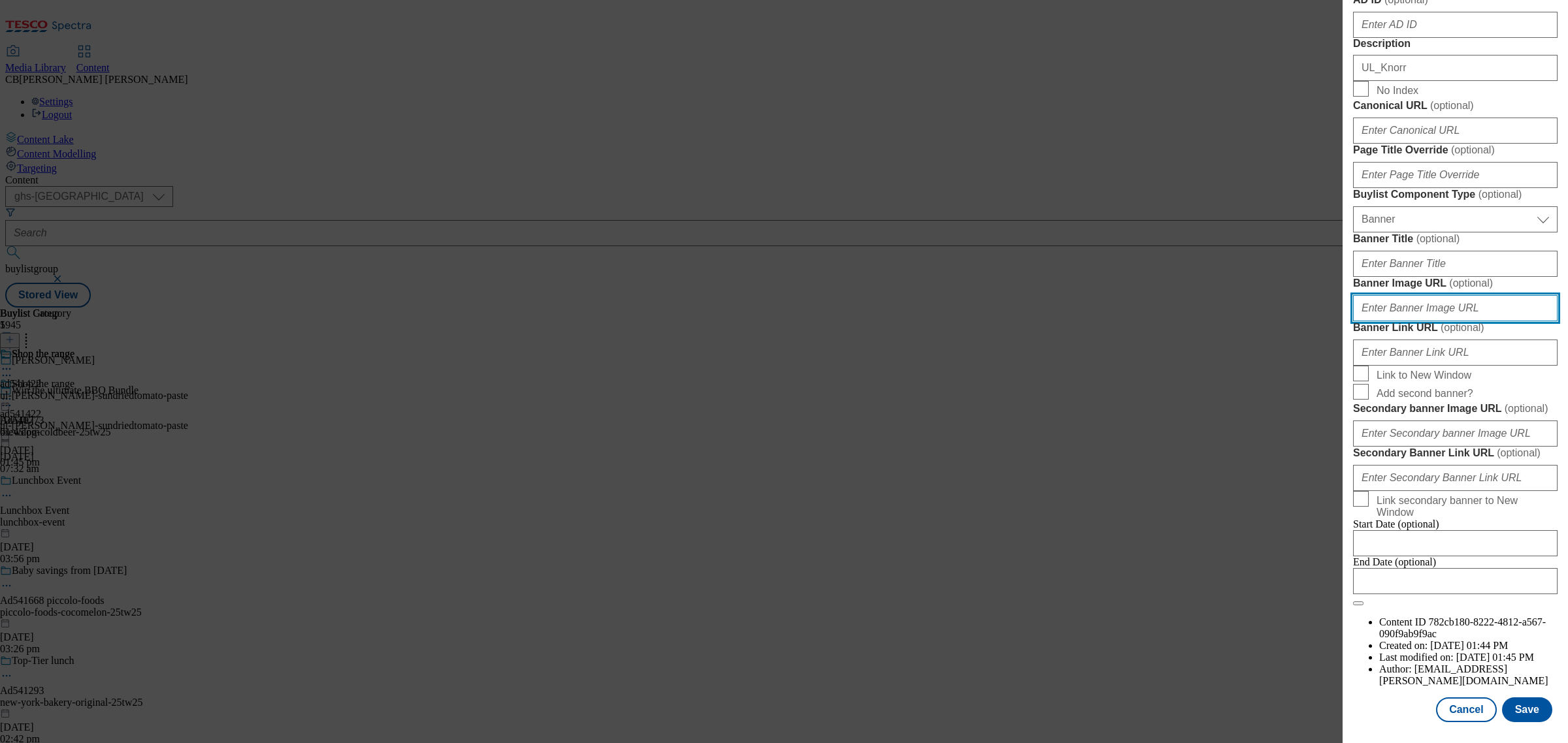
click at [1474, 321] on input "Banner Image URL ( optional )" at bounding box center [1455, 308] width 204 height 26
paste input "https://digitalcontent.api.tesco.com/v2/media/ghs-mktg/b610cf87-b0e9-4583-b38d-…"
type input "https://digitalcontent.api.tesco.com/v2/media/ghs-mktg/b610cf87-b0e9-4583-b38d-…"
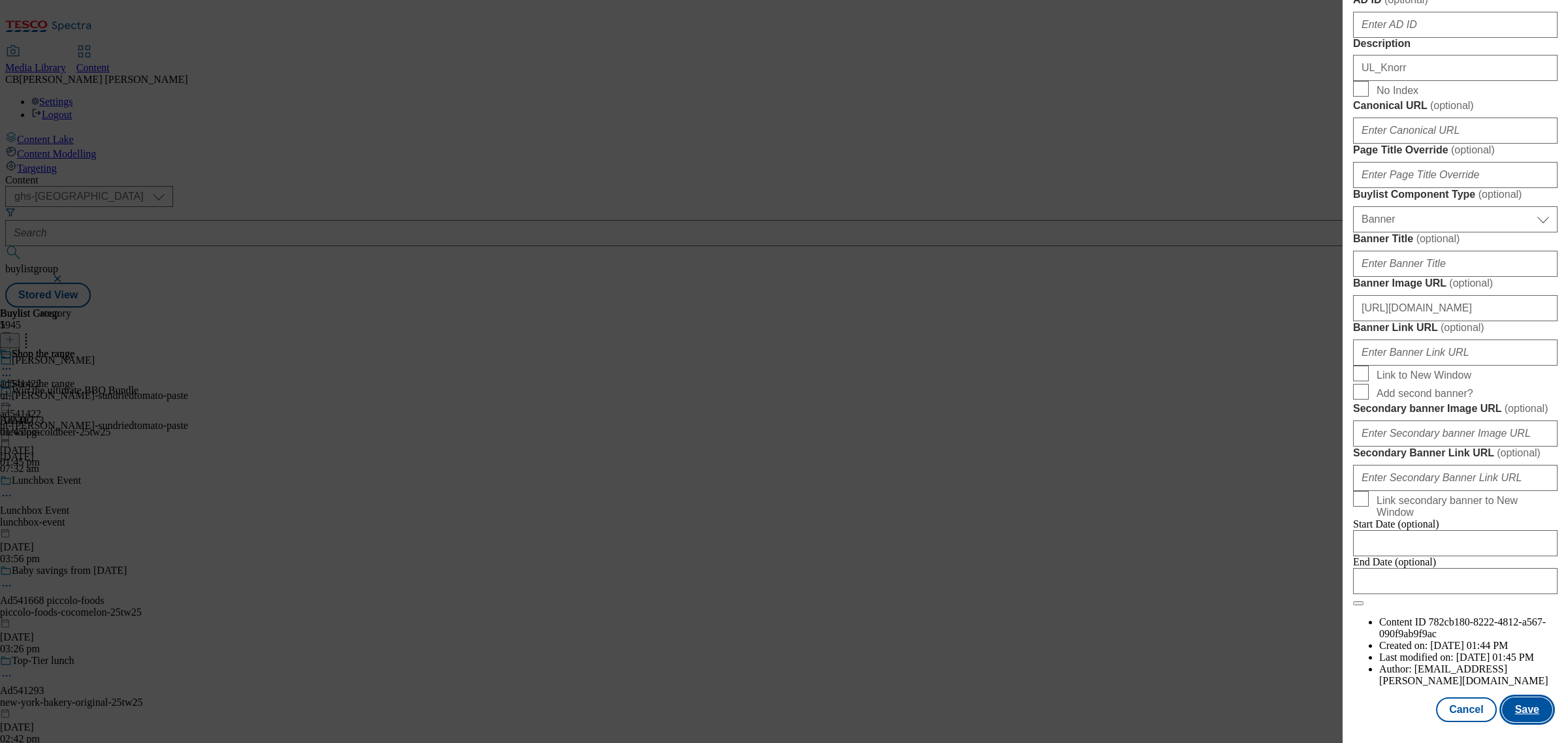
click at [1519, 697] on button "Save" at bounding box center [1527, 709] width 51 height 25
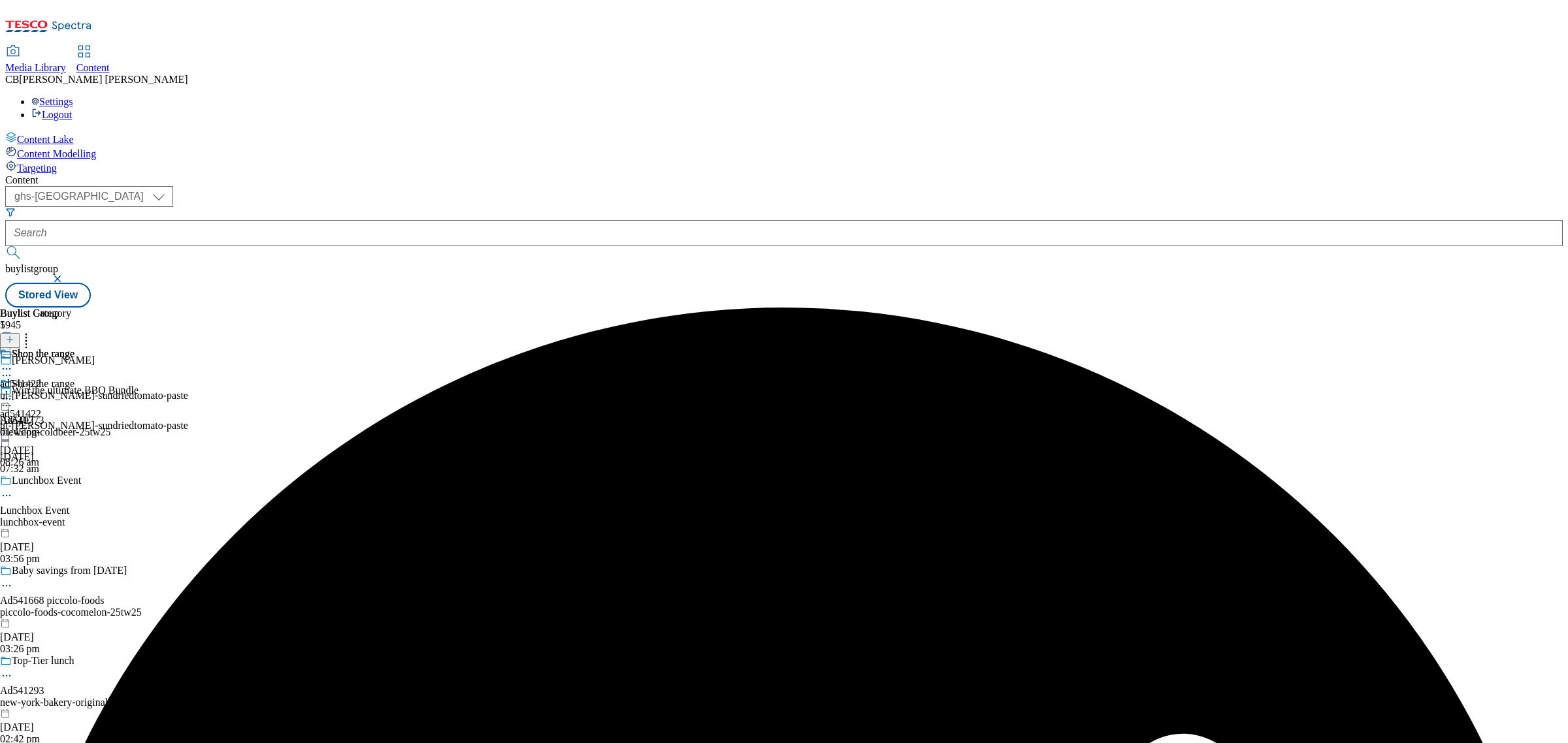
click at [13, 393] on icon at bounding box center [6, 399] width 13 height 13
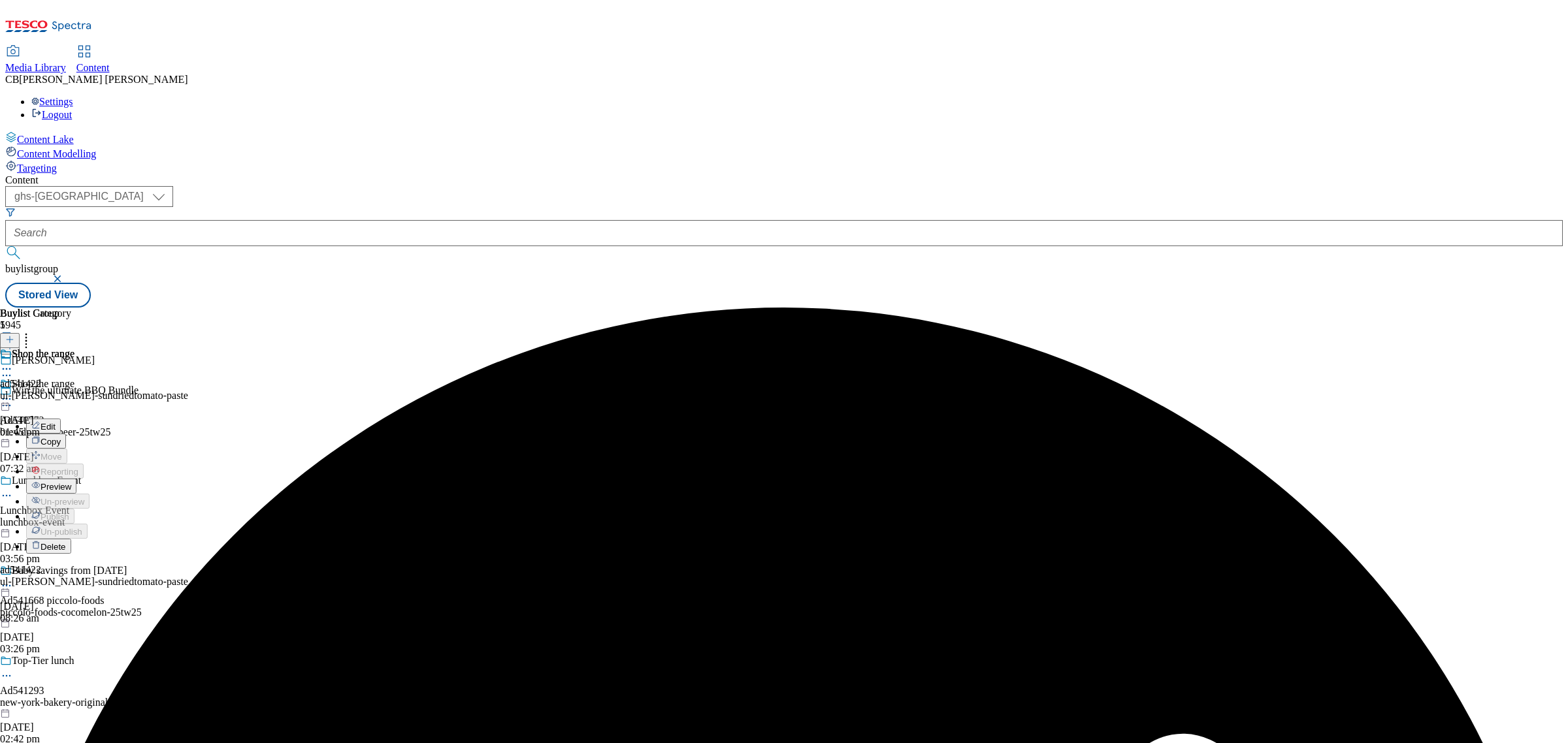
click at [71, 482] on span "Preview" at bounding box center [56, 486] width 31 height 10
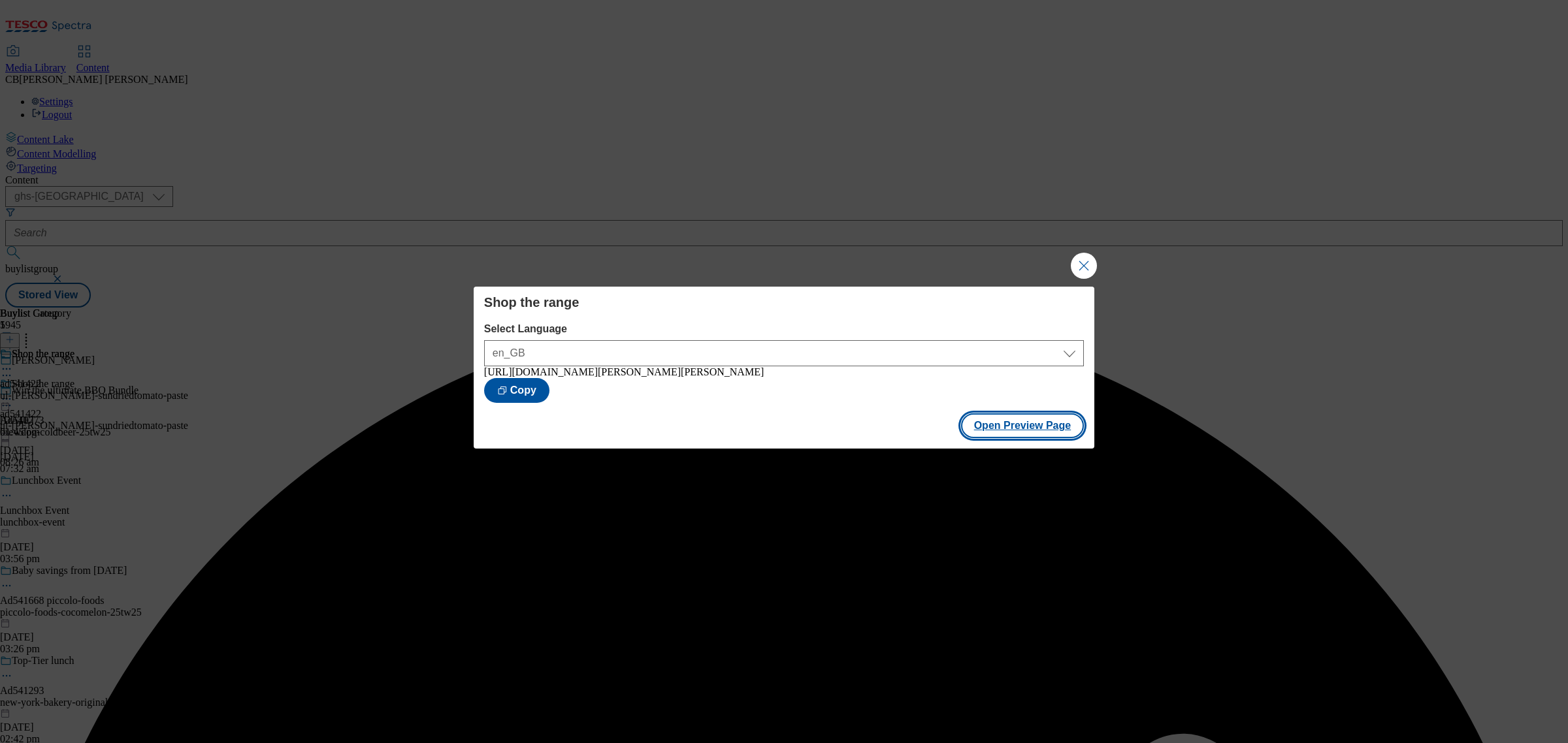
click at [1046, 432] on button "Open Preview Page" at bounding box center [1022, 426] width 123 height 25
click at [1086, 263] on button "Close Modal" at bounding box center [1084, 265] width 26 height 26
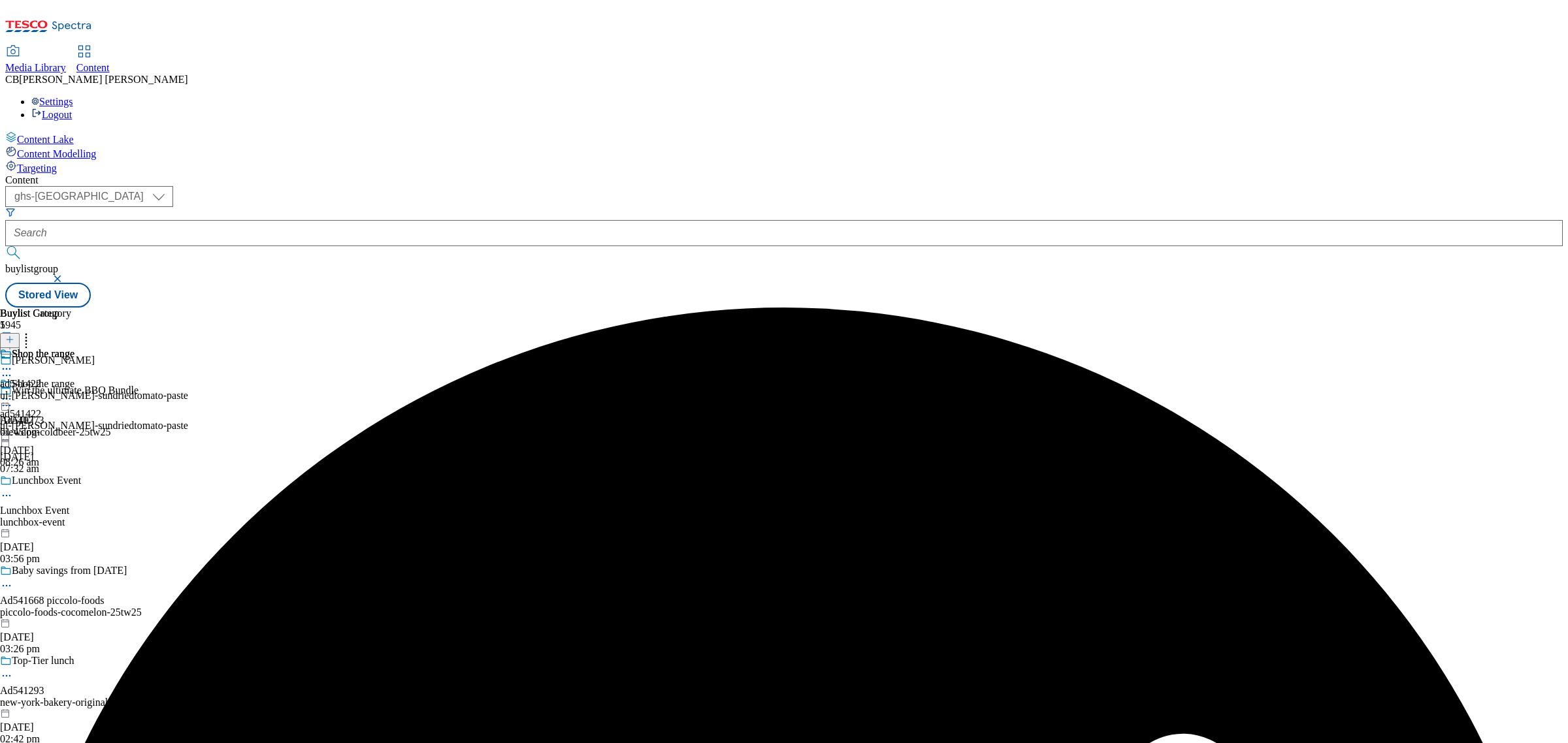
click at [13, 393] on icon at bounding box center [6, 399] width 13 height 13
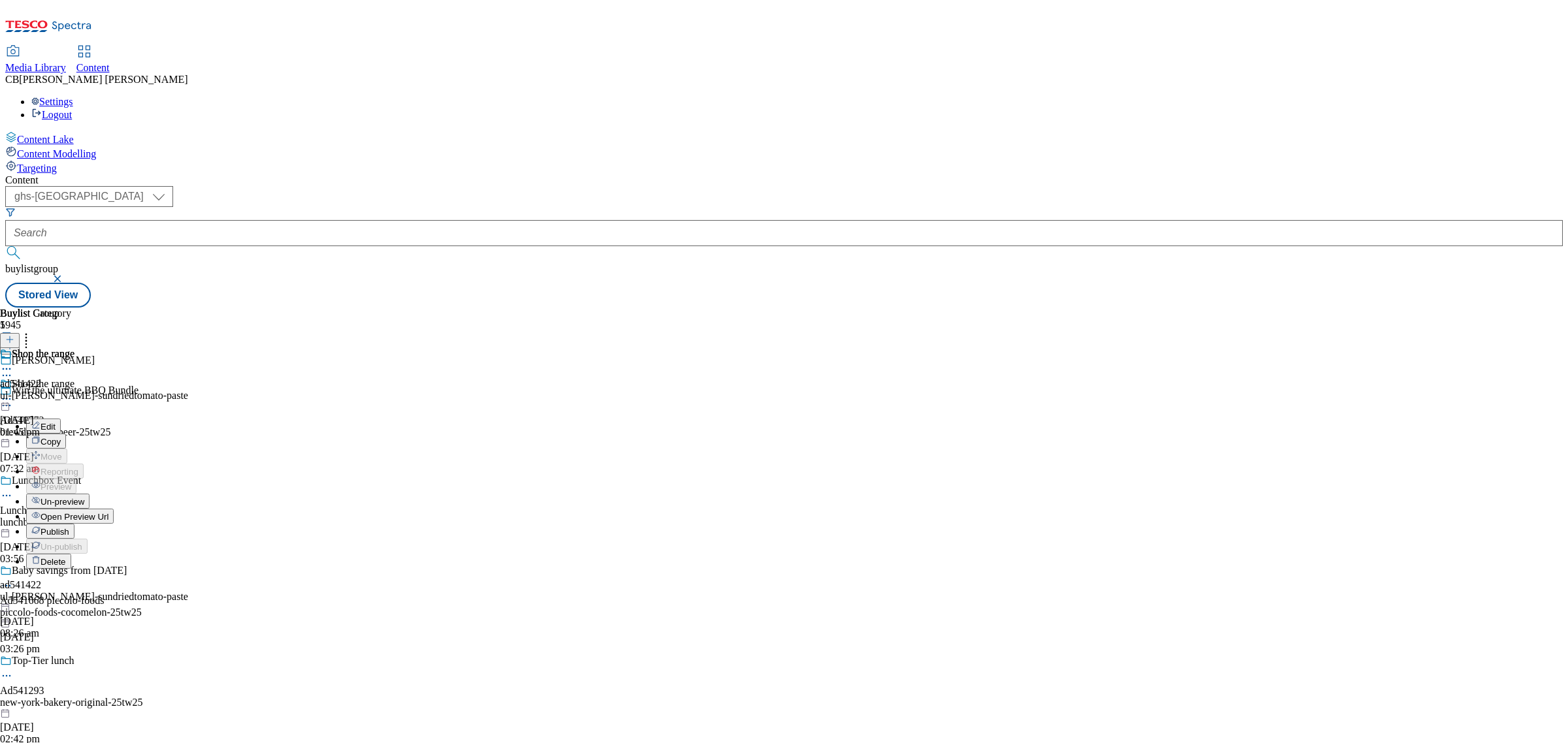
click at [69, 527] on span "Publish" at bounding box center [55, 531] width 29 height 10
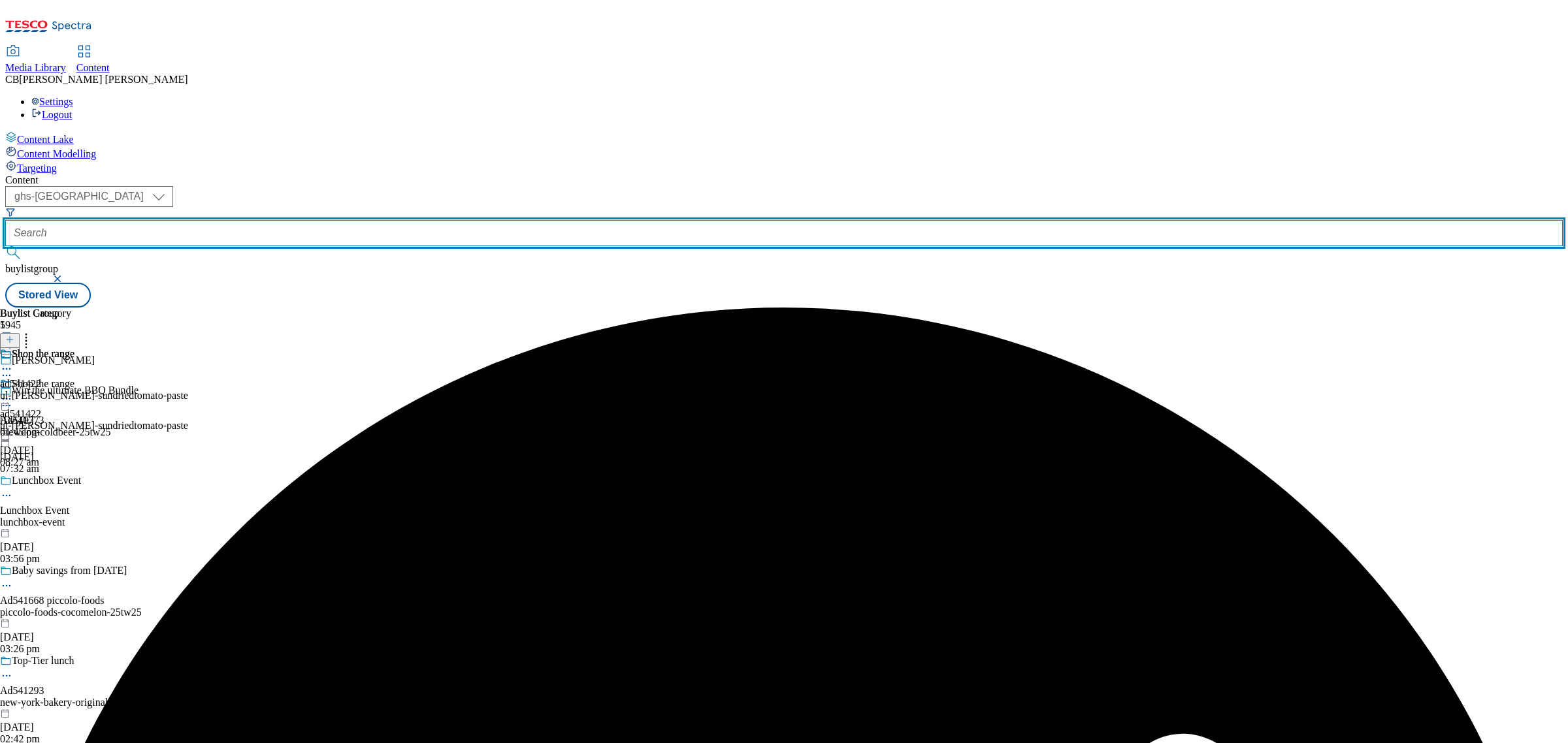
click at [318, 220] on input "text" at bounding box center [784, 233] width 1557 height 26
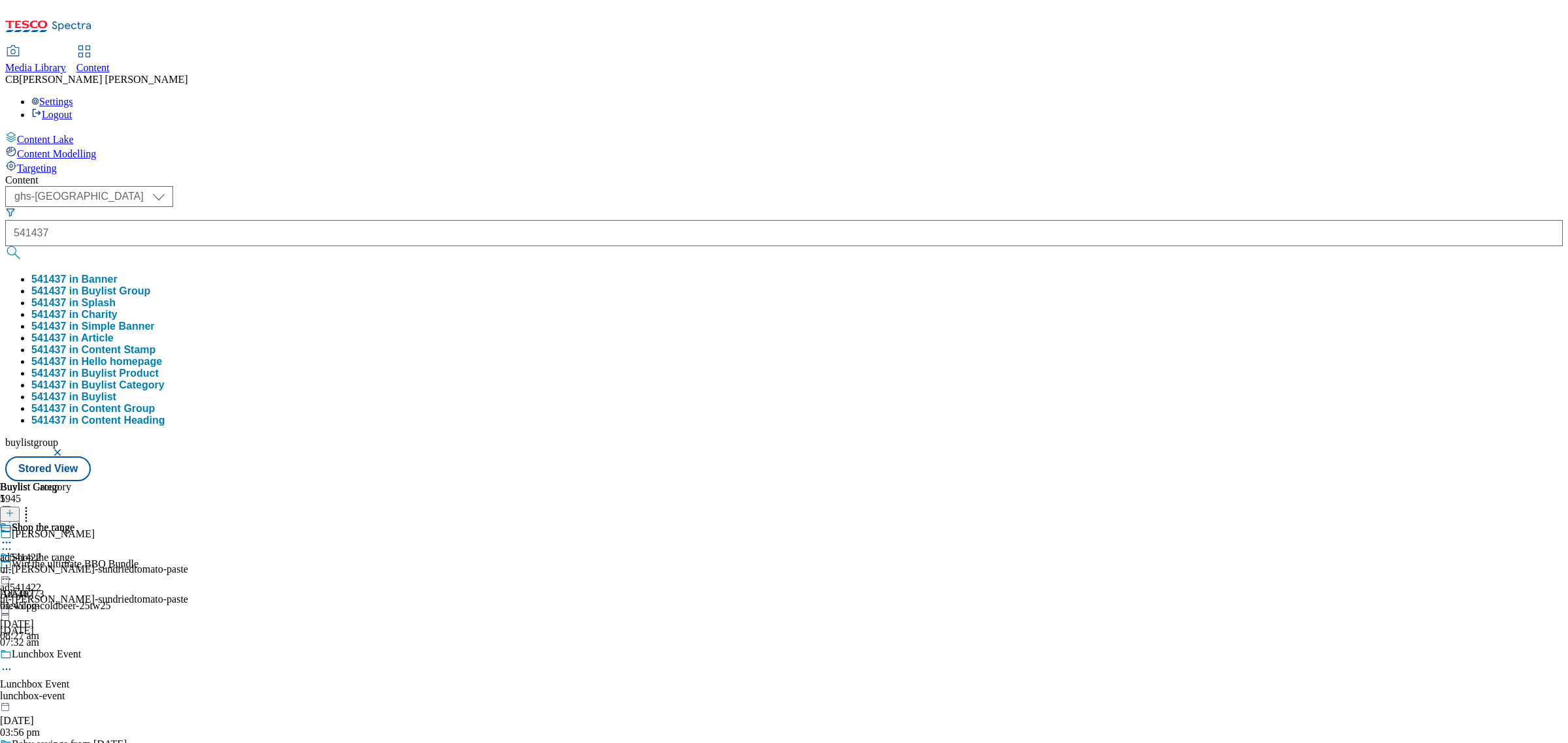
click at [150, 286] on button "541437 in Buylist Group" at bounding box center [91, 291] width 119 height 11
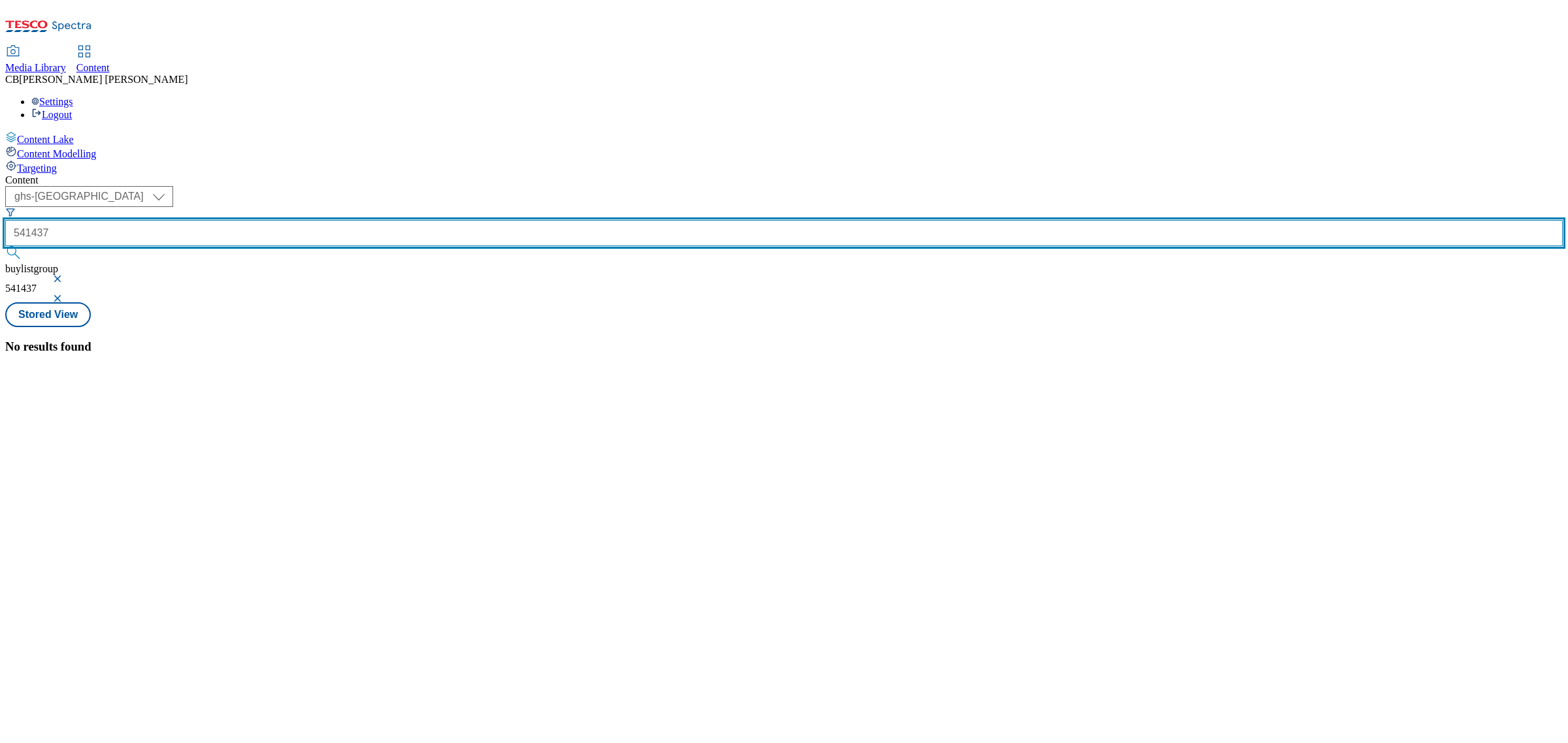
click at [283, 220] on input "541437" at bounding box center [784, 233] width 1557 height 26
type input "ad541437"
click at [5, 246] on button "submit" at bounding box center [14, 252] width 18 height 13
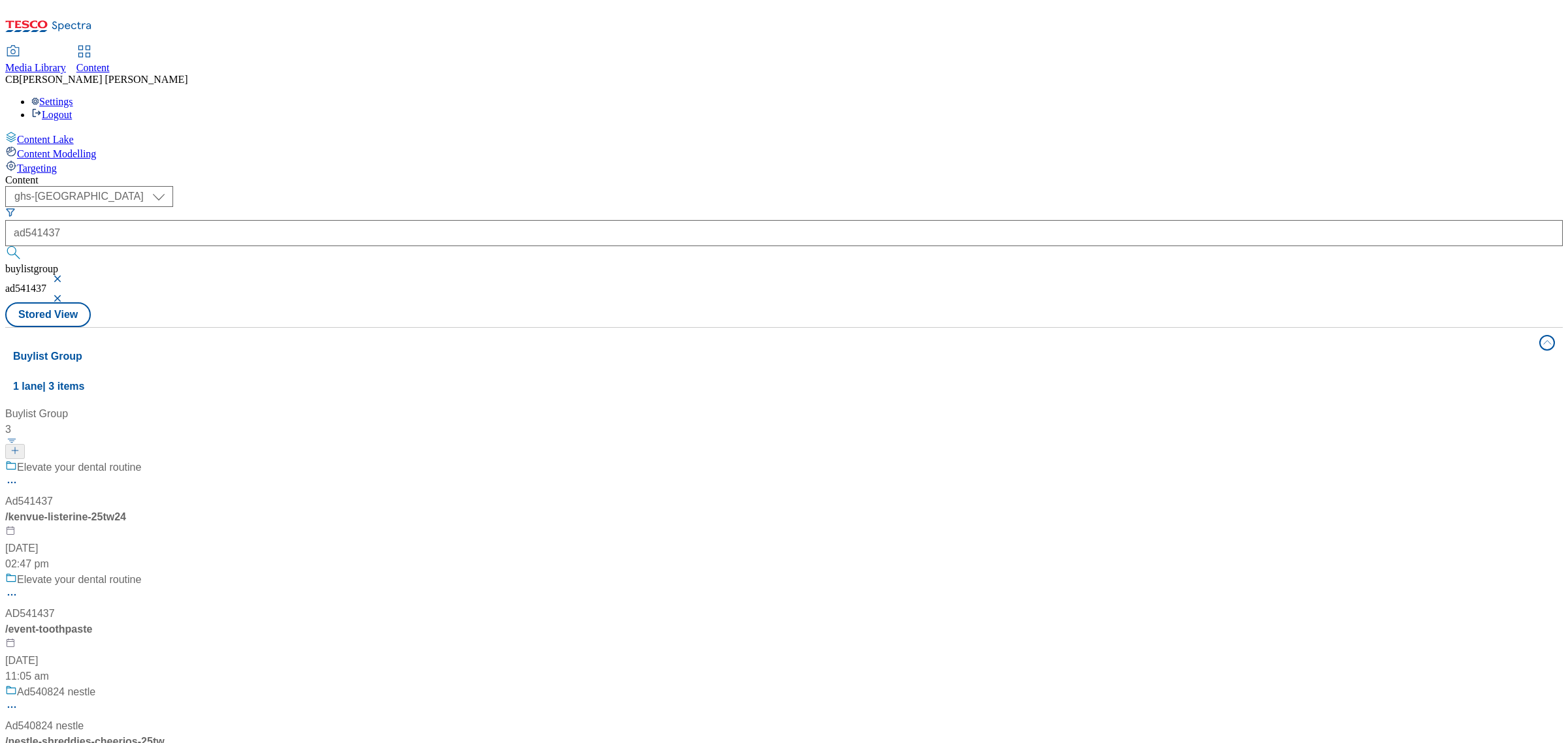
click at [168, 460] on div "Elevate your dental routine Ad541437 / kenvue-listerine-25tw24 24 Jul 2025 02:4…" at bounding box center [87, 516] width 163 height 112
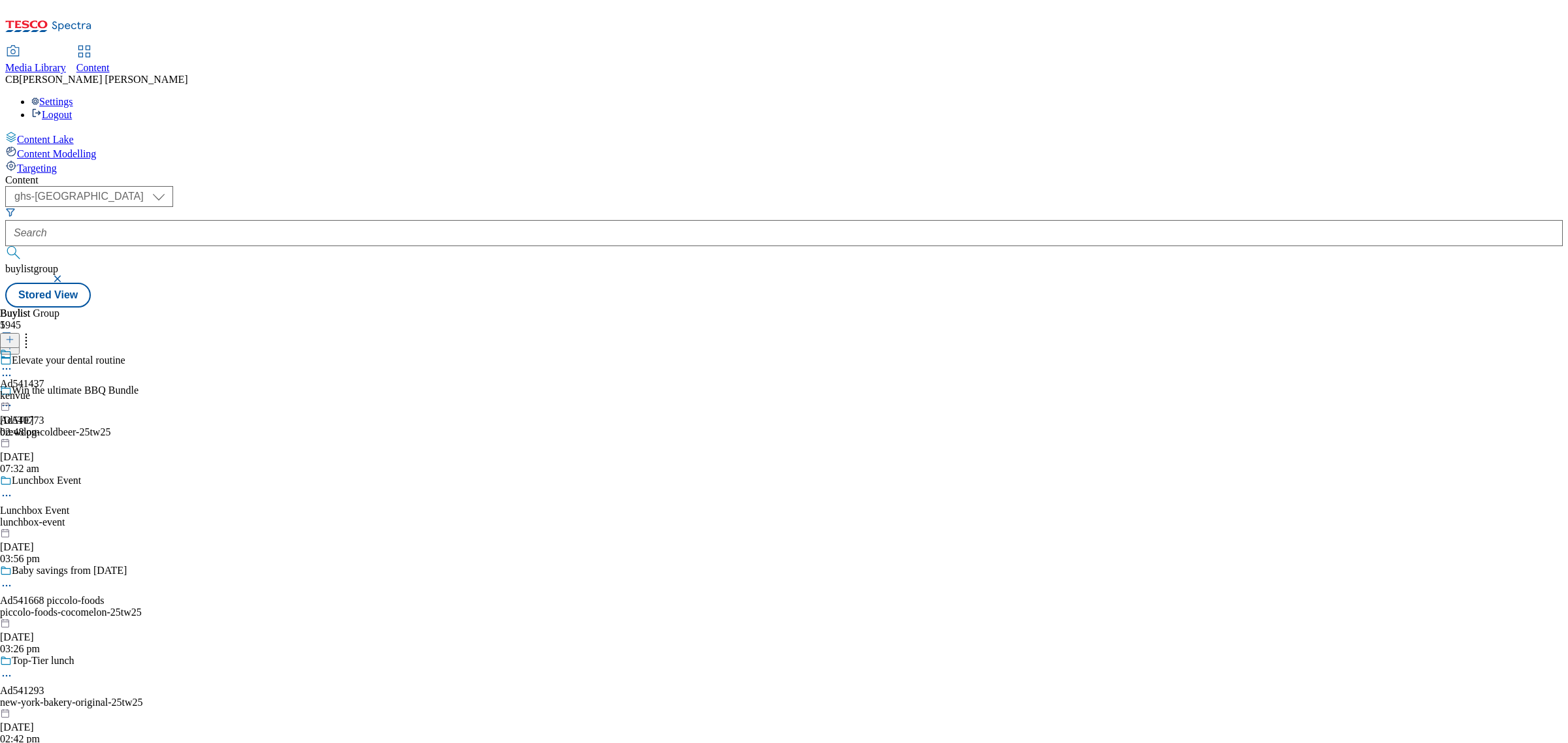
click at [13, 362] on icon at bounding box center [6, 368] width 13 height 13
click at [55, 392] on span "Edit" at bounding box center [48, 397] width 15 height 10
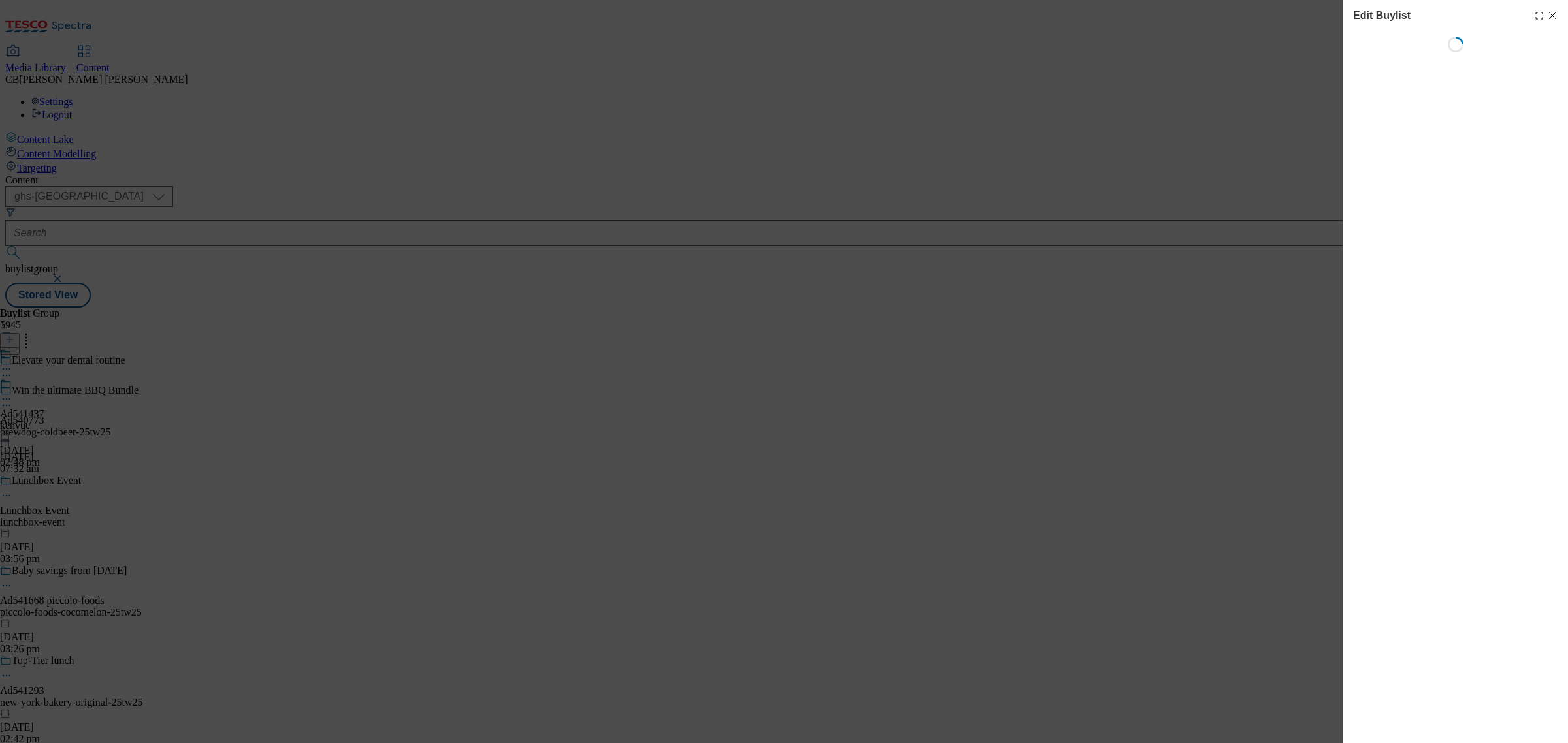
select select "tactical"
select select "supplier funded short term 1-3 weeks"
select select "dunnhumby"
select select "Banner"
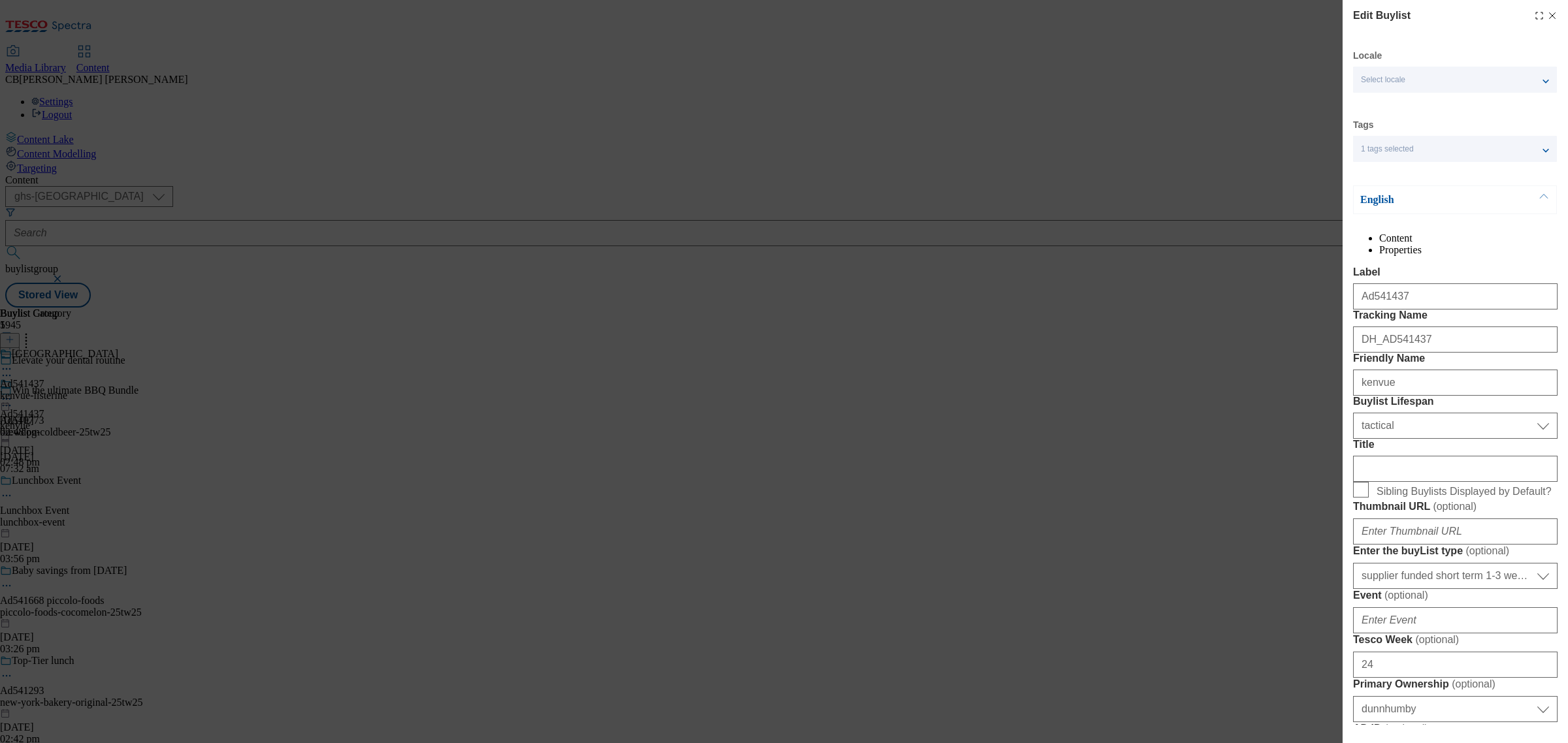
drag, startPoint x: 1135, startPoint y: 240, endPoint x: 1181, endPoint y: 200, distance: 61.0
click at [1135, 240] on div "Edit Buylist Locale Select locale English Welsh Tags 1 tags selected fnf market…" at bounding box center [784, 371] width 1568 height 743
click at [1550, 17] on line "Modal" at bounding box center [1553, 15] width 6 height 6
select select "tactical"
select select "supplier funded short term 1-3 weeks"
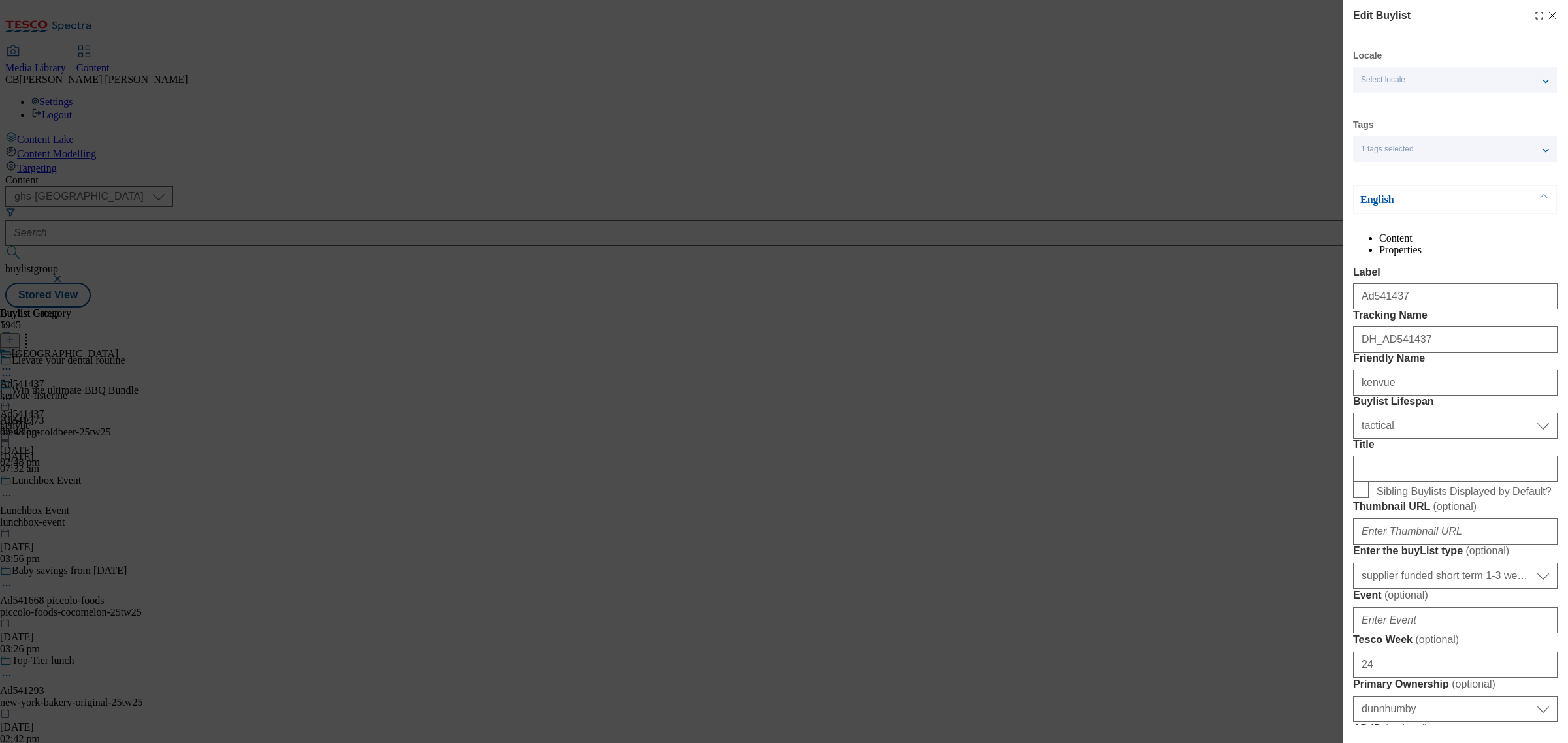
select select "dunnhumby"
select select "Banner"
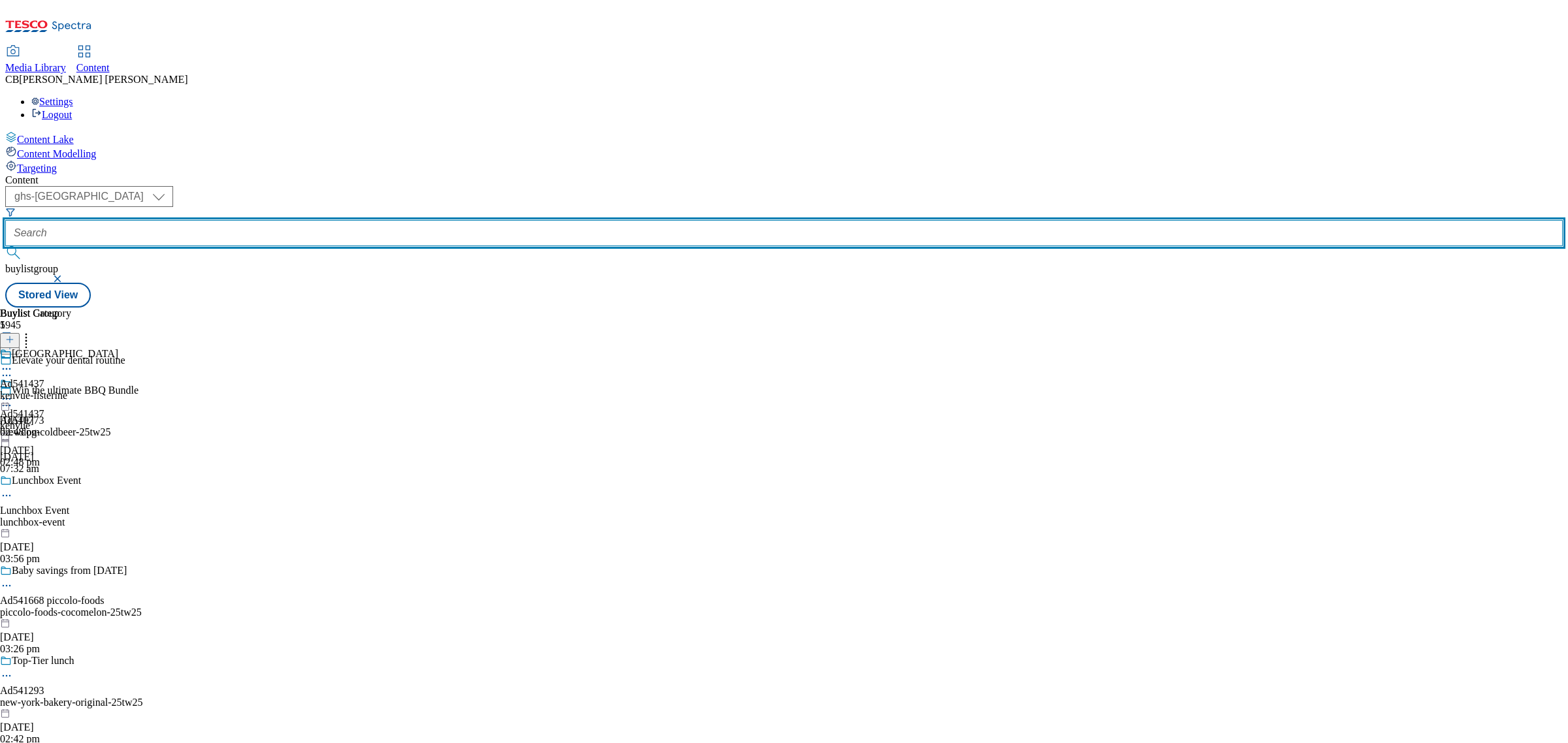
click at [342, 220] on input "text" at bounding box center [784, 233] width 1557 height 26
paste input "event-toothpaste"
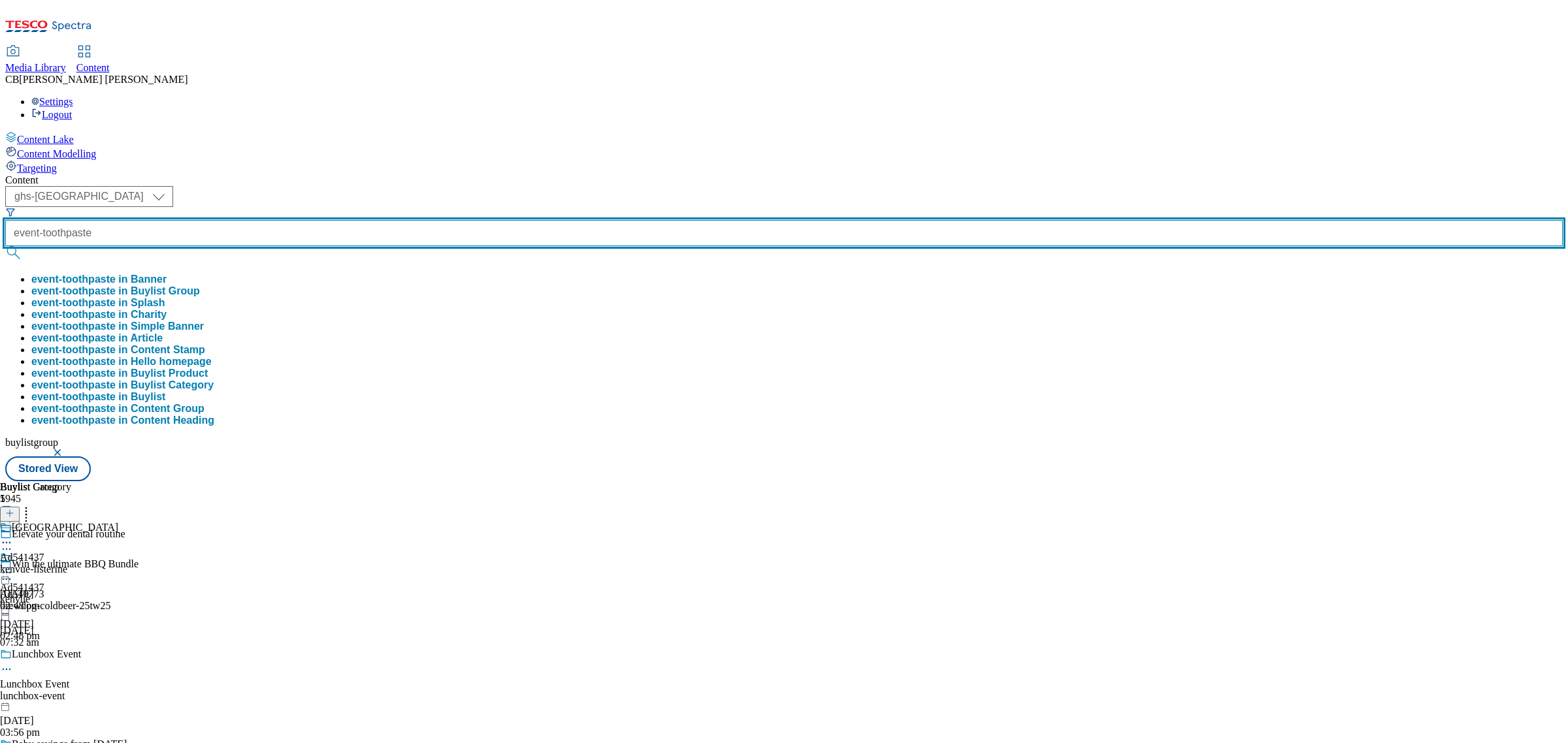
type input "event-toothpaste"
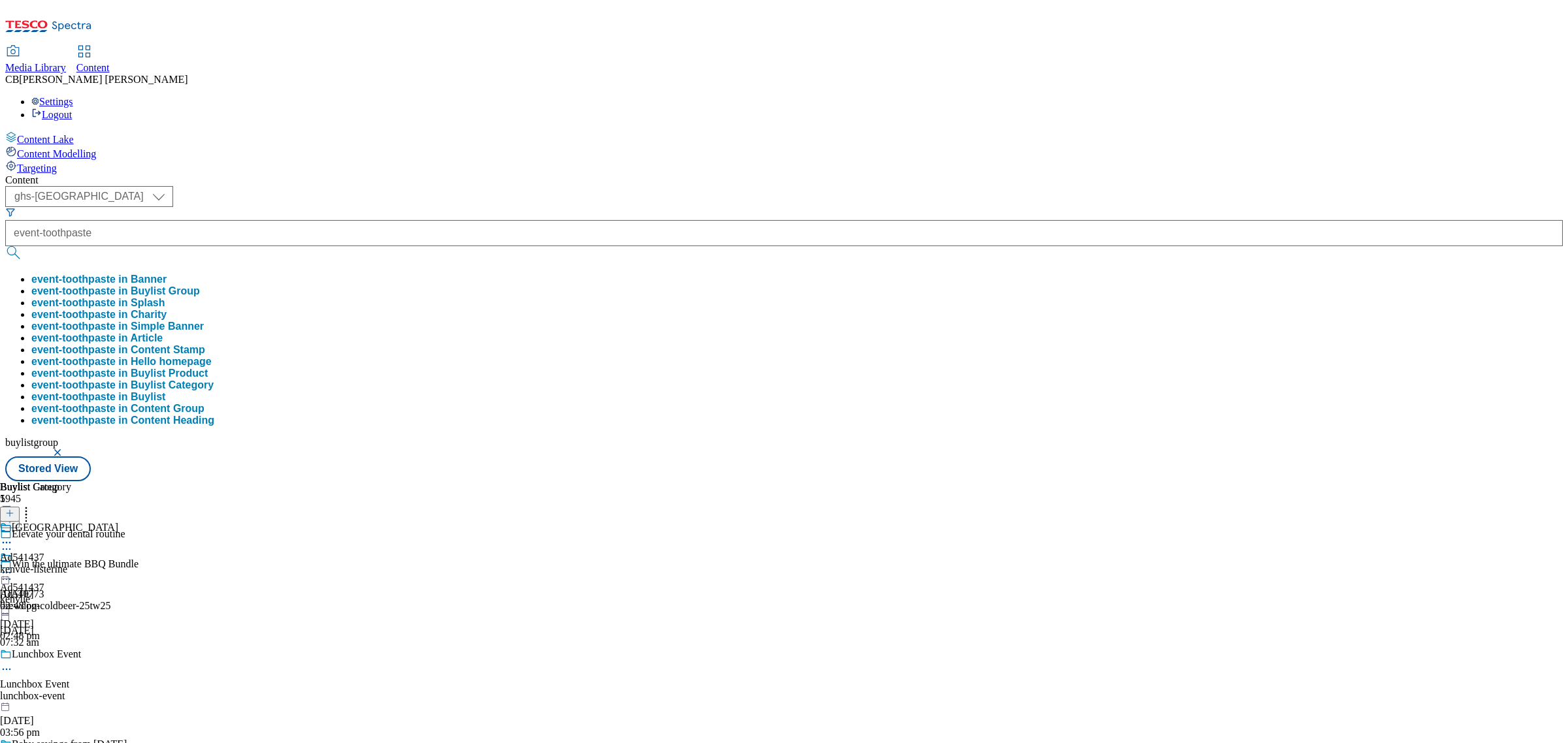
click at [200, 286] on button "event-toothpaste in Buylist Group" at bounding box center [116, 291] width 168 height 11
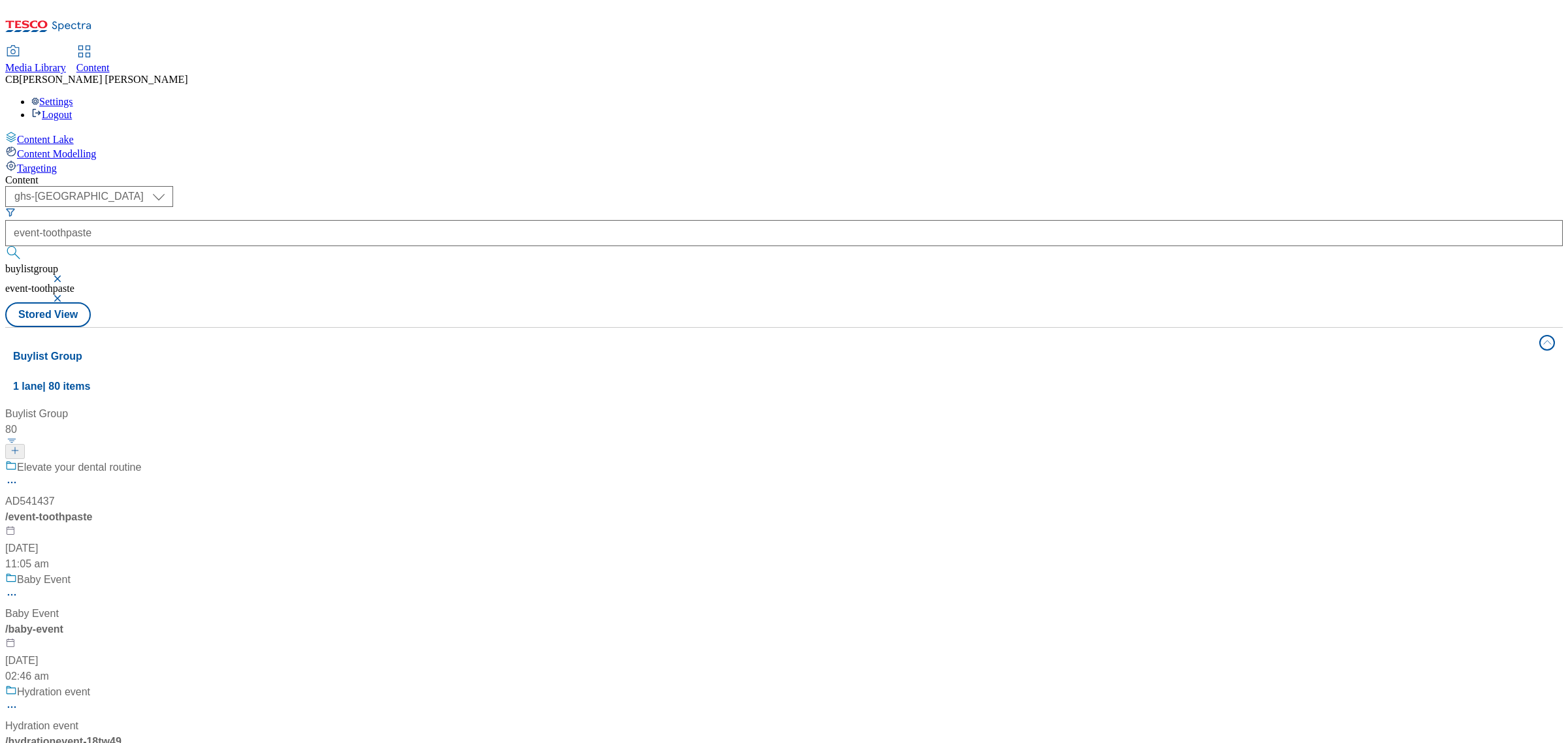
click at [168, 509] on div "/ event-toothpaste" at bounding box center [87, 517] width 163 height 15
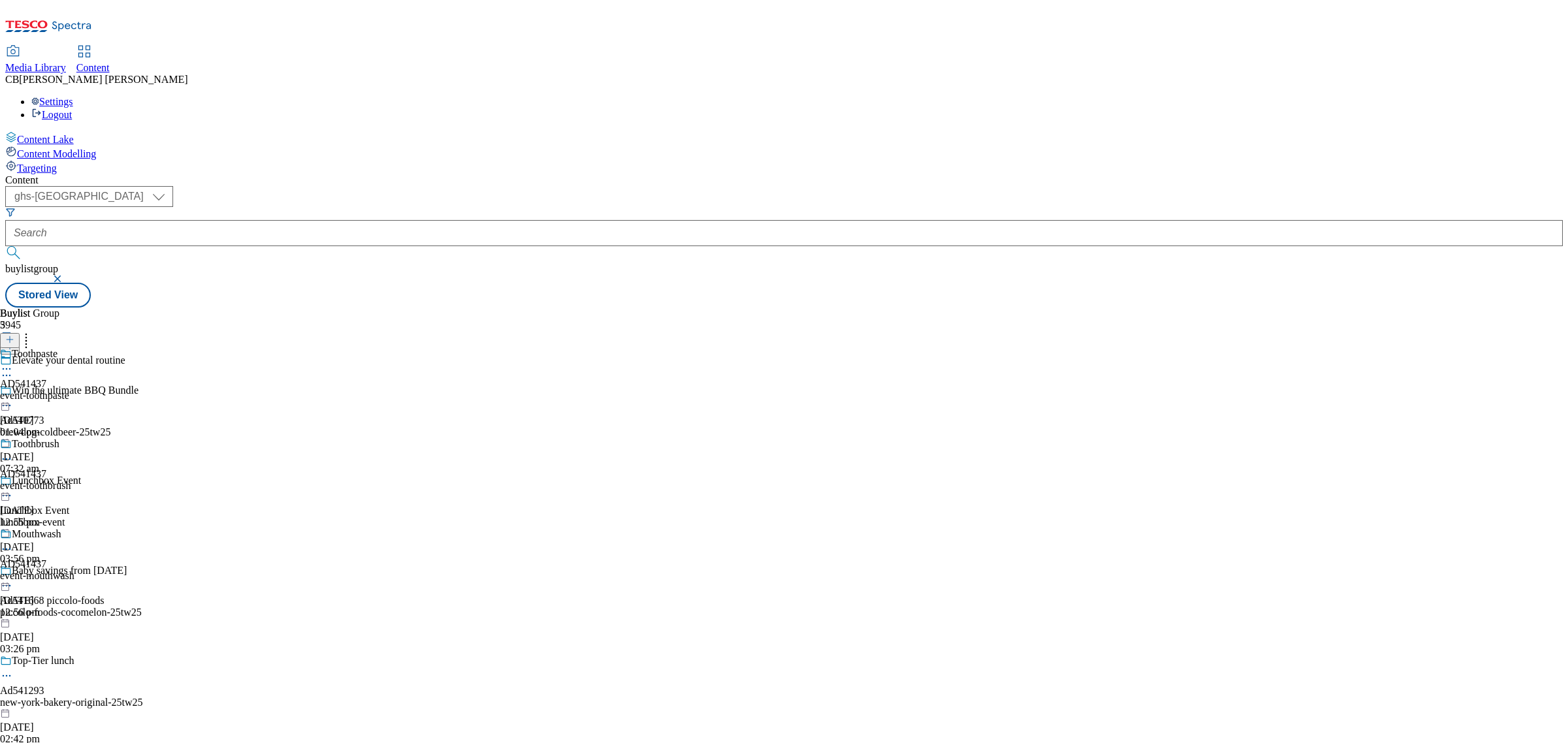
click at [13, 543] on icon at bounding box center [6, 549] width 13 height 13
click at [55, 572] on span "Edit" at bounding box center [48, 577] width 15 height 10
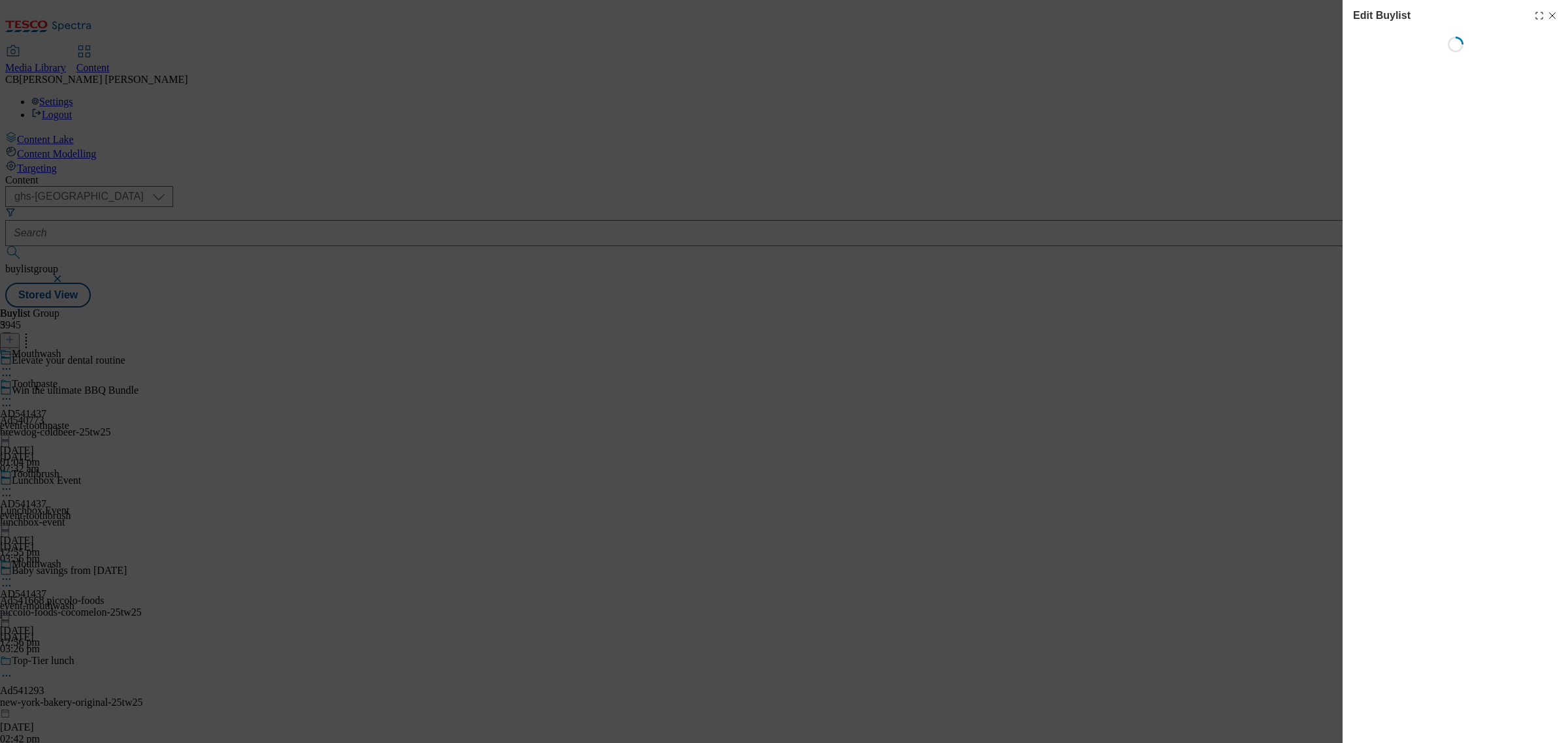
select select "seasonal"
select select "supplier funded short term 1-3 weeks"
select select "dunnhumby"
select select "Banner"
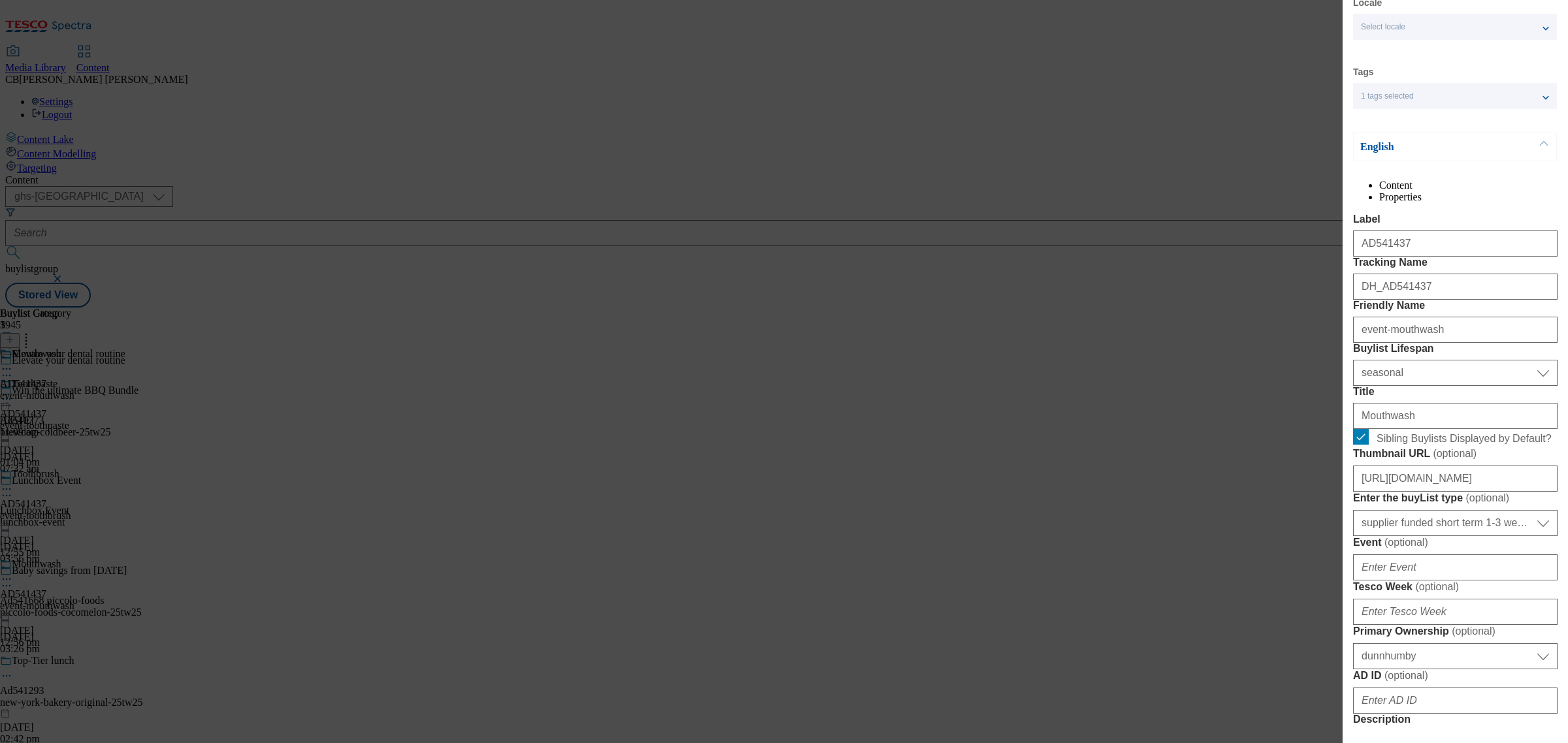
scroll to position [82, 0]
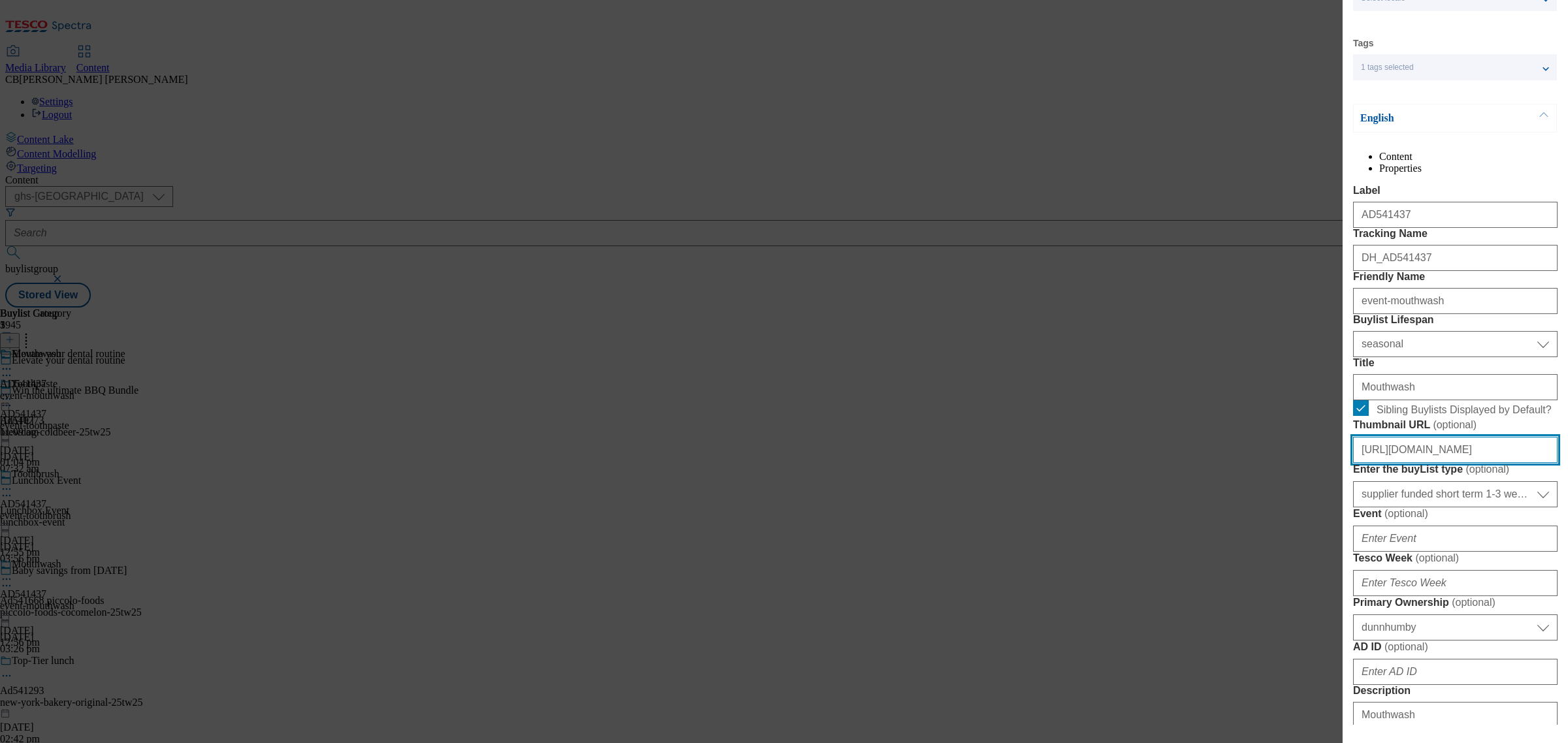
click at [1478, 463] on input "https://digitalcontent.api.tesco.com/v2/media/ghs-mktg/fdf6172e-f162-4c42-912d-…" at bounding box center [1455, 450] width 204 height 26
paste input "7de1dd1d-b99d-4168-9339-68c9918b822d/Ad541437-Thumbnail-1_V1"
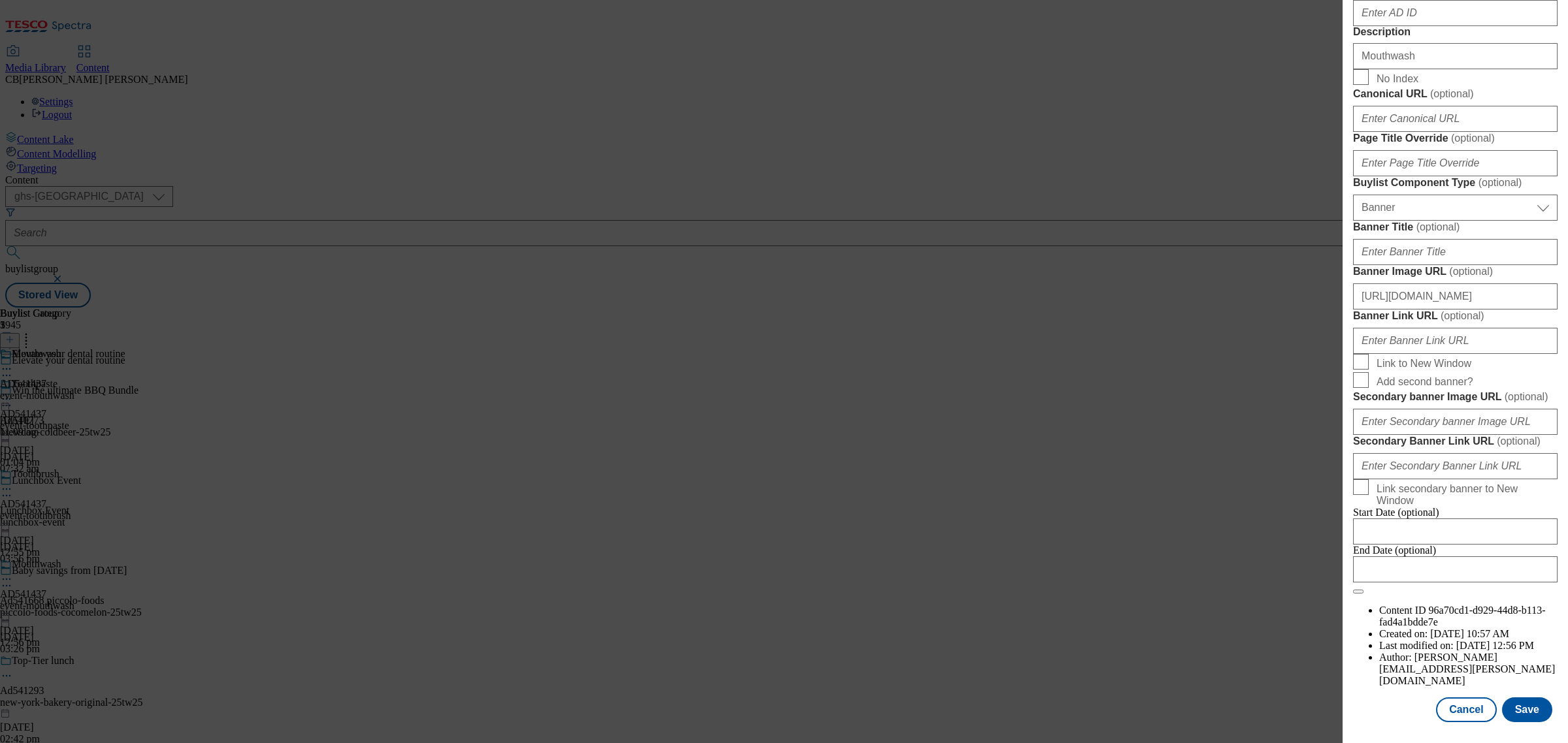
scroll to position [1236, 0]
type input "https://digitalcontent.api.tesco.com/v2/media/ghs-mktg/7de1dd1d-b99d-4168-9339-…"
click at [1522, 697] on button "Save" at bounding box center [1527, 709] width 51 height 25
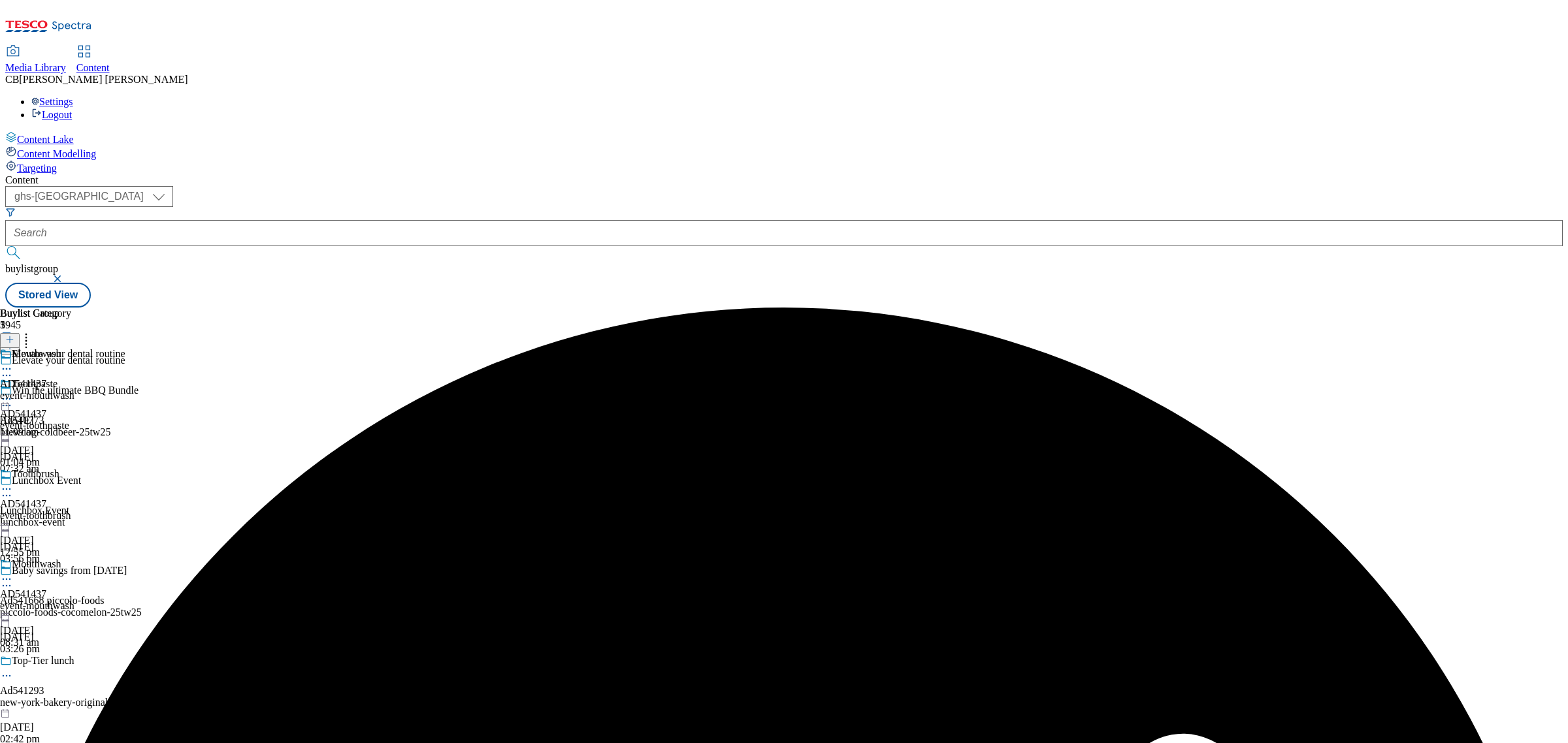
click at [13, 573] on icon at bounding box center [6, 579] width 13 height 13
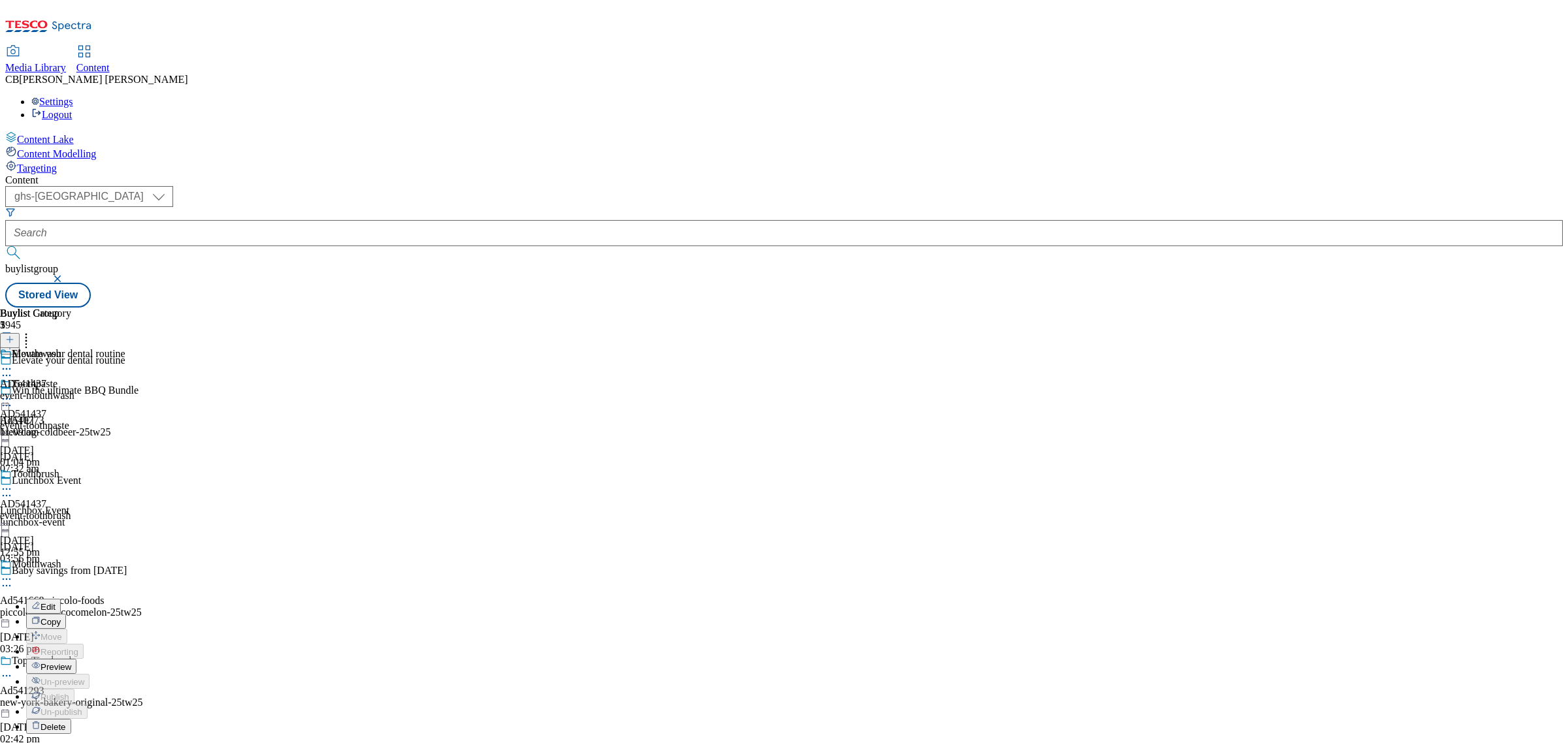
click at [90, 510] on div "event-toothbrush" at bounding box center [44, 515] width 90 height 11
click at [13, 482] on icon at bounding box center [6, 488] width 13 height 13
click at [61, 509] on button "Edit" at bounding box center [43, 516] width 34 height 15
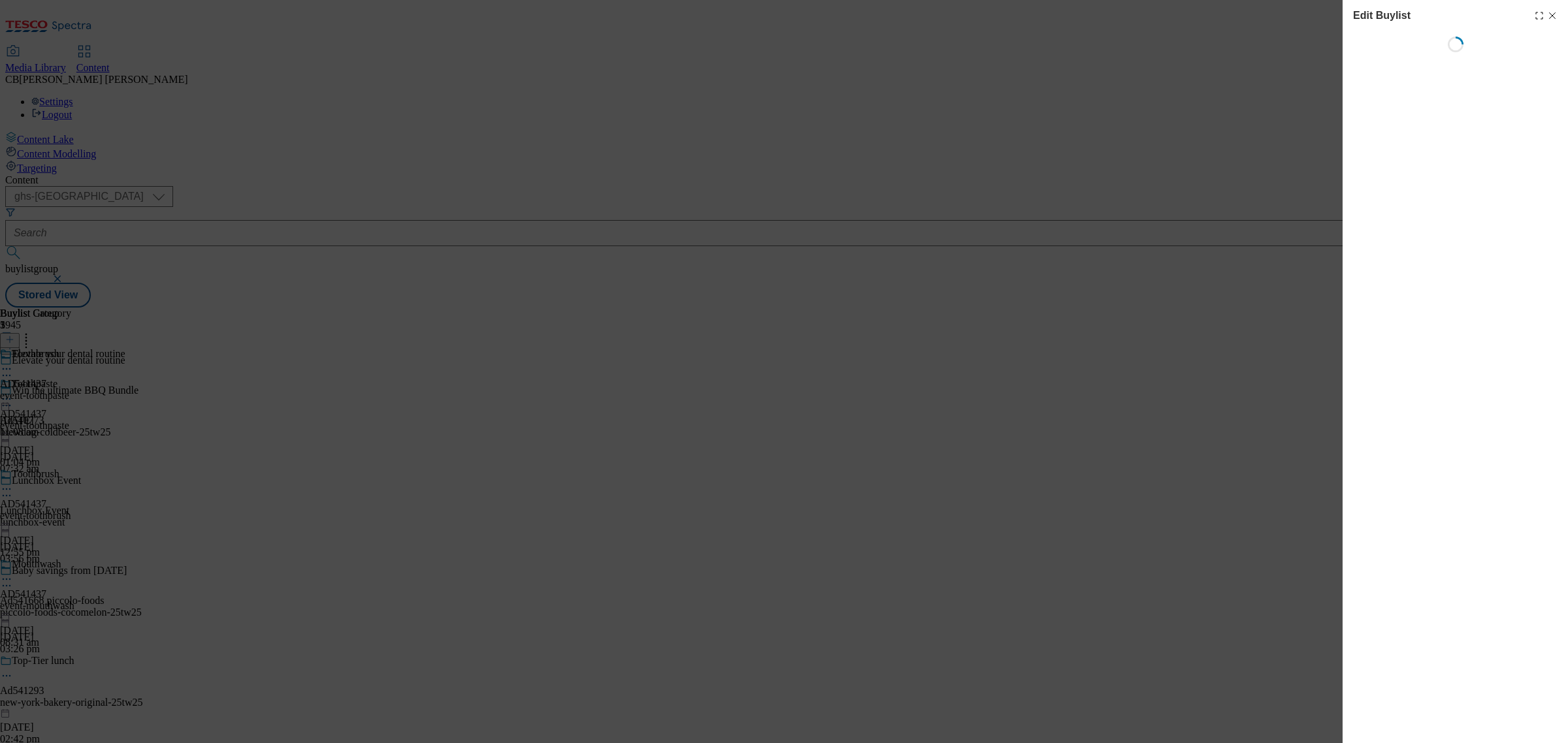
select select "seasonal"
select select "Banner"
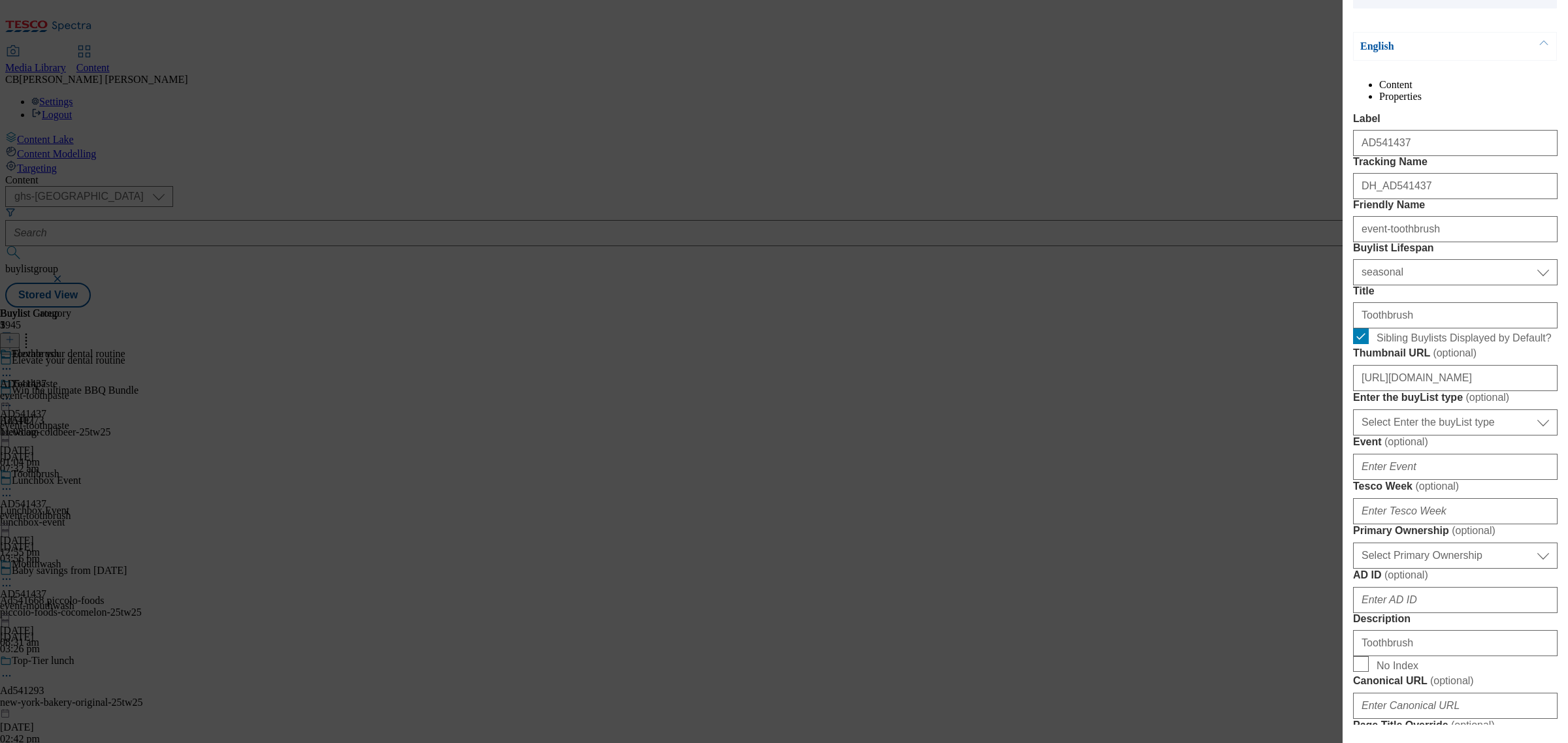
scroll to position [245, 0]
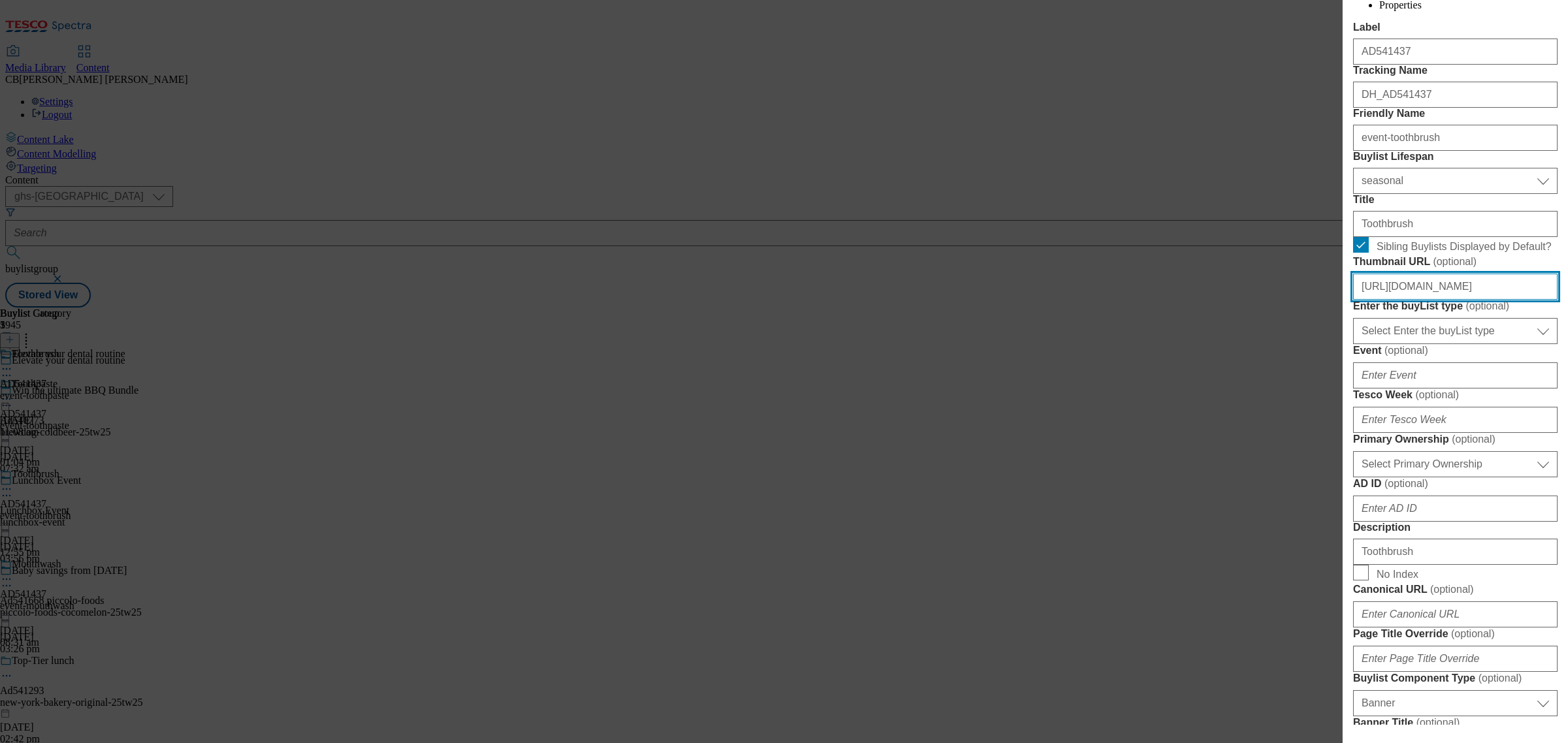
click at [1480, 300] on input "https://digitalcontent.api.tesco.com/v2/media/ghs-mktg/4605becf-eb63-4668-b8e3-…" at bounding box center [1455, 286] width 204 height 26
paste input "7917f097-8540-4eb8-9fe3-b3b081d0f342/Ad541437-Thumbnail-3_V1"
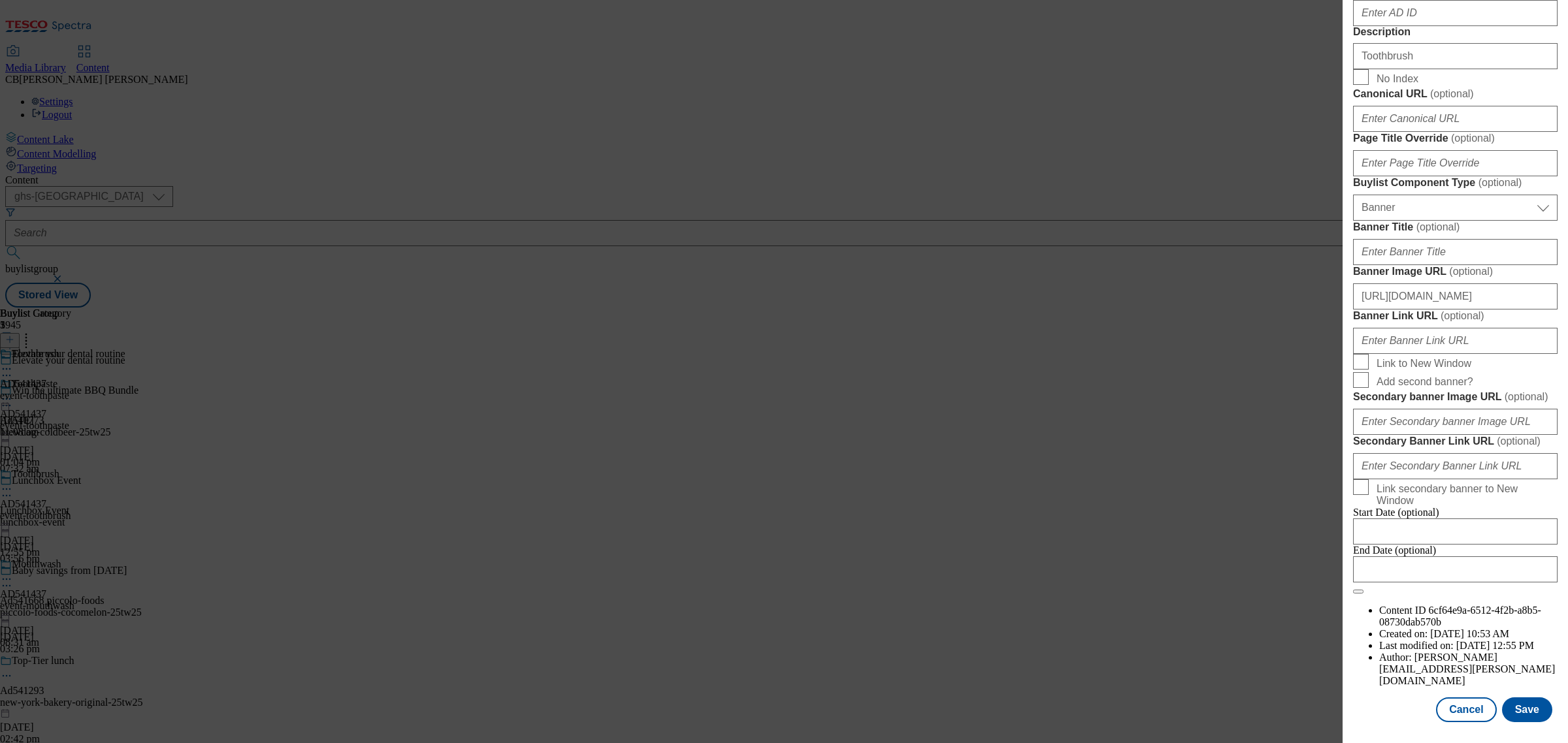
scroll to position [1236, 0]
type input "https://digitalcontent.api.tesco.com/v2/media/ghs-mktg/7917f097-8540-4eb8-9fe3-…"
click at [1519, 697] on button "Save" at bounding box center [1527, 709] width 51 height 25
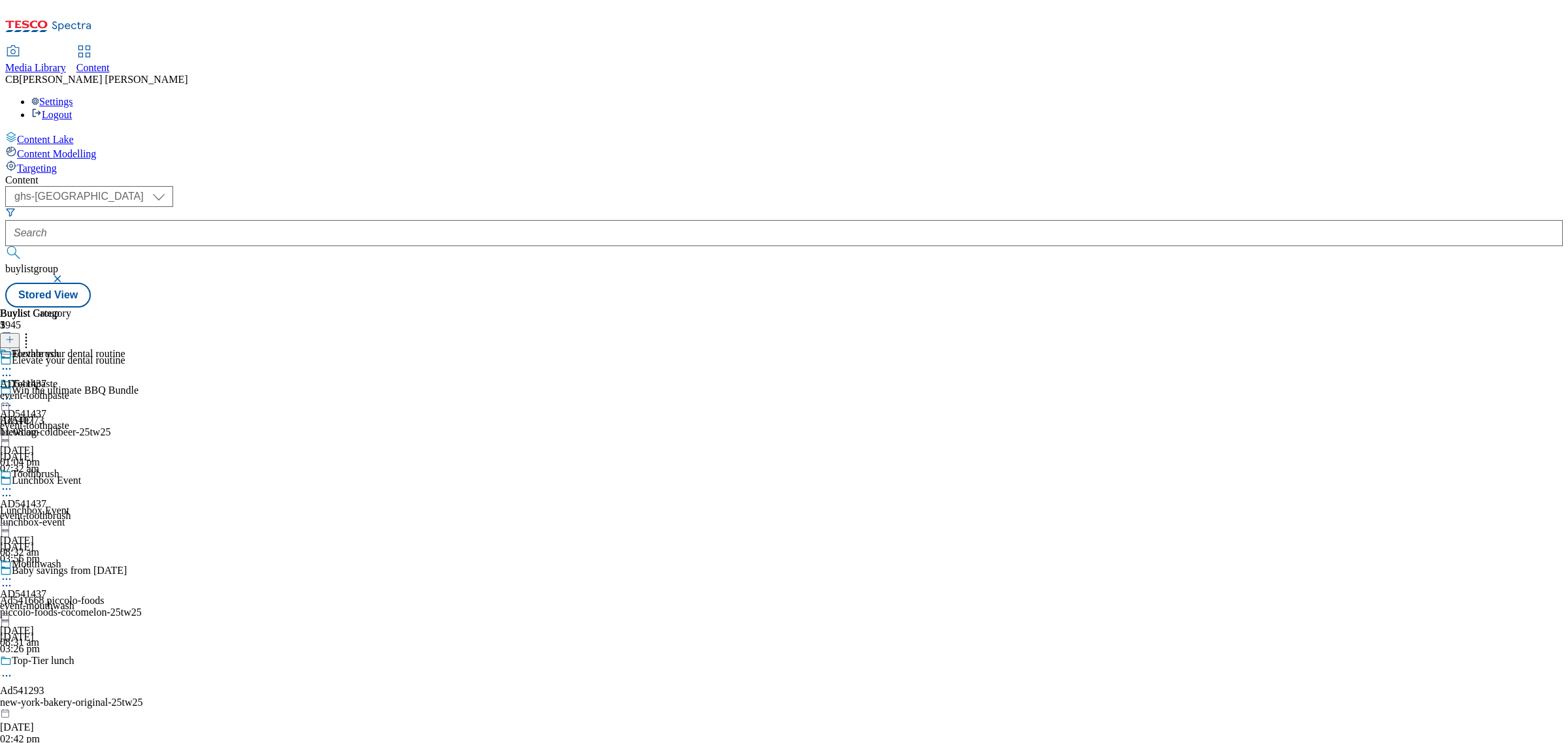
click at [13, 393] on icon at bounding box center [6, 399] width 13 height 13
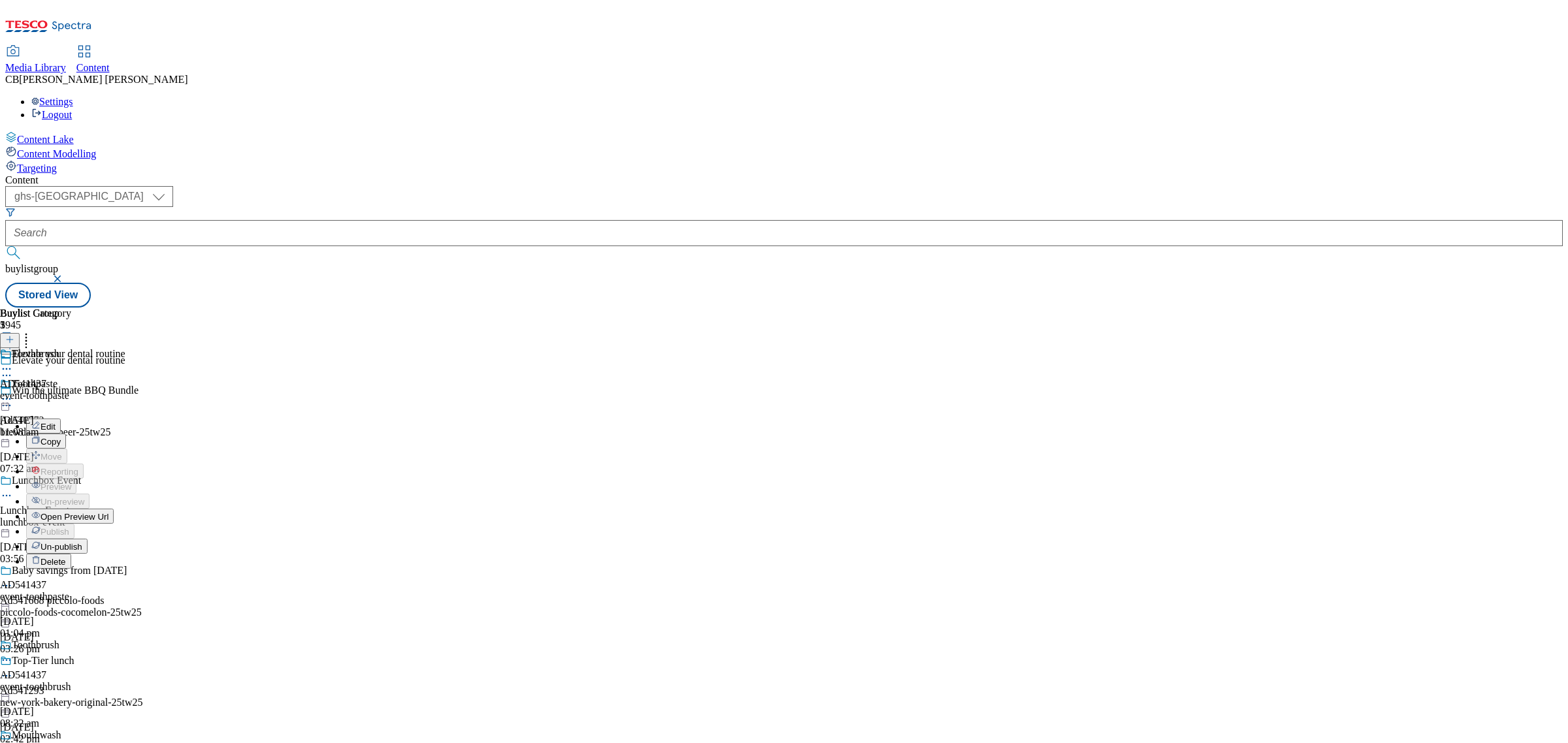
click at [61, 418] on button "Edit" at bounding box center [43, 426] width 34 height 15
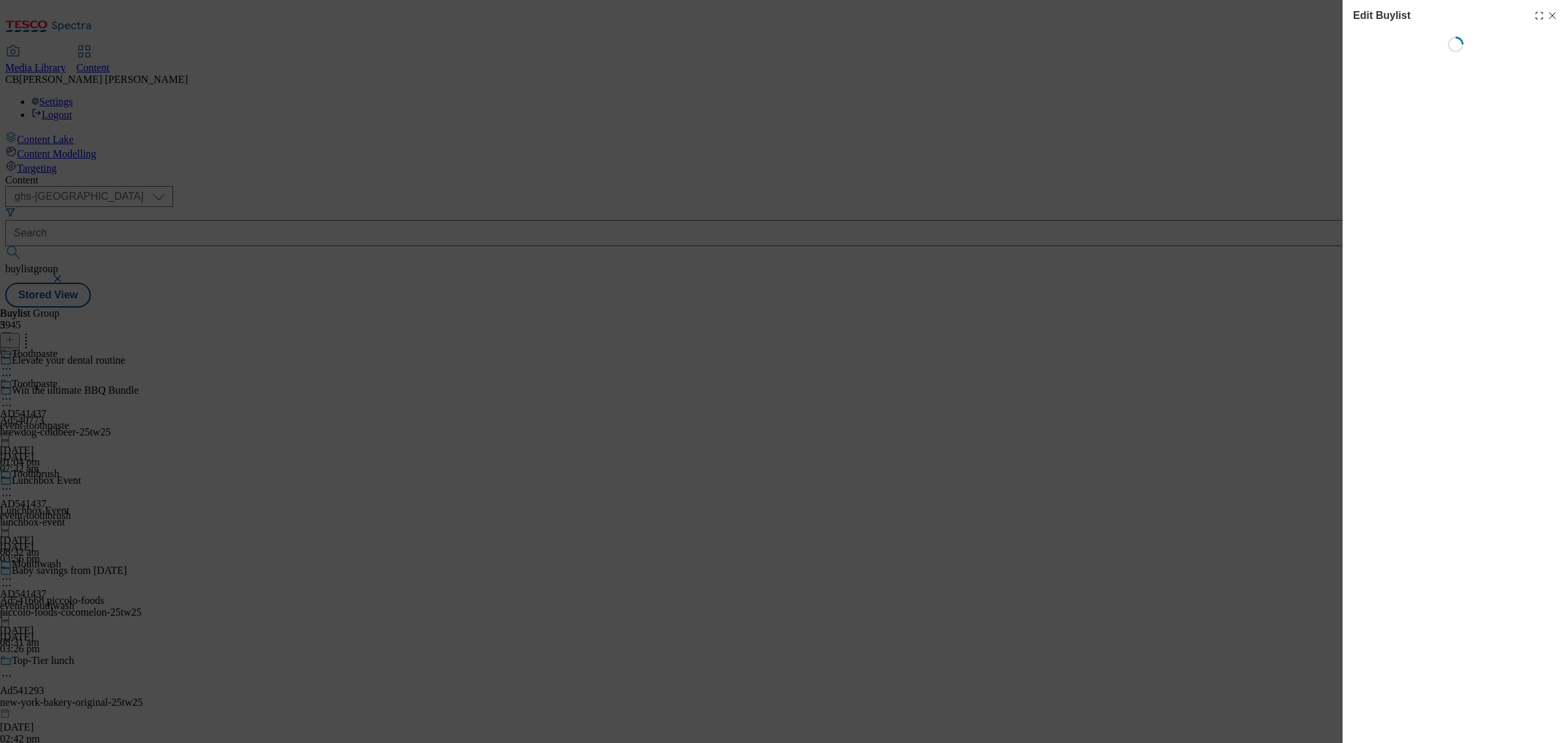
select select "seasonal"
select select "Banner"
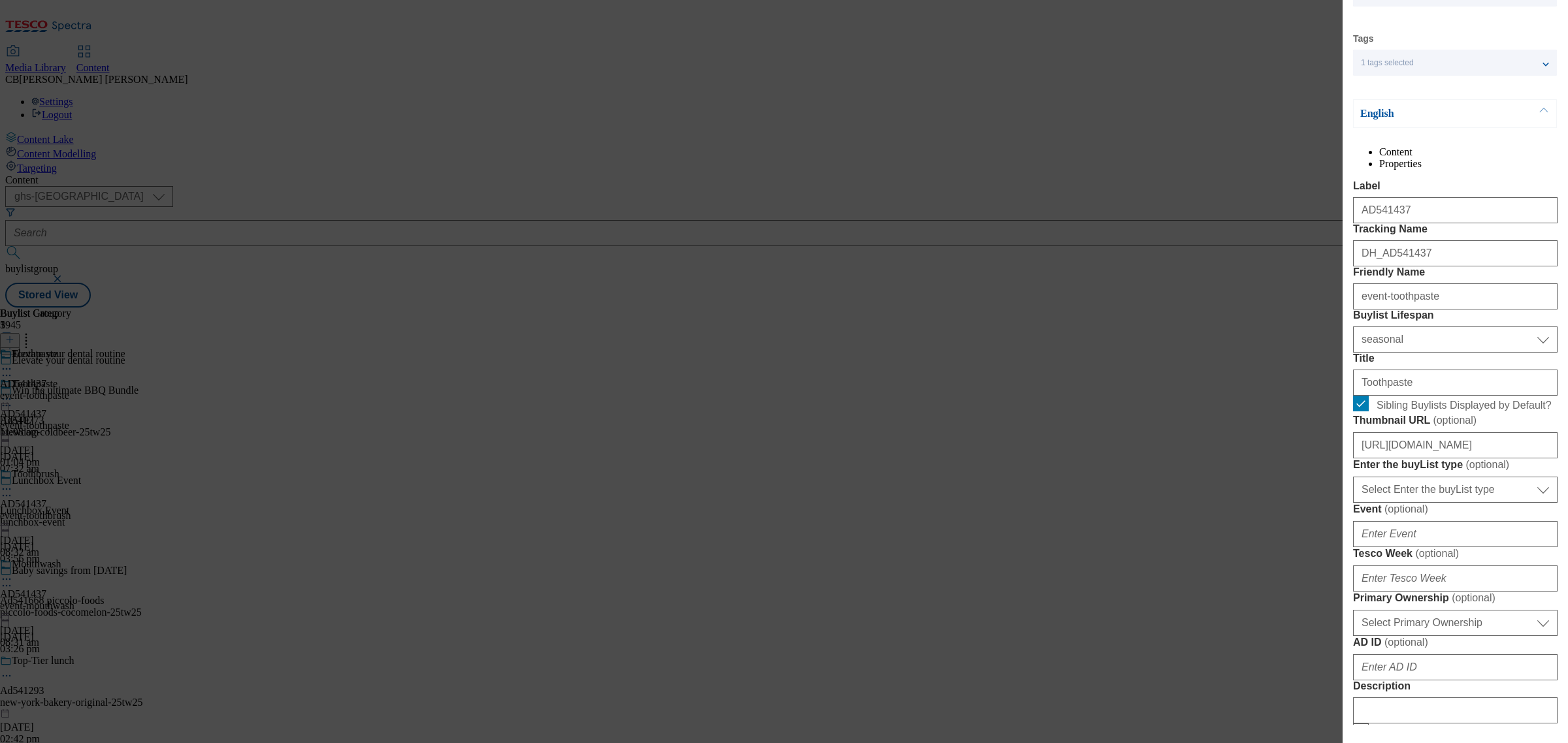
scroll to position [163, 0]
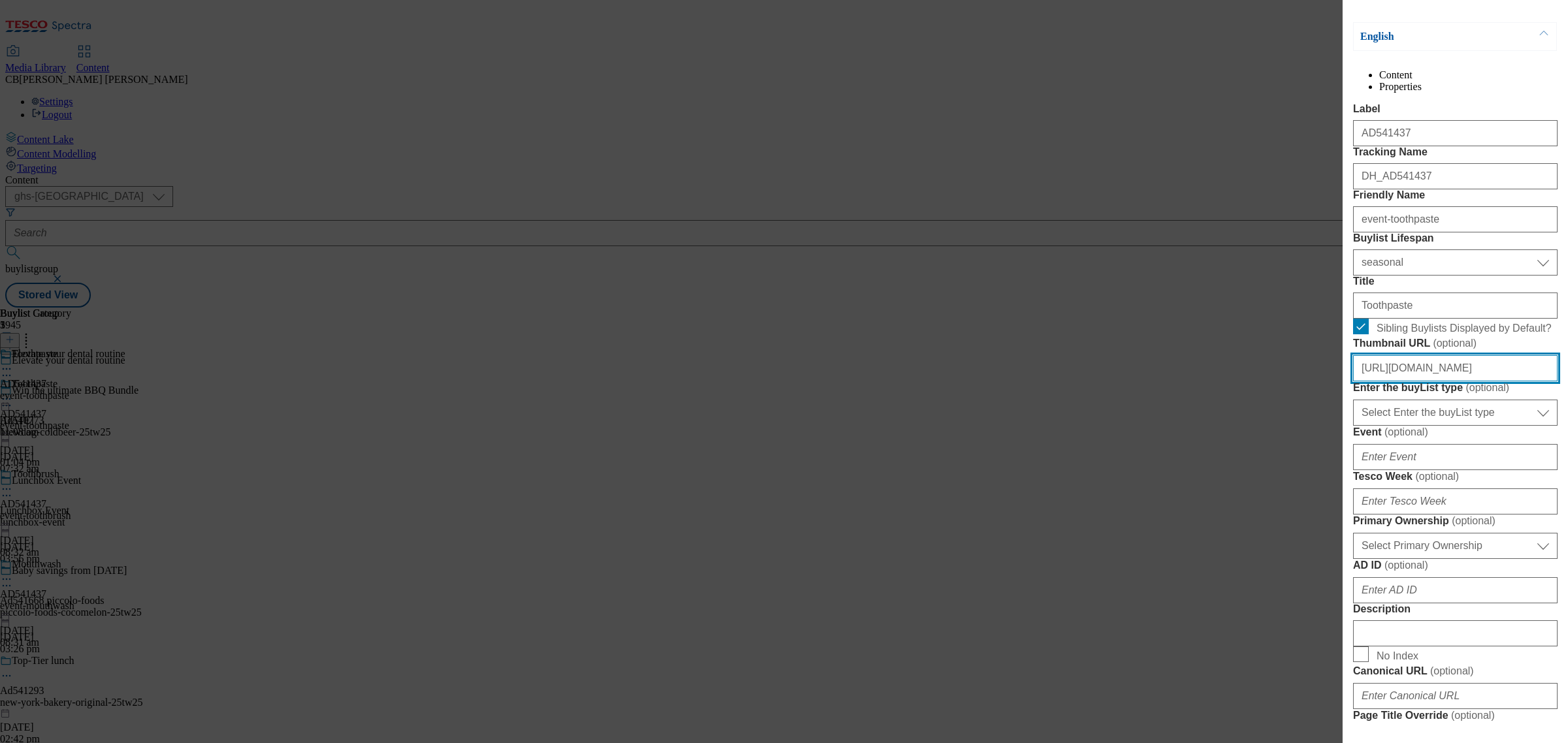
click at [1487, 381] on input "https://digitalcontent.api.tesco.com/v2/media/ghs-mktg/c99446e8-4a14-48bb-8402-…" at bounding box center [1455, 368] width 204 height 26
paste input "309785ec-e74d-48c5-b997-b28c463e8066/Ad541437-Thumbnail-2_V1"
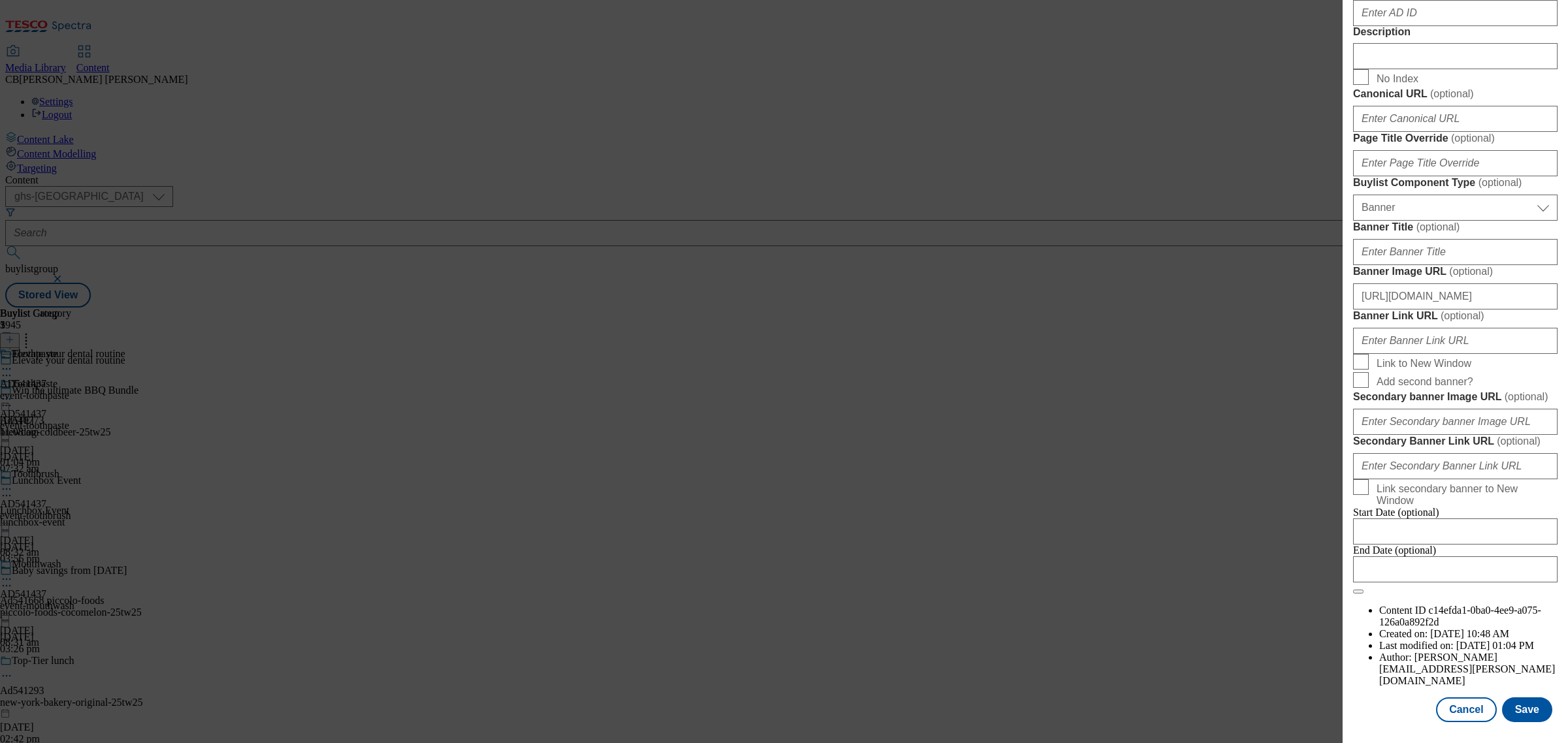
scroll to position [1236, 0]
type input "https://digitalcontent.api.tesco.com/v2/media/ghs-mktg/309785ec-e74d-48c5-b997-…"
click at [1523, 697] on button "Save" at bounding box center [1527, 709] width 51 height 25
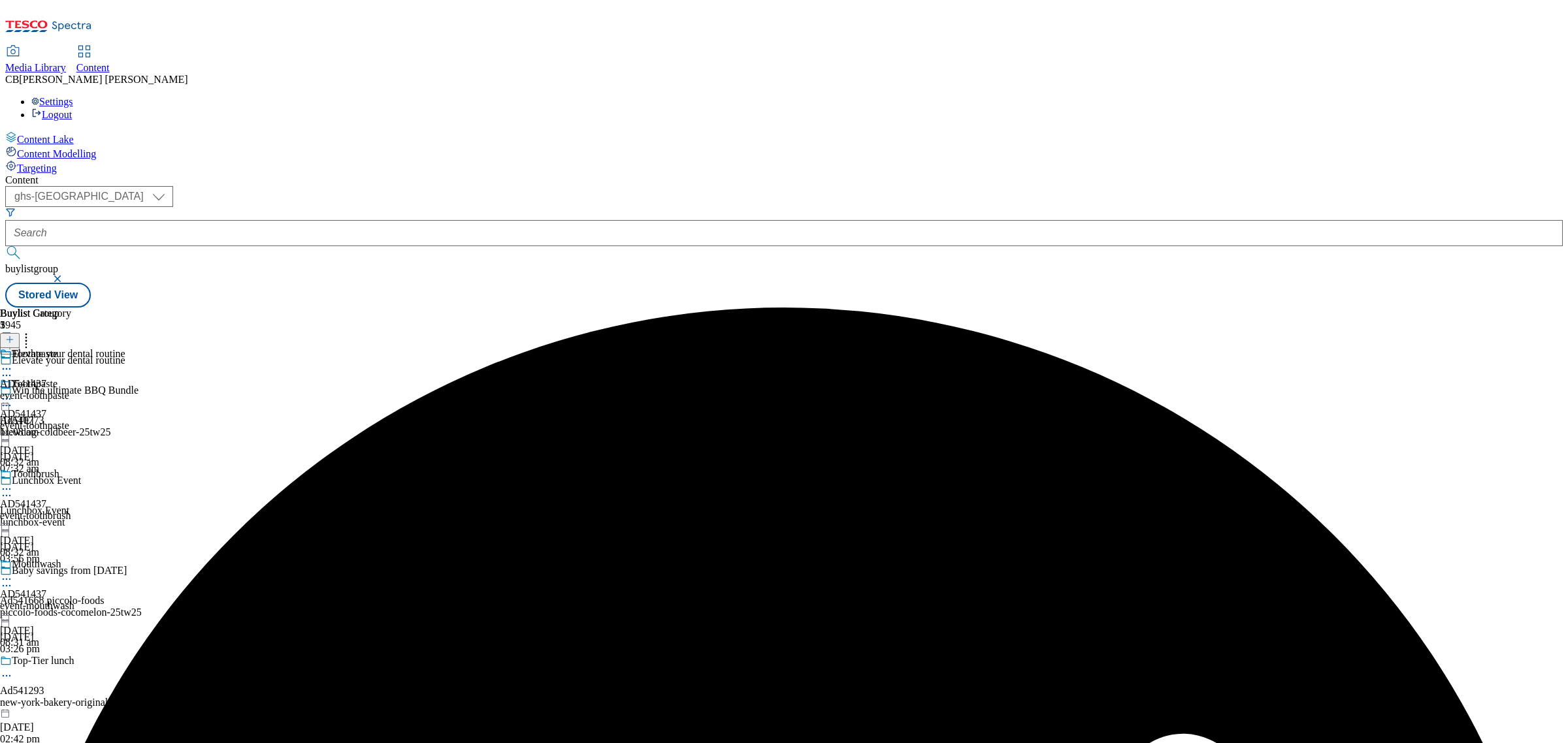
click at [13, 393] on icon at bounding box center [6, 399] width 13 height 13
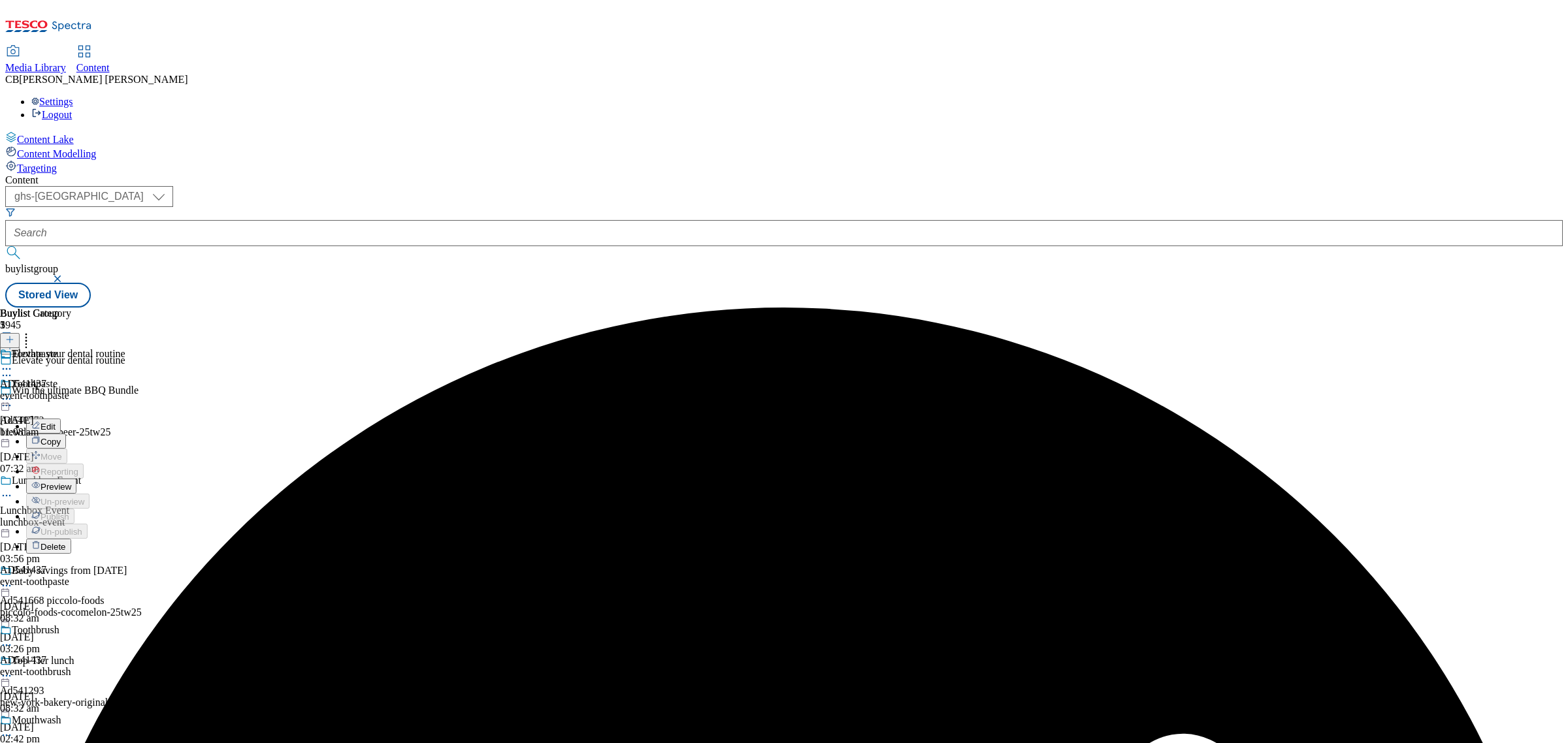
click at [71, 482] on span "Preview" at bounding box center [56, 486] width 31 height 10
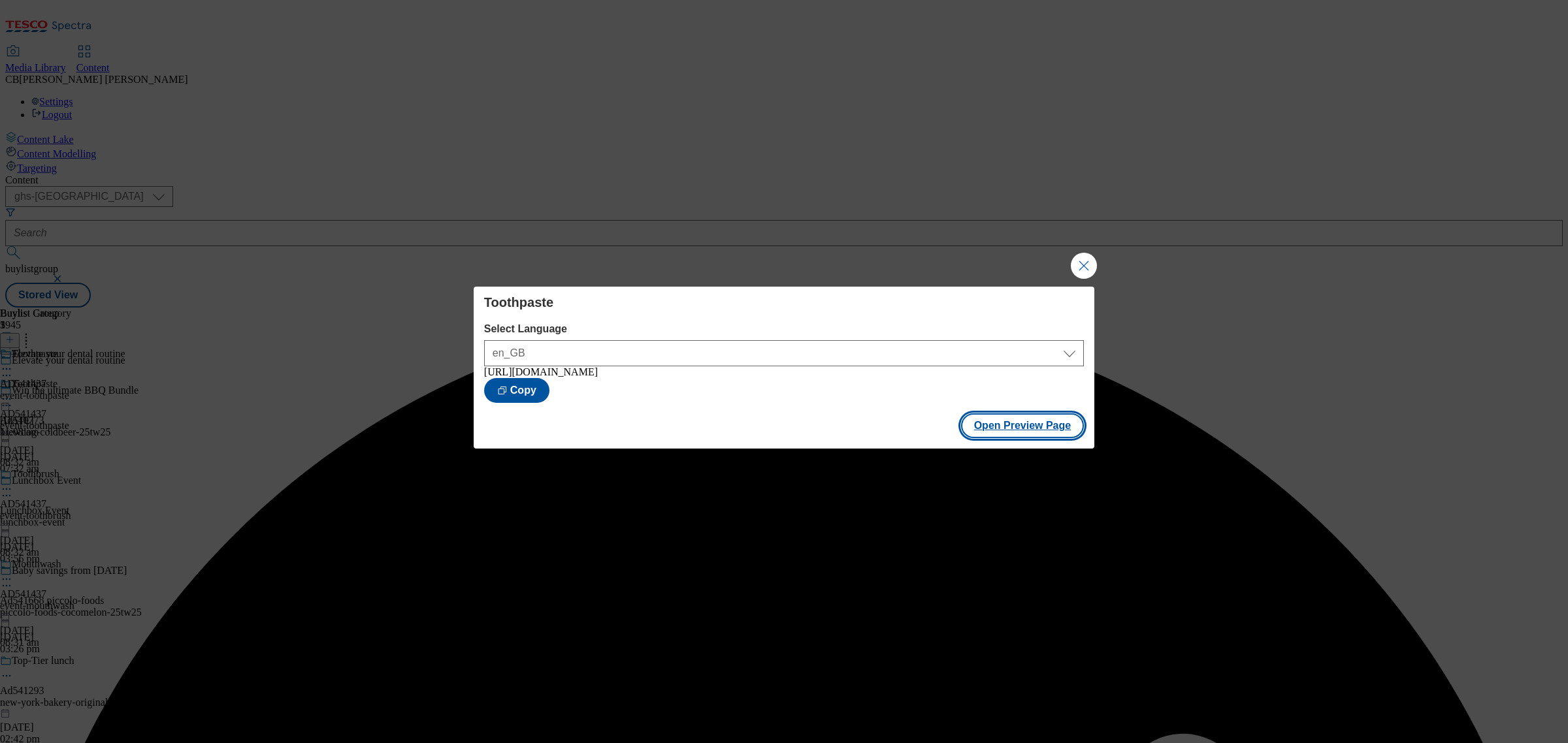
click at [996, 434] on button "Open Preview Page" at bounding box center [1022, 426] width 123 height 25
click at [1081, 265] on button "Close Modal" at bounding box center [1084, 265] width 26 height 26
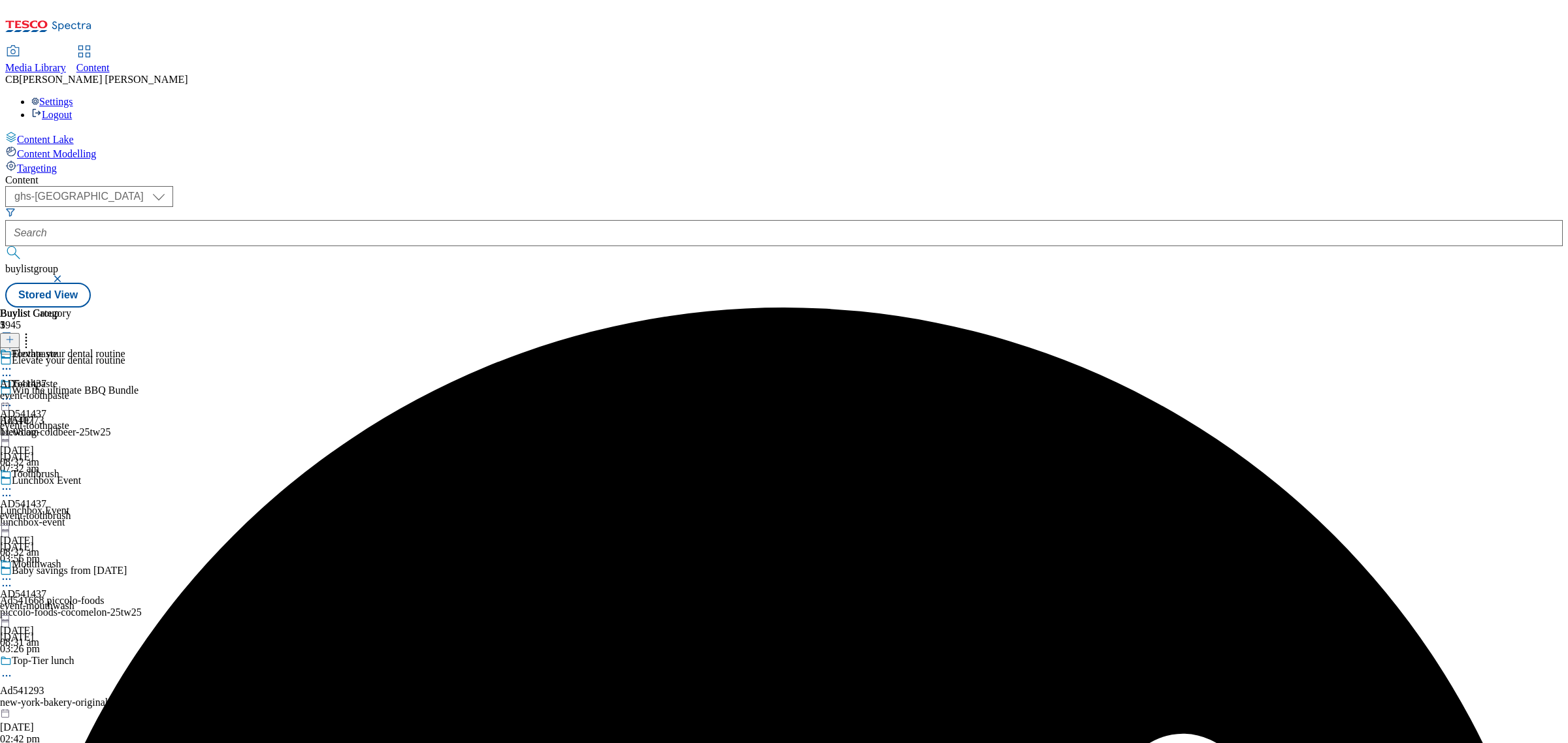
click at [13, 393] on icon at bounding box center [6, 399] width 13 height 13
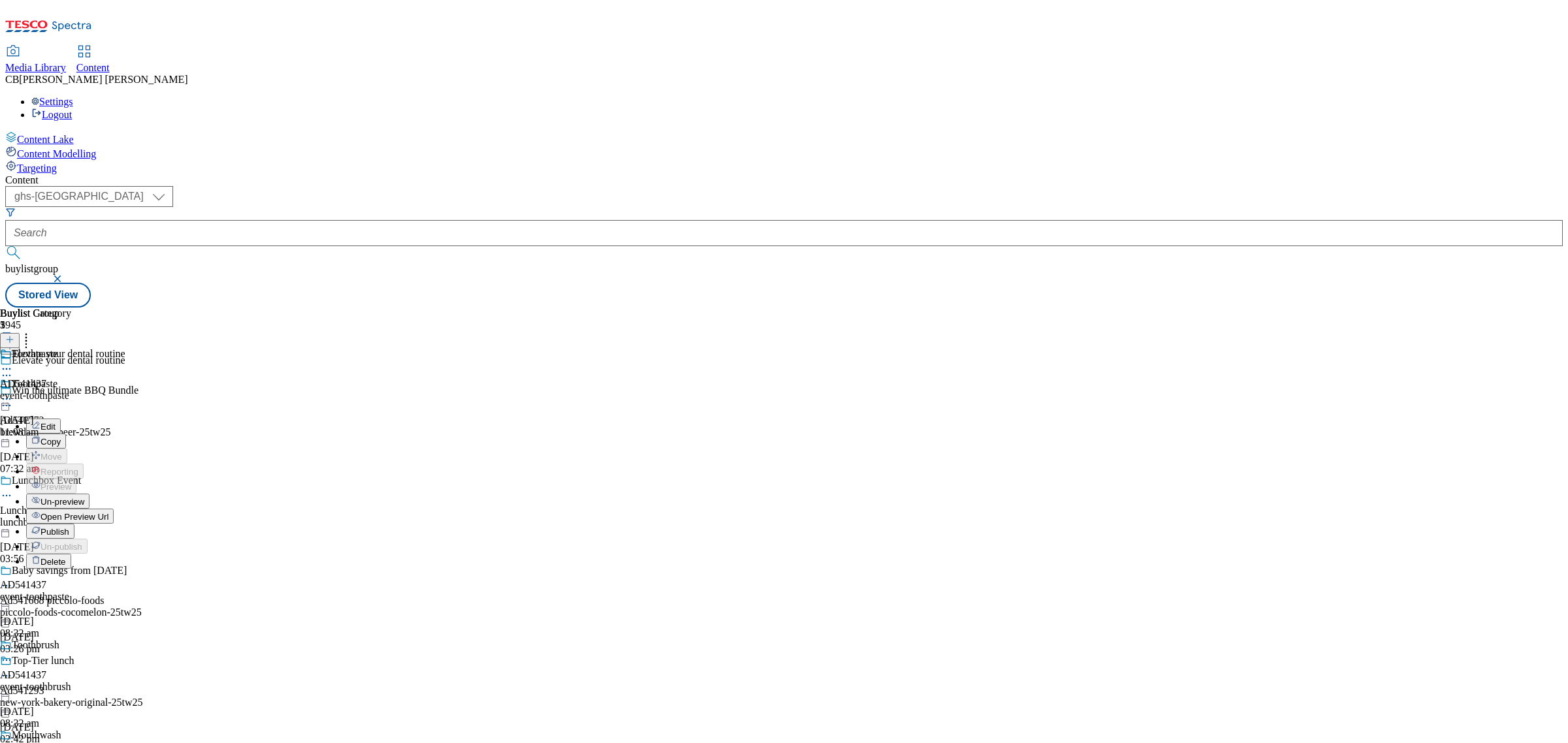
click at [69, 527] on span "Publish" at bounding box center [55, 531] width 29 height 10
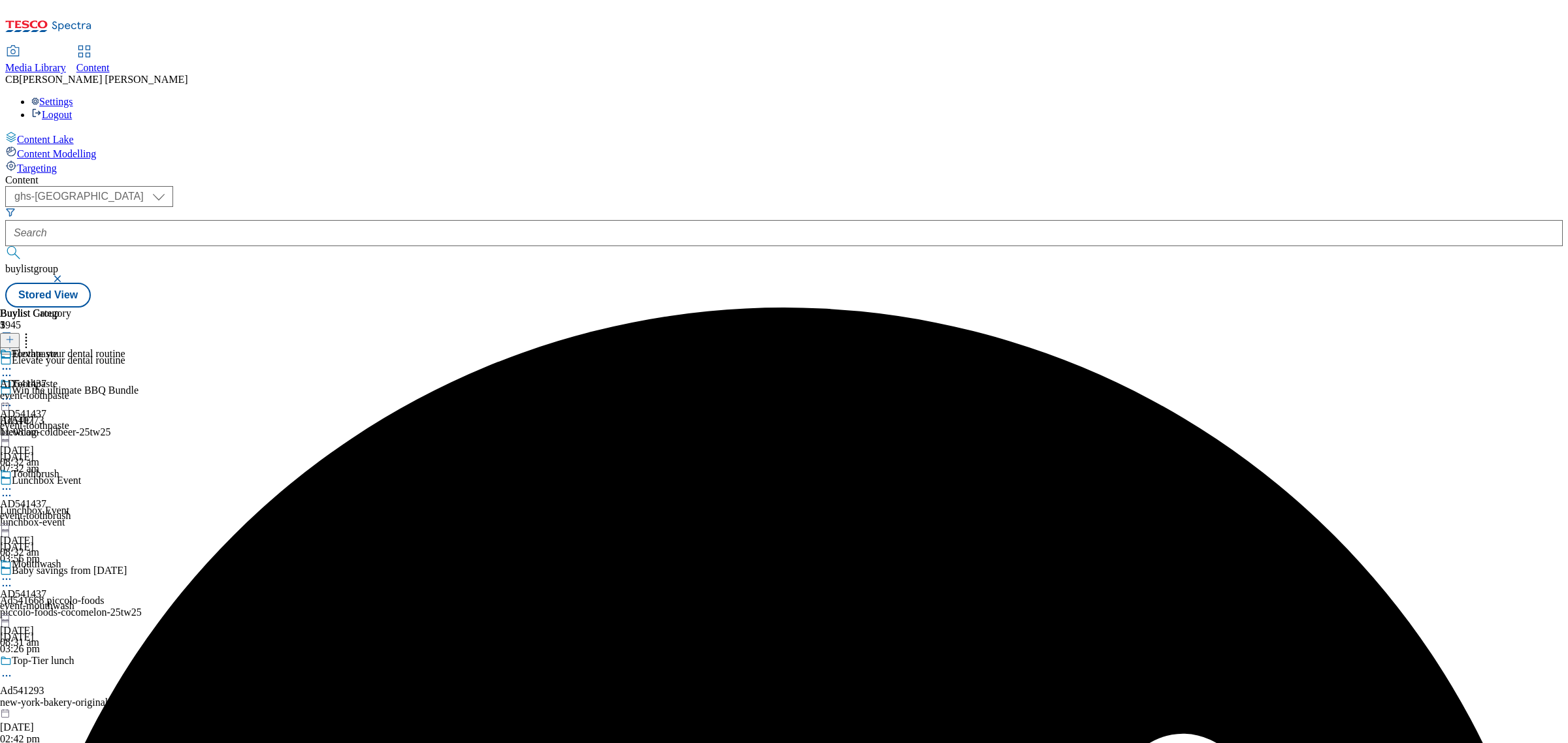
click at [13, 482] on icon at bounding box center [6, 488] width 13 height 13
click at [76, 569] on button "Preview" at bounding box center [51, 576] width 51 height 15
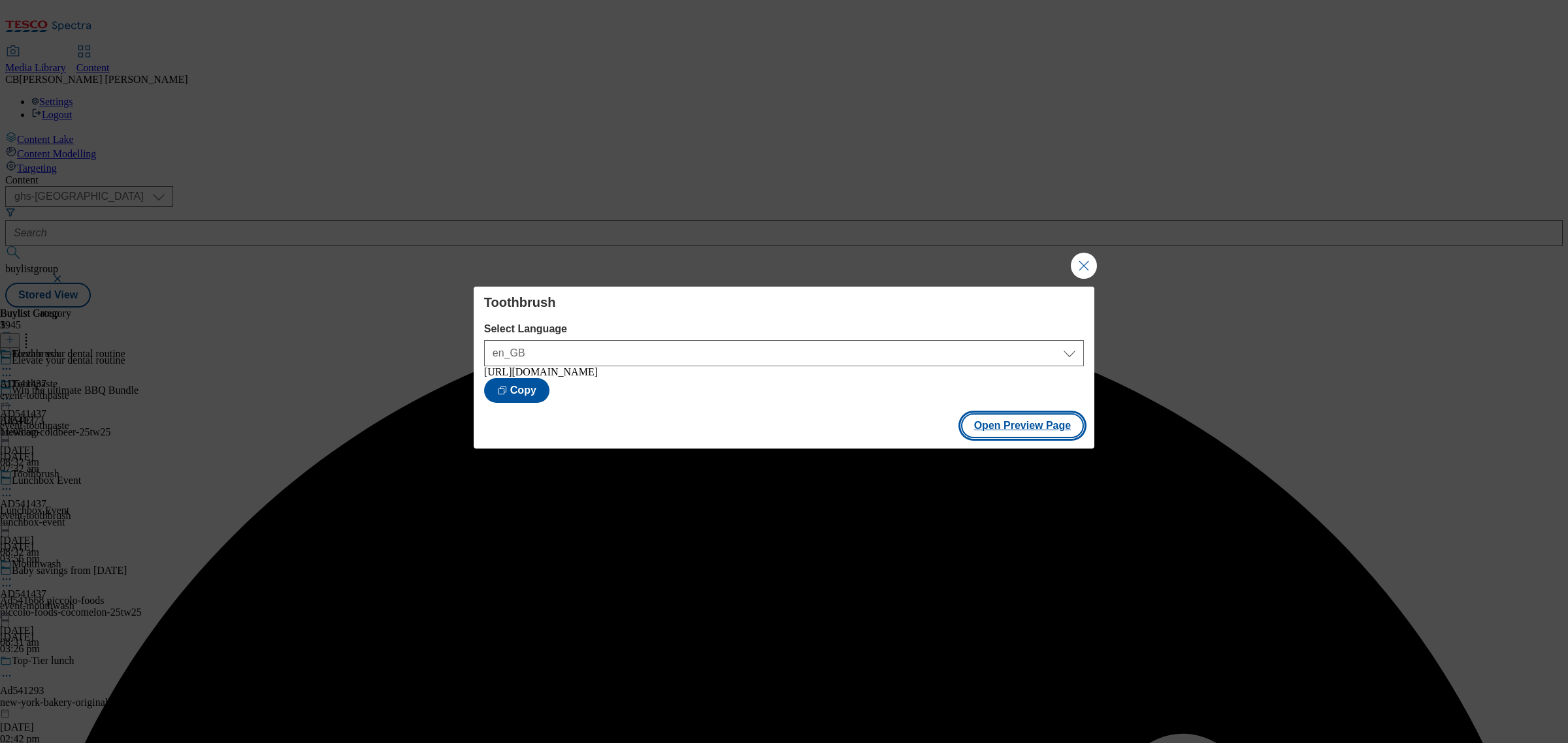
click at [1053, 428] on button "Open Preview Page" at bounding box center [1022, 426] width 123 height 25
click at [1081, 262] on button "Close Modal" at bounding box center [1084, 265] width 26 height 26
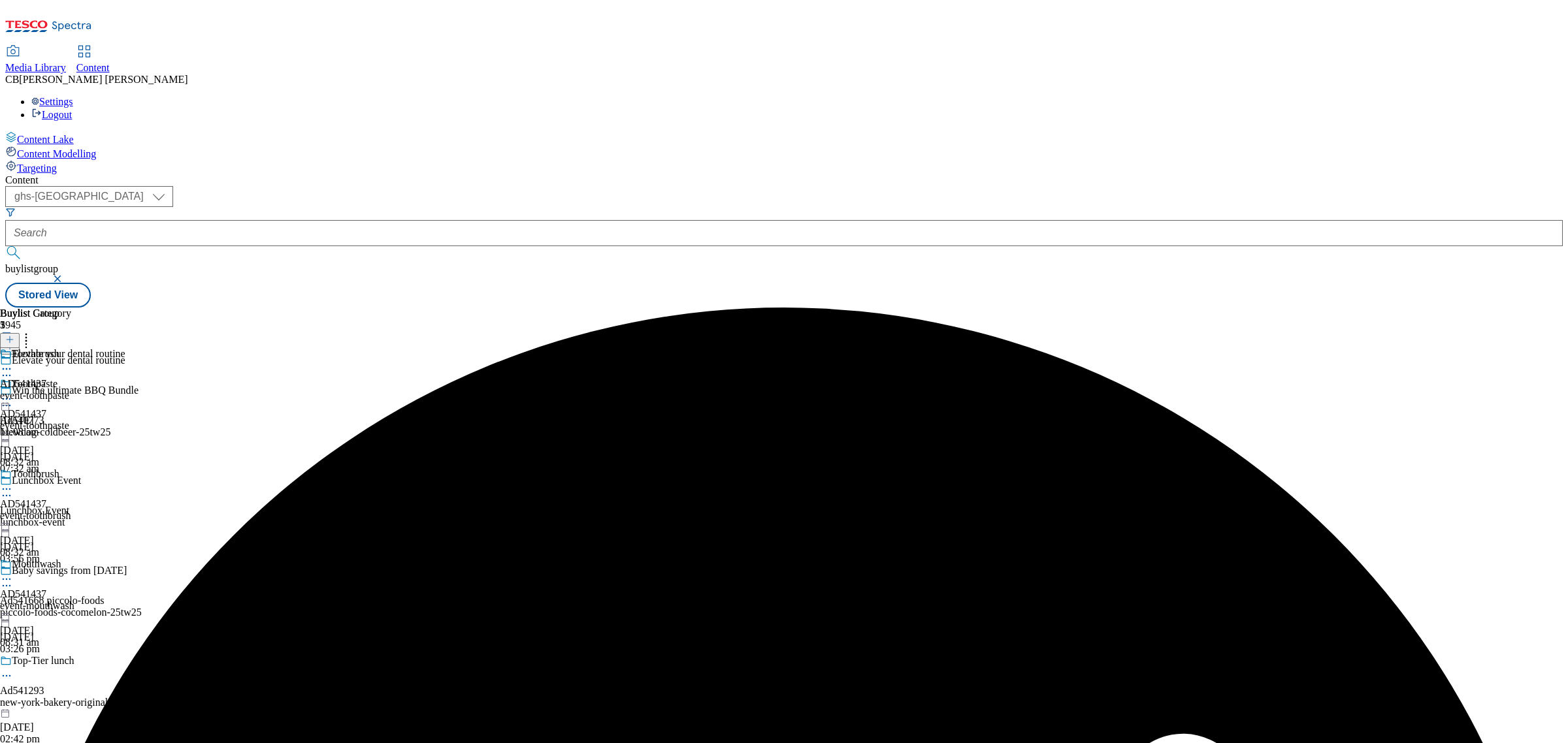
click at [8, 488] on circle at bounding box center [7, 489] width 2 height 2
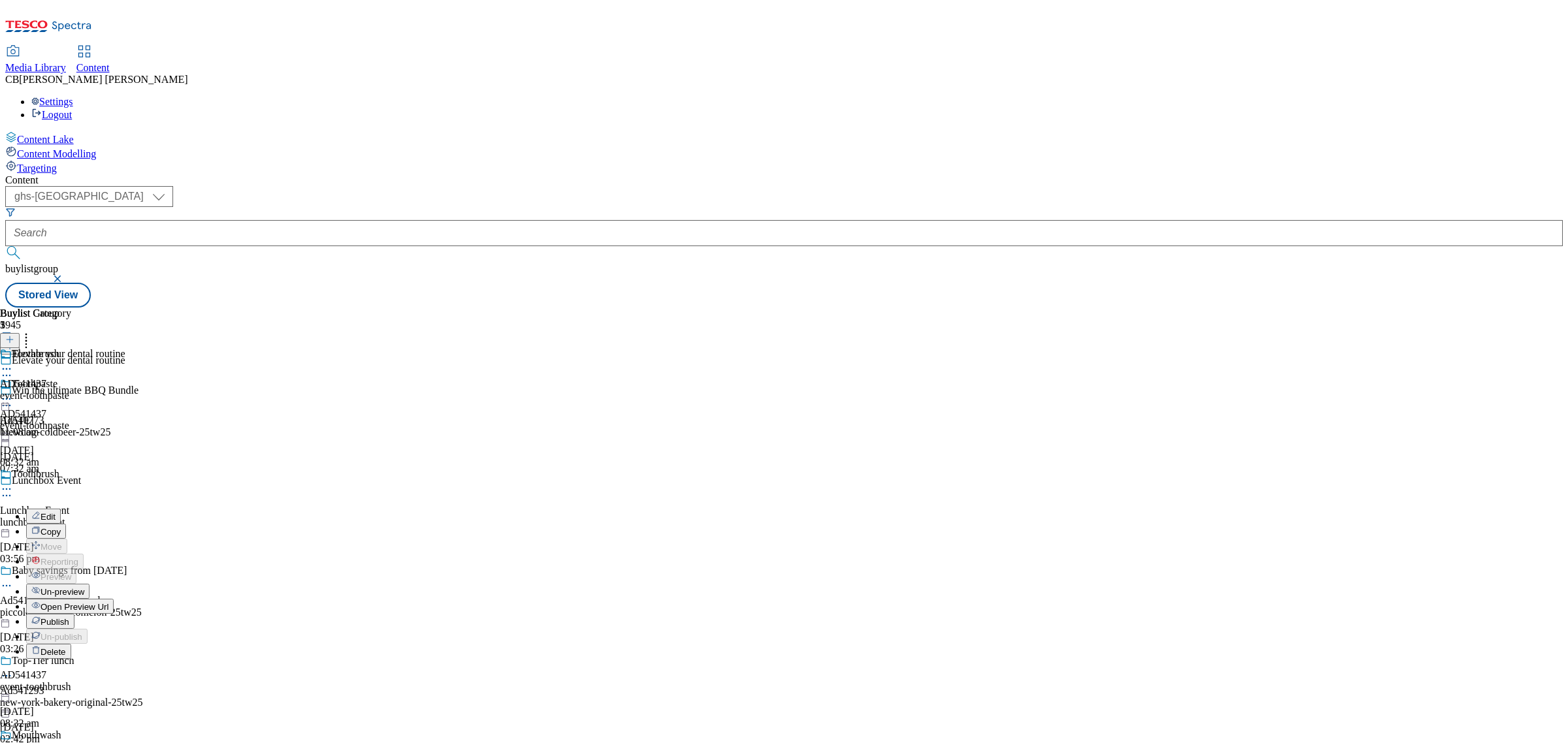
click at [69, 617] on span "Publish" at bounding box center [55, 622] width 29 height 10
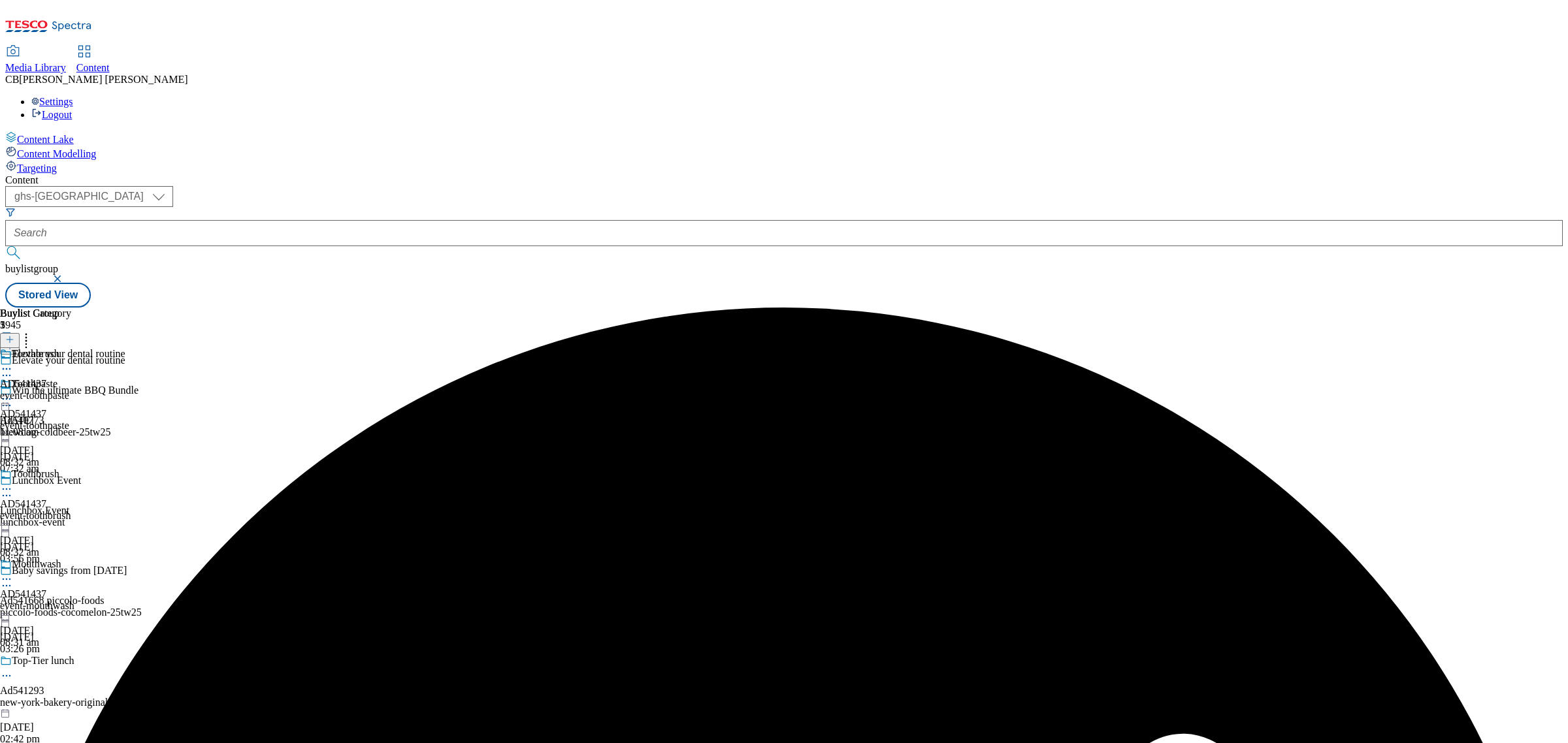
click at [13, 573] on icon at bounding box center [6, 579] width 13 height 13
click at [71, 662] on span "Preview" at bounding box center [56, 667] width 31 height 10
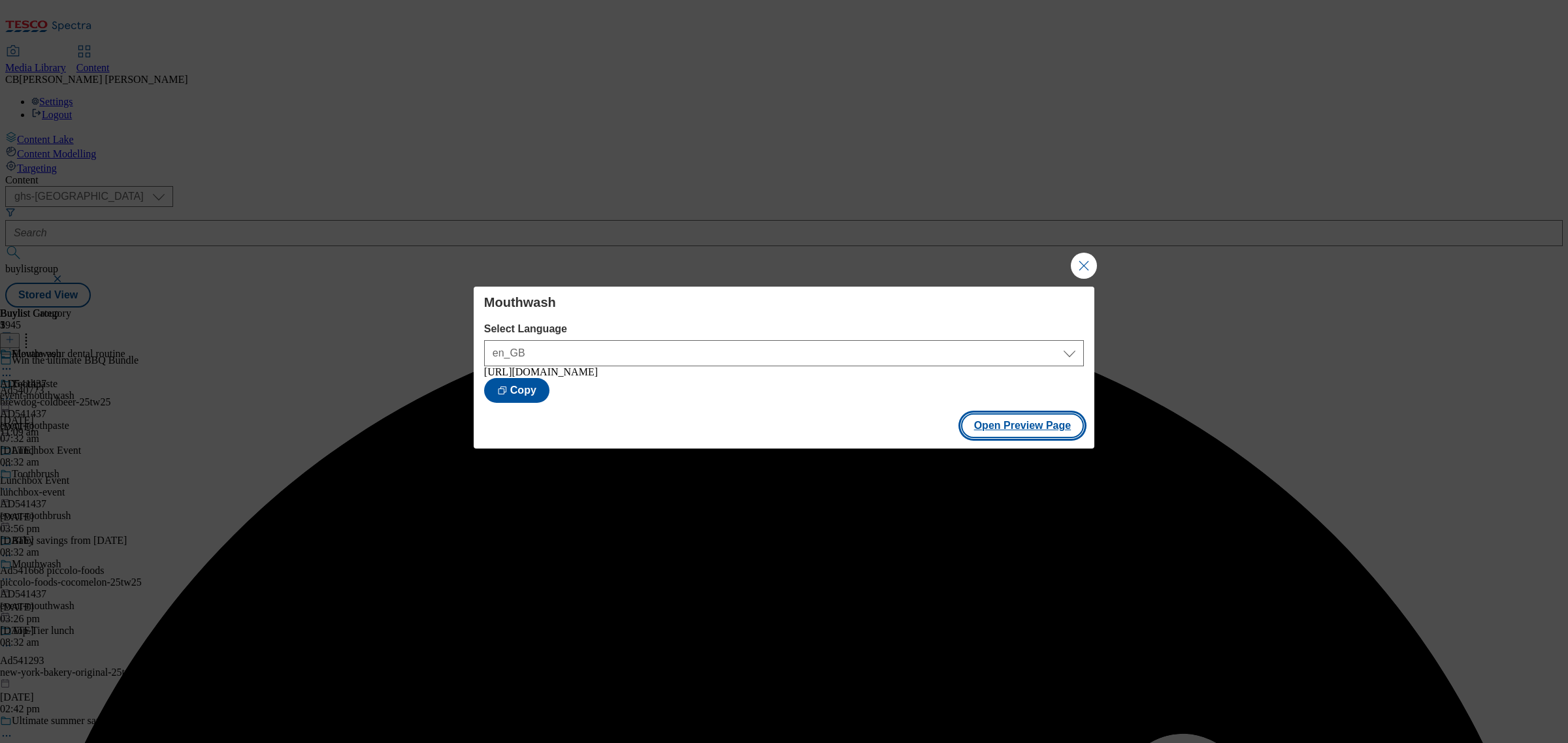
click at [1038, 439] on button "Open Preview Page" at bounding box center [1022, 426] width 123 height 25
click at [1075, 262] on button "Close Modal" at bounding box center [1084, 265] width 26 height 26
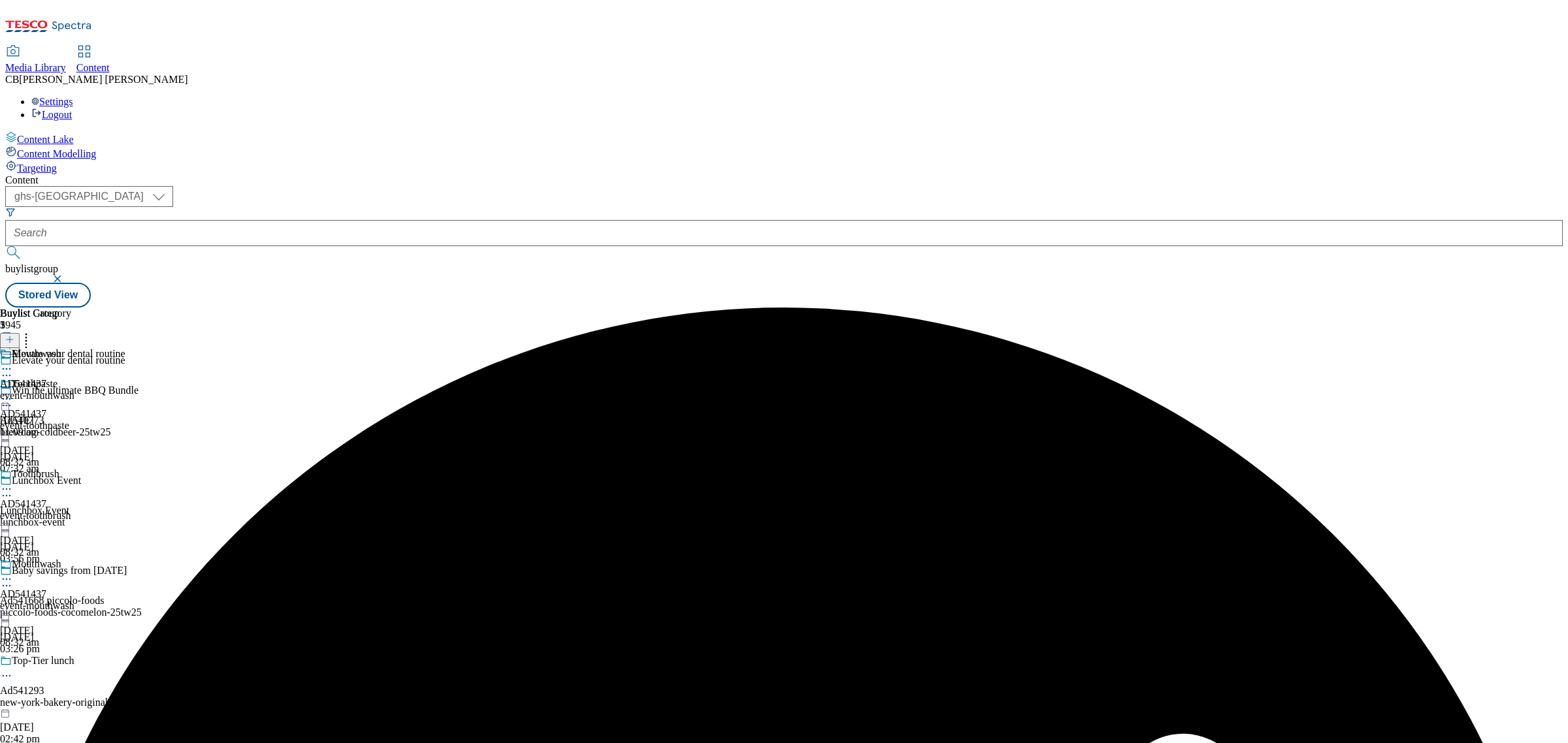
click at [13, 573] on icon at bounding box center [6, 579] width 13 height 13
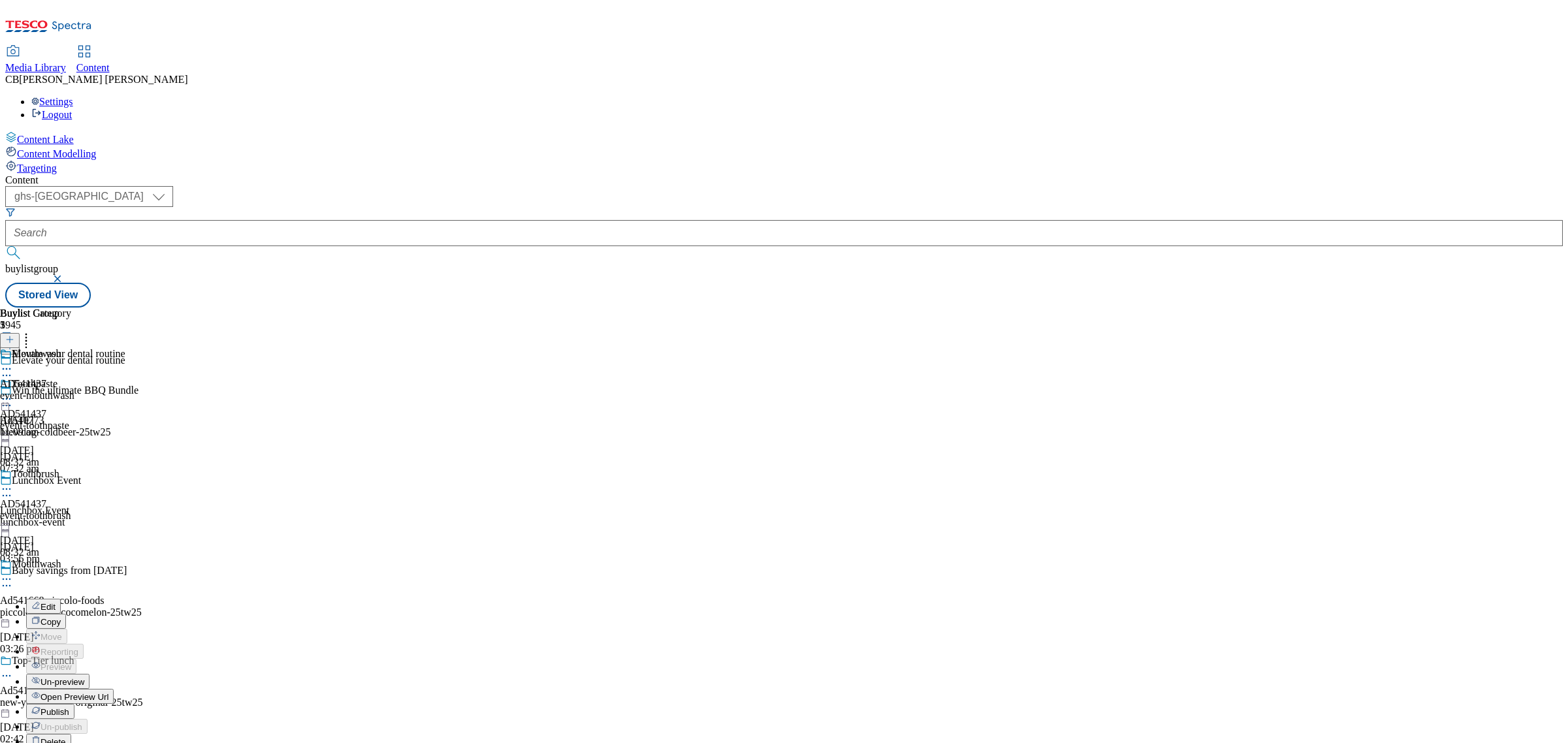
click at [69, 707] on span "Publish" at bounding box center [55, 712] width 29 height 10
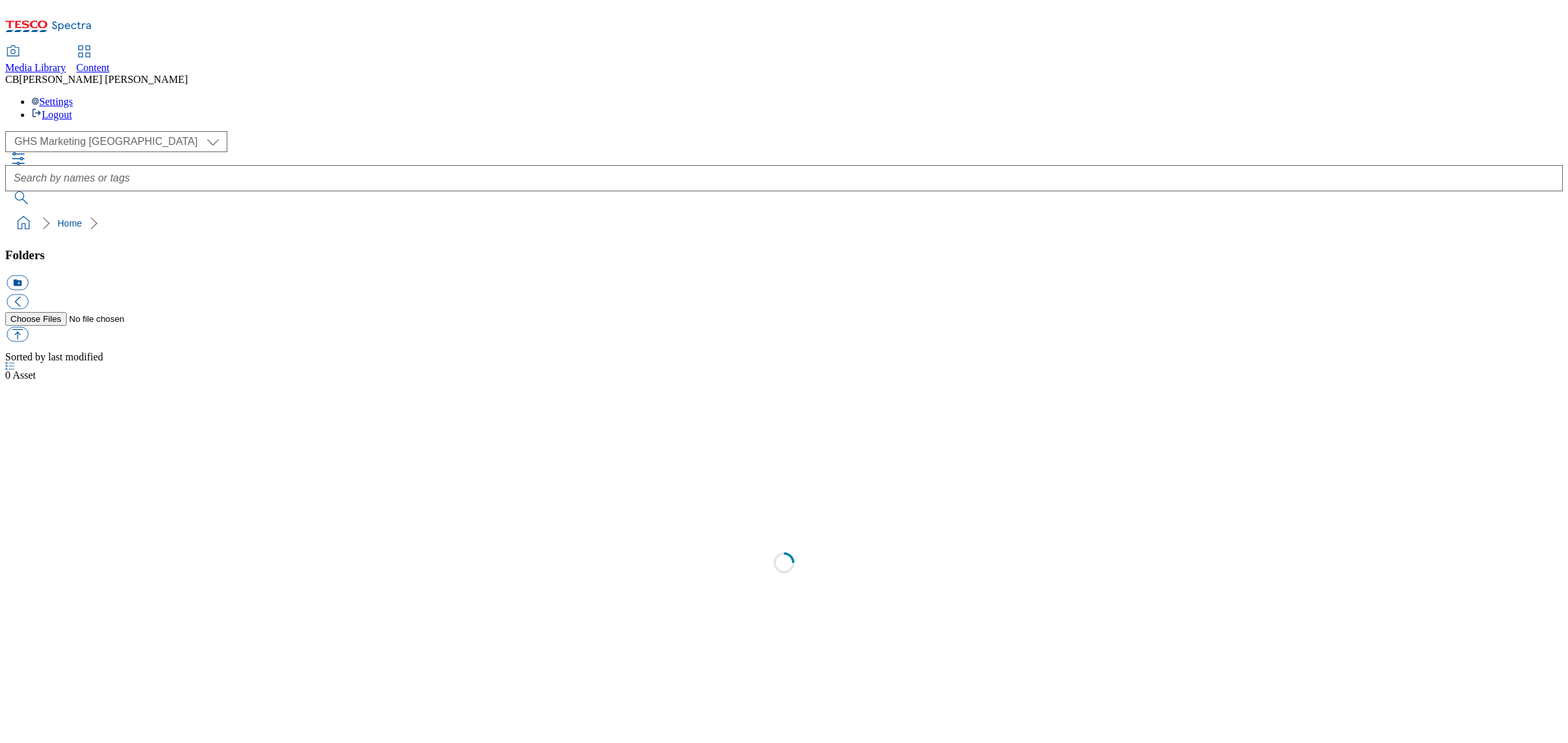
scroll to position [1, 0]
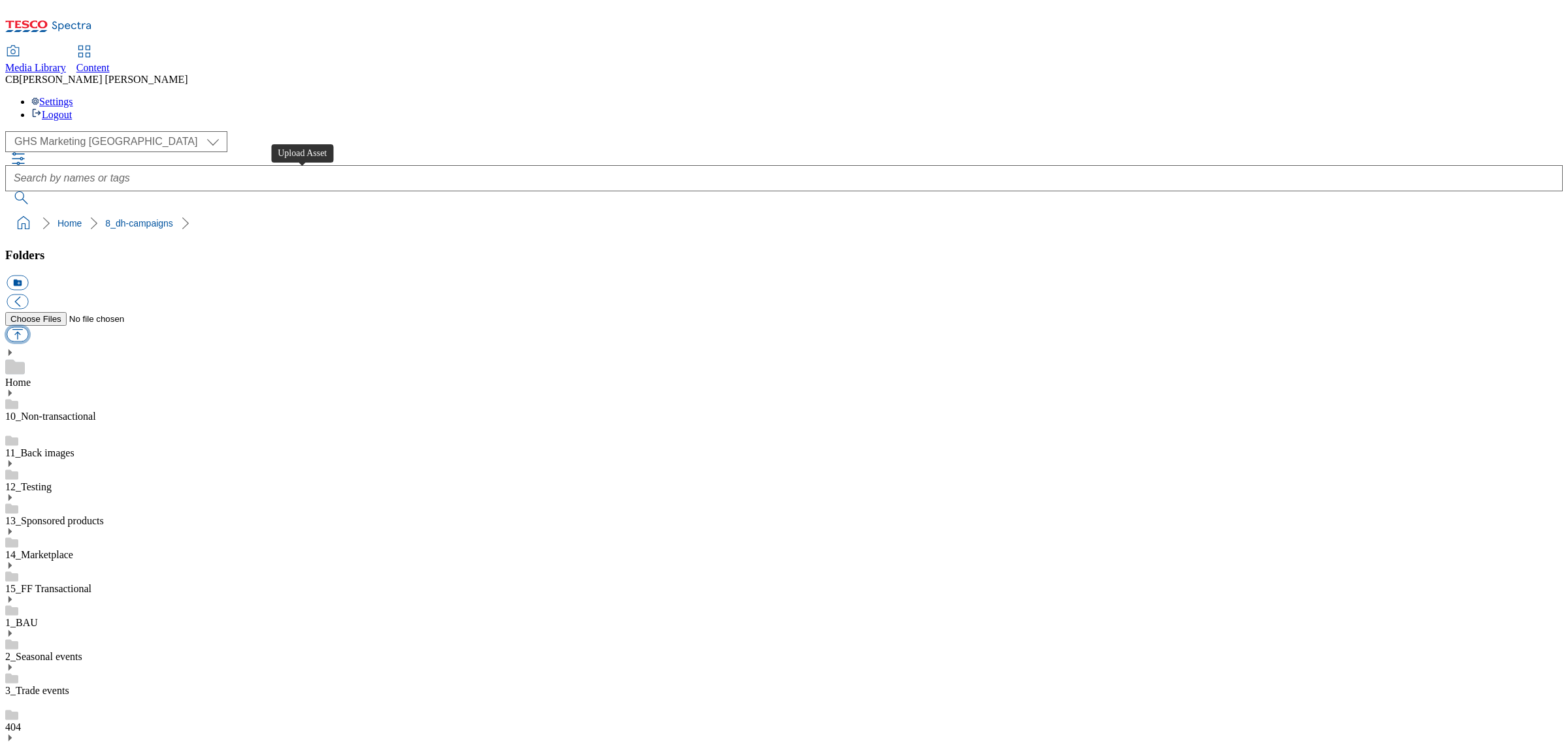
click at [28, 327] on button "button" at bounding box center [18, 335] width 22 height 15
type input "C:\fakepath\1753865712286-ad541369_EmmiCLZero_LegoBrand_H_1184x333_V2.jpg"
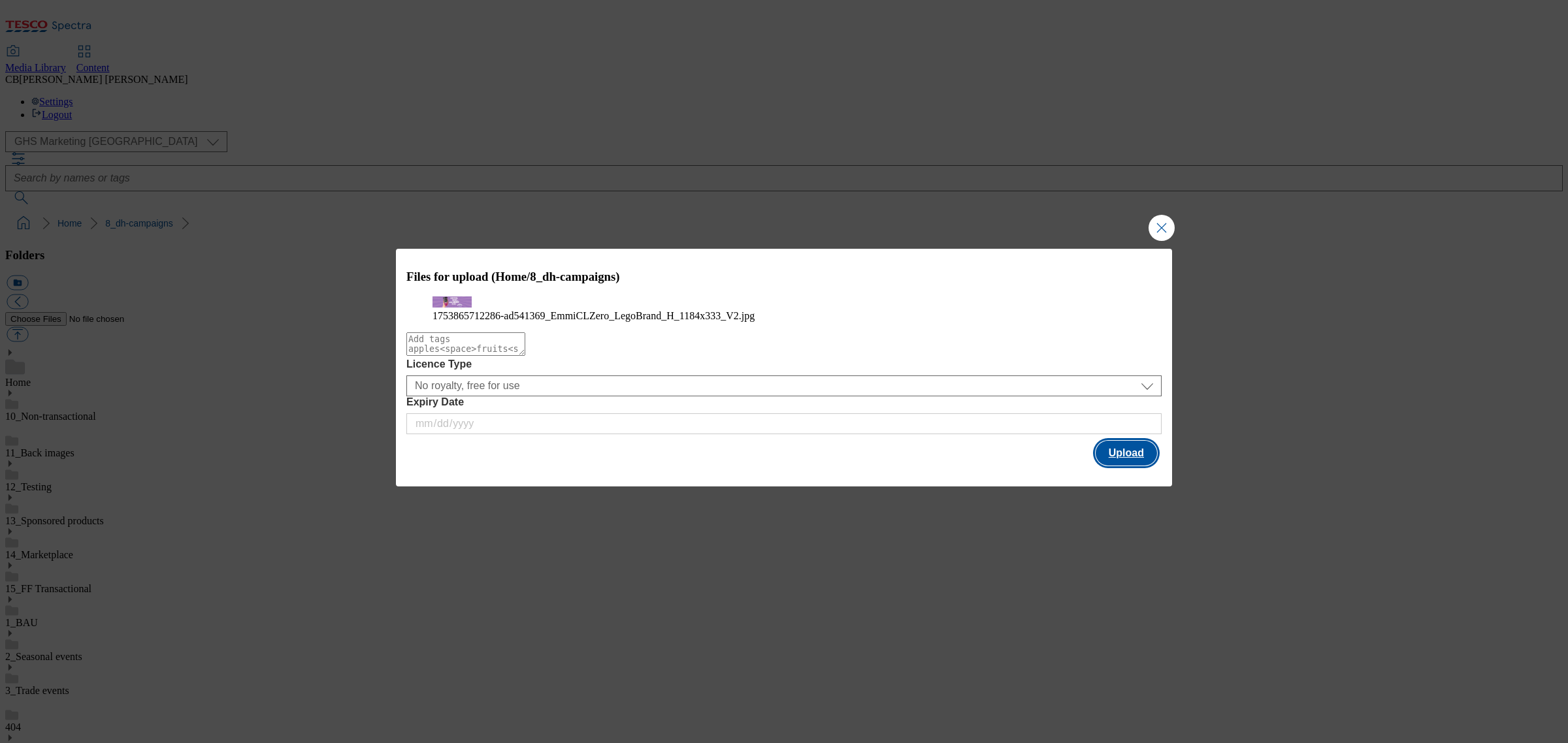
drag, startPoint x: 1121, startPoint y: 486, endPoint x: 1093, endPoint y: 413, distance: 78.2
click at [1121, 465] on button "Upload" at bounding box center [1126, 453] width 61 height 25
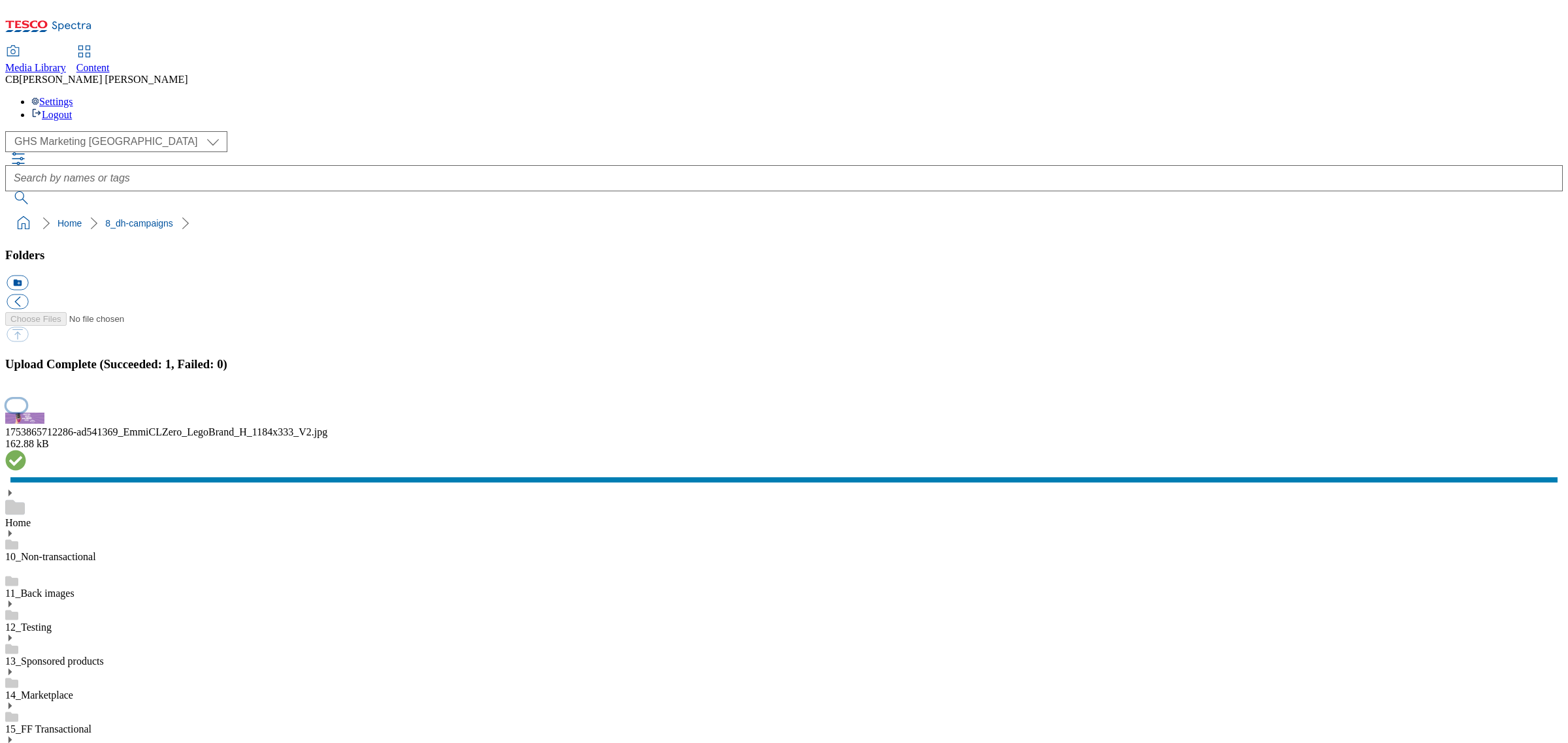
click at [26, 412] on button "button" at bounding box center [16, 405] width 20 height 12
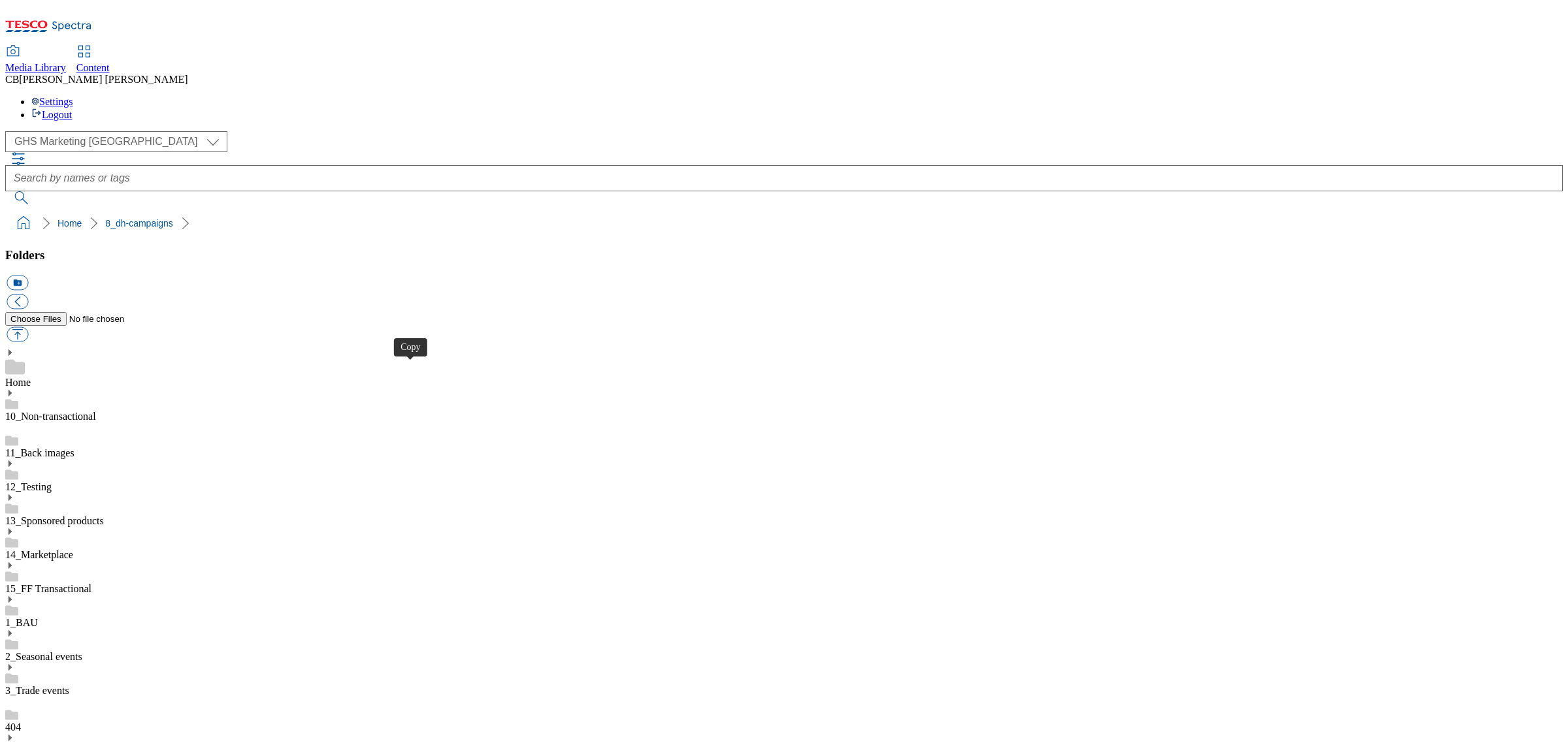
click at [28, 327] on button "button" at bounding box center [18, 335] width 22 height 15
type input "C:\fakepath\1755008682281-ad541668_Cocomelon_Piccolo_LegoBrand_H_1184x333_V1.jpg"
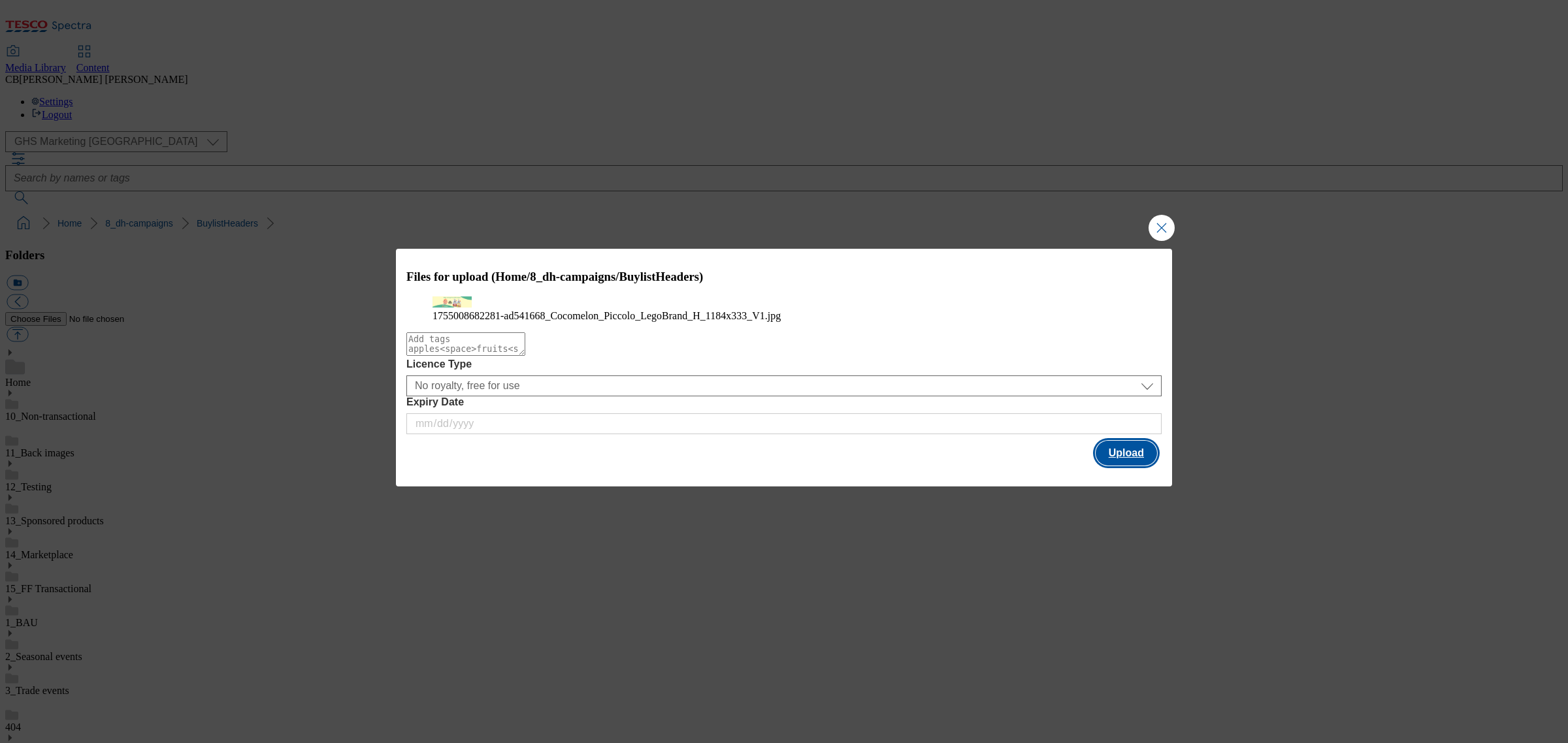
click at [1123, 465] on button "Upload" at bounding box center [1126, 453] width 61 height 25
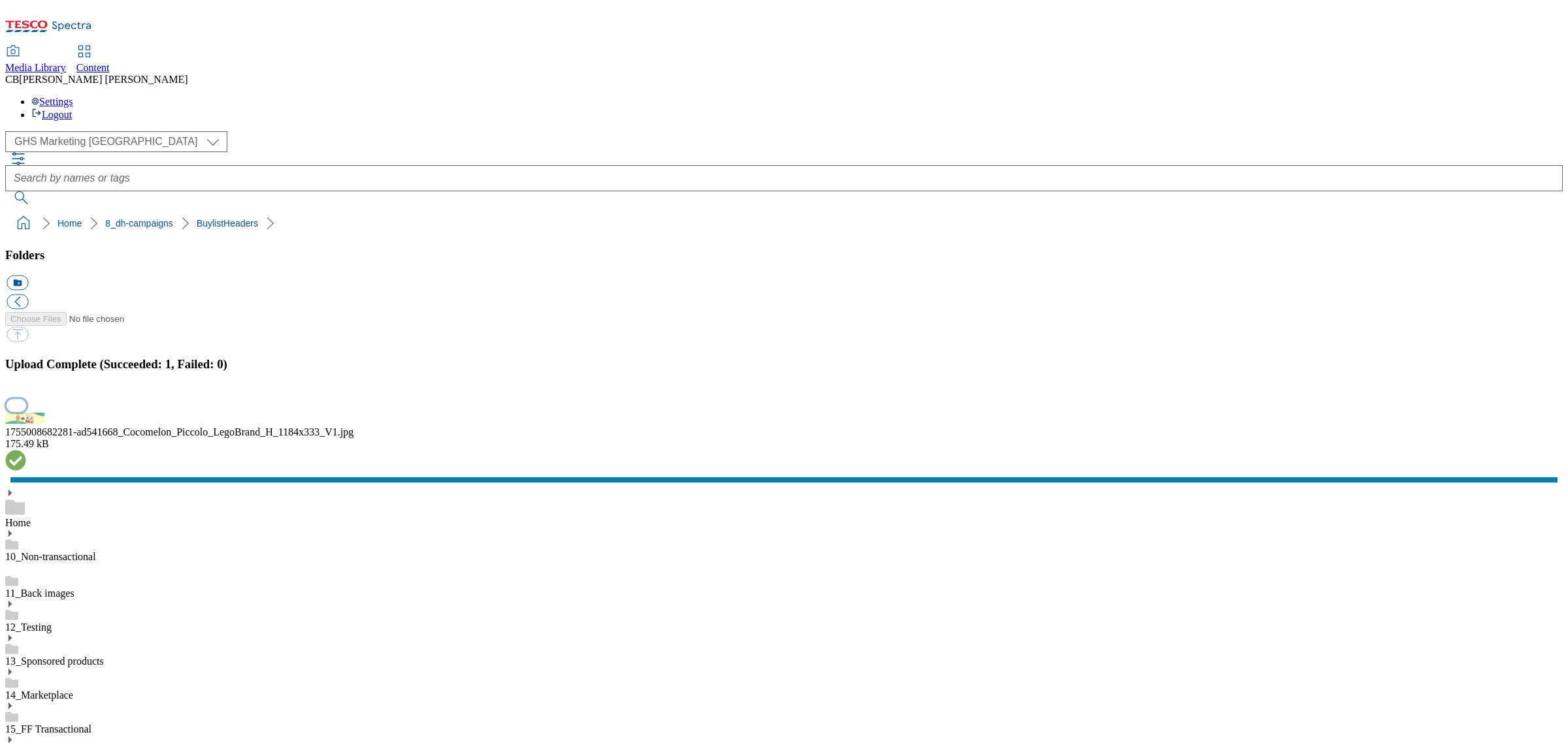
click at [26, 412] on button "button" at bounding box center [16, 405] width 20 height 12
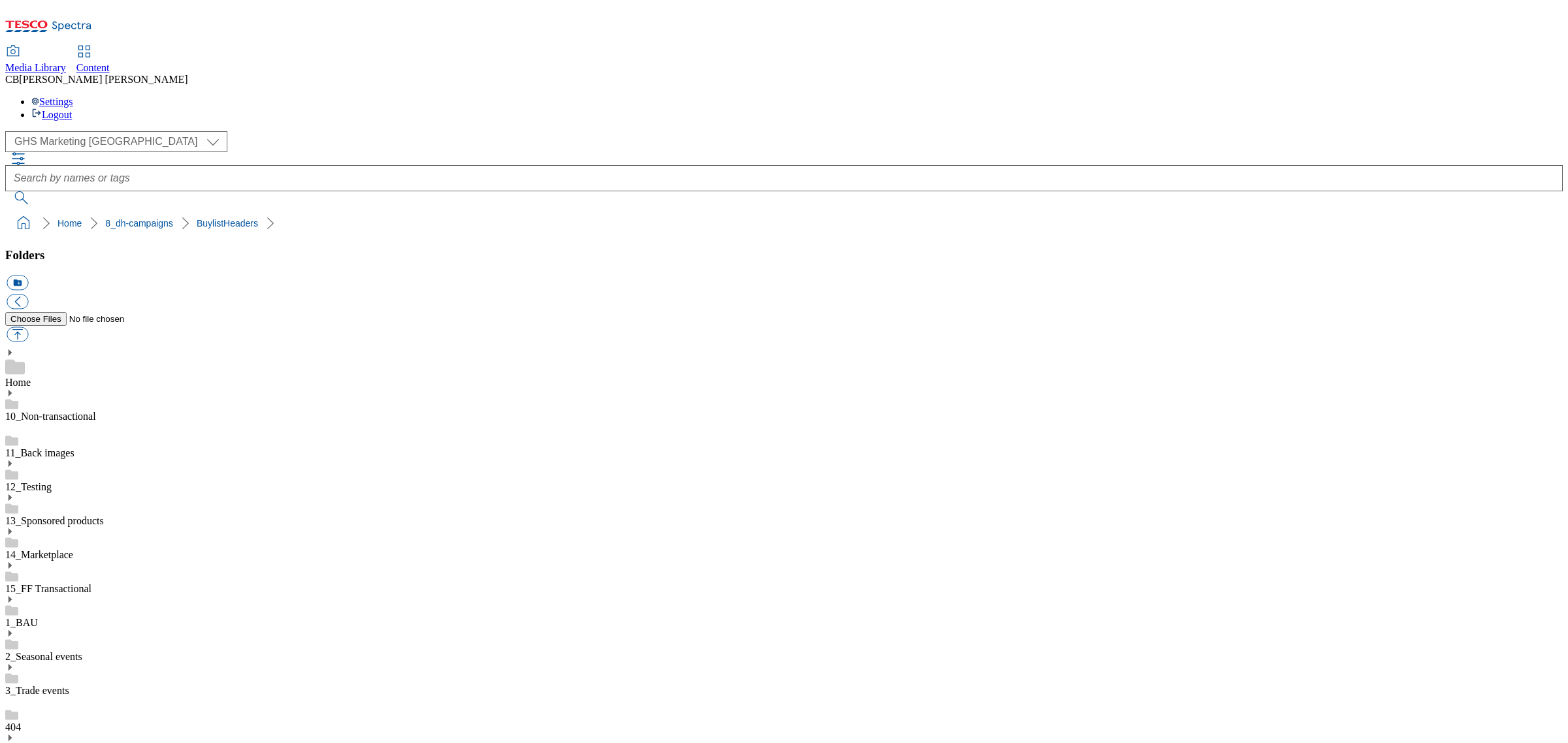
click at [28, 327] on button "button" at bounding box center [18, 335] width 22 height 15
type input "C:\fakepath\1753979887695-BLH_1184x333.png"
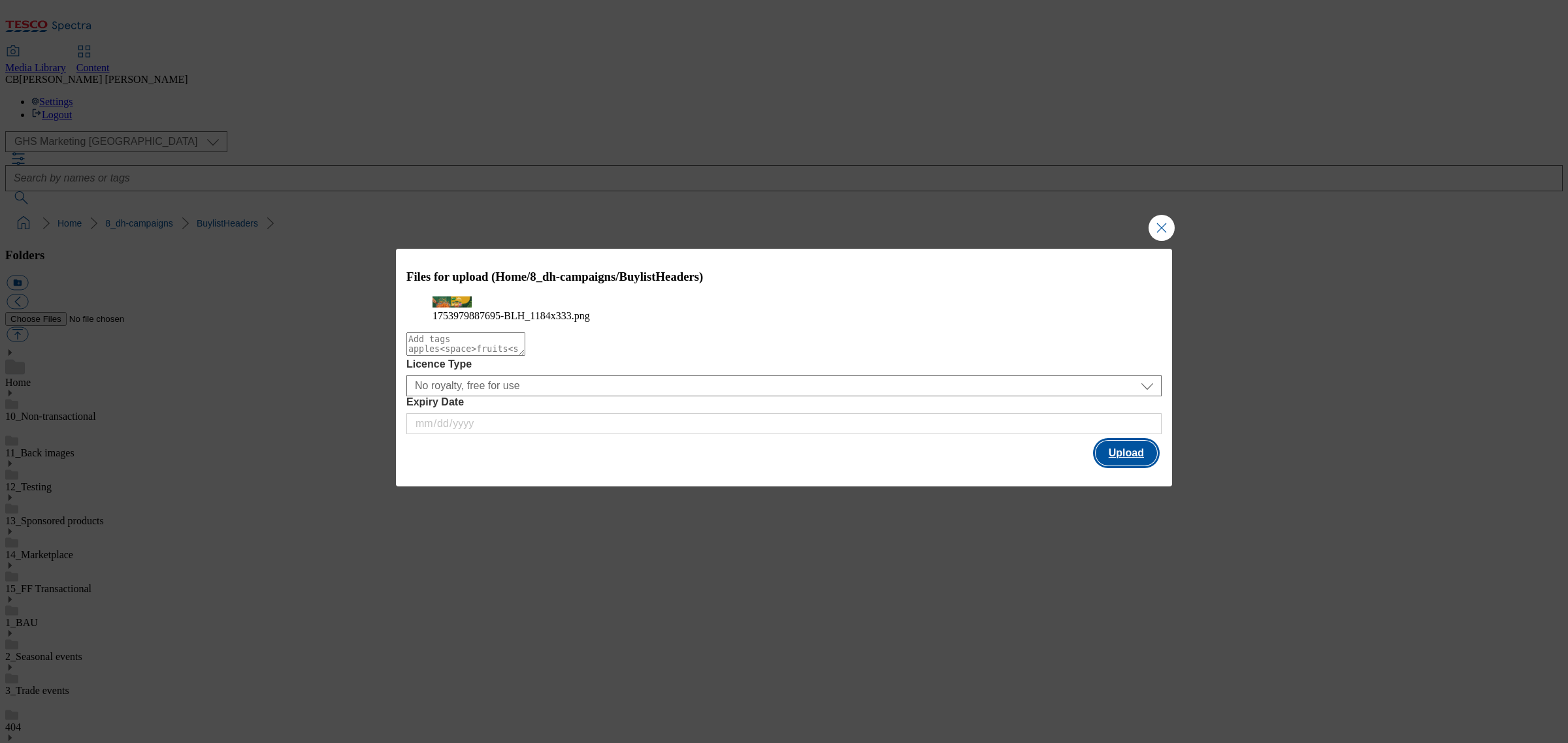
click at [1105, 465] on button "Upload" at bounding box center [1126, 453] width 61 height 25
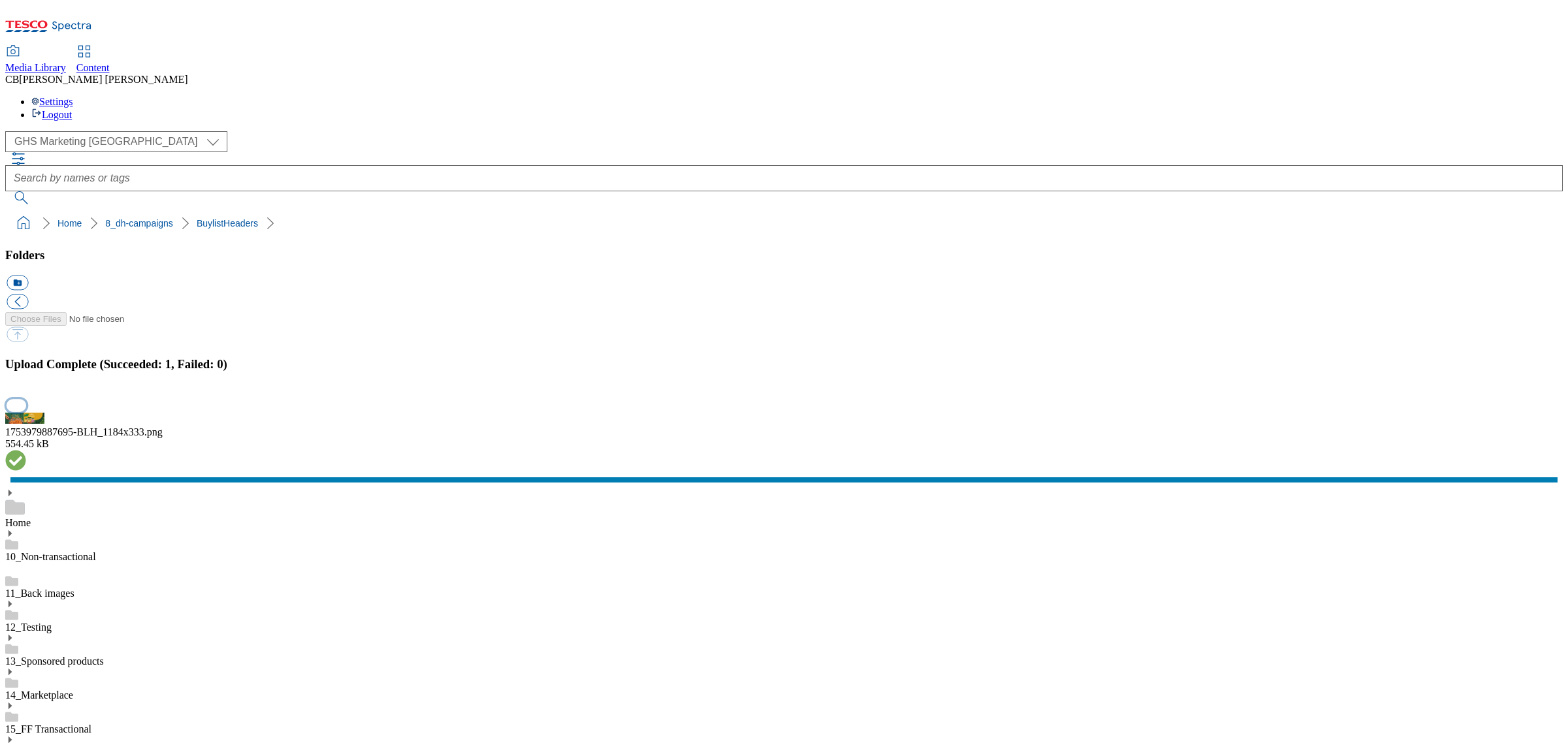
click at [26, 412] on button "button" at bounding box center [16, 405] width 20 height 12
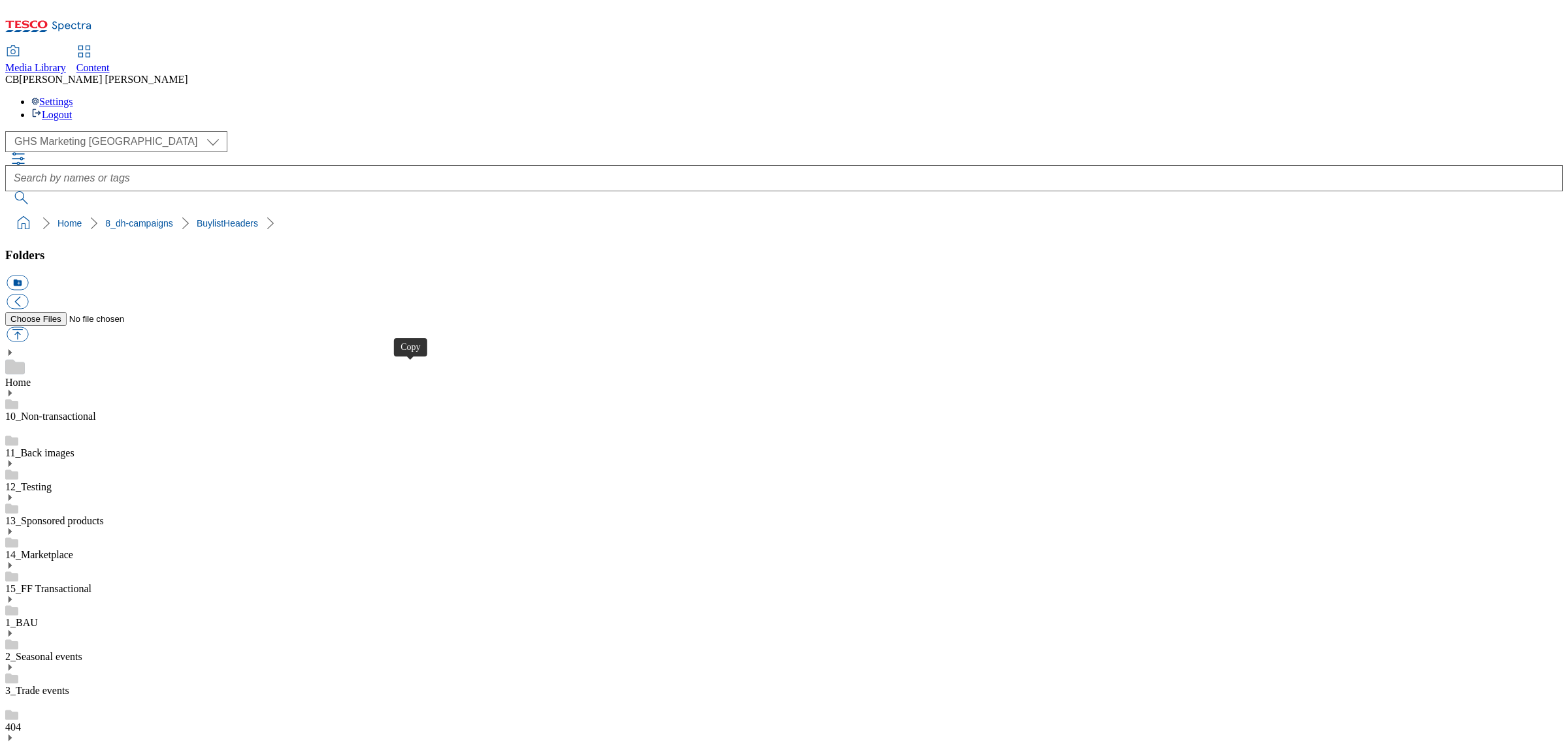
click at [28, 327] on button "button" at bounding box center [18, 335] width 22 height 15
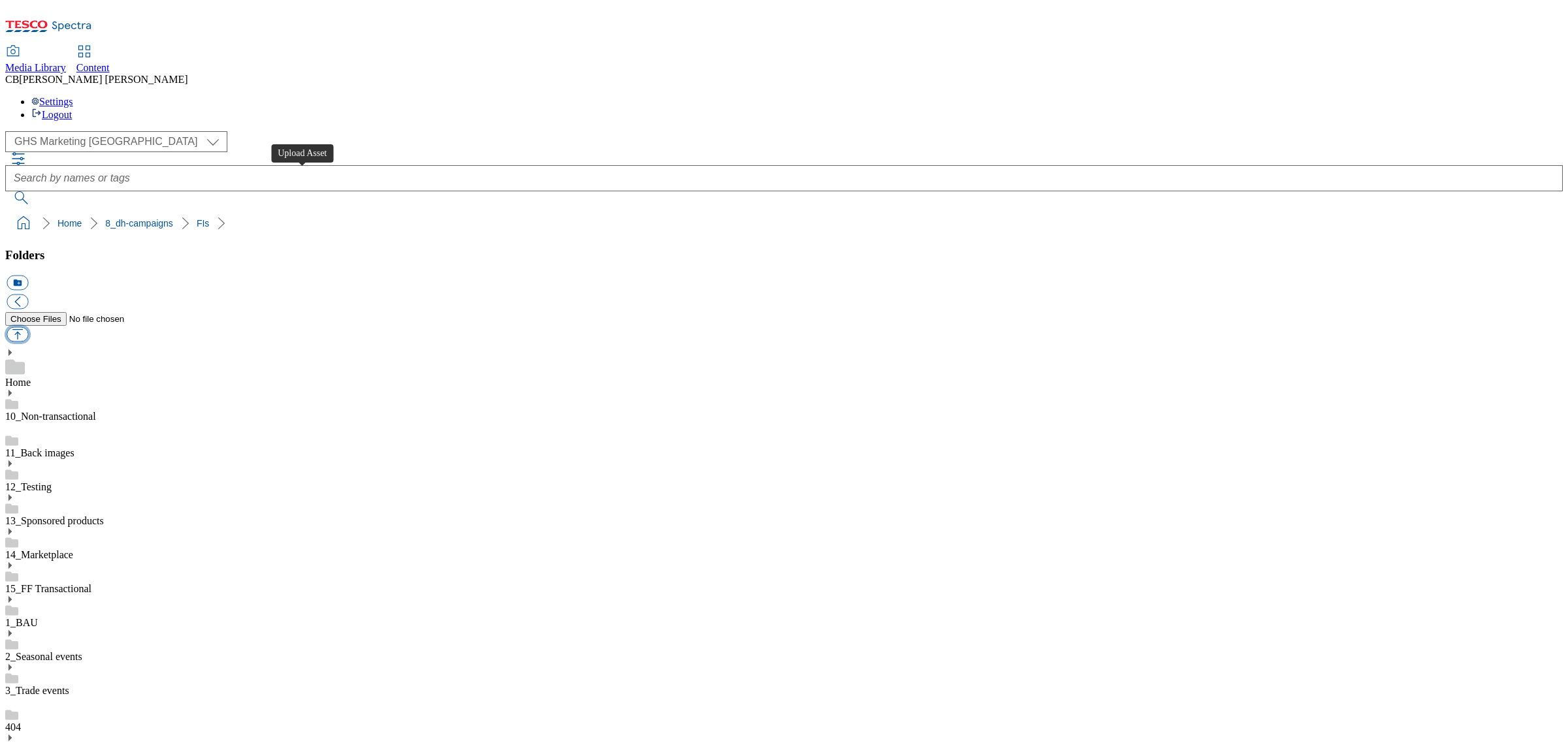
type input "C:\fakepath\Ad541437-Thumbnail-1_V1.png"
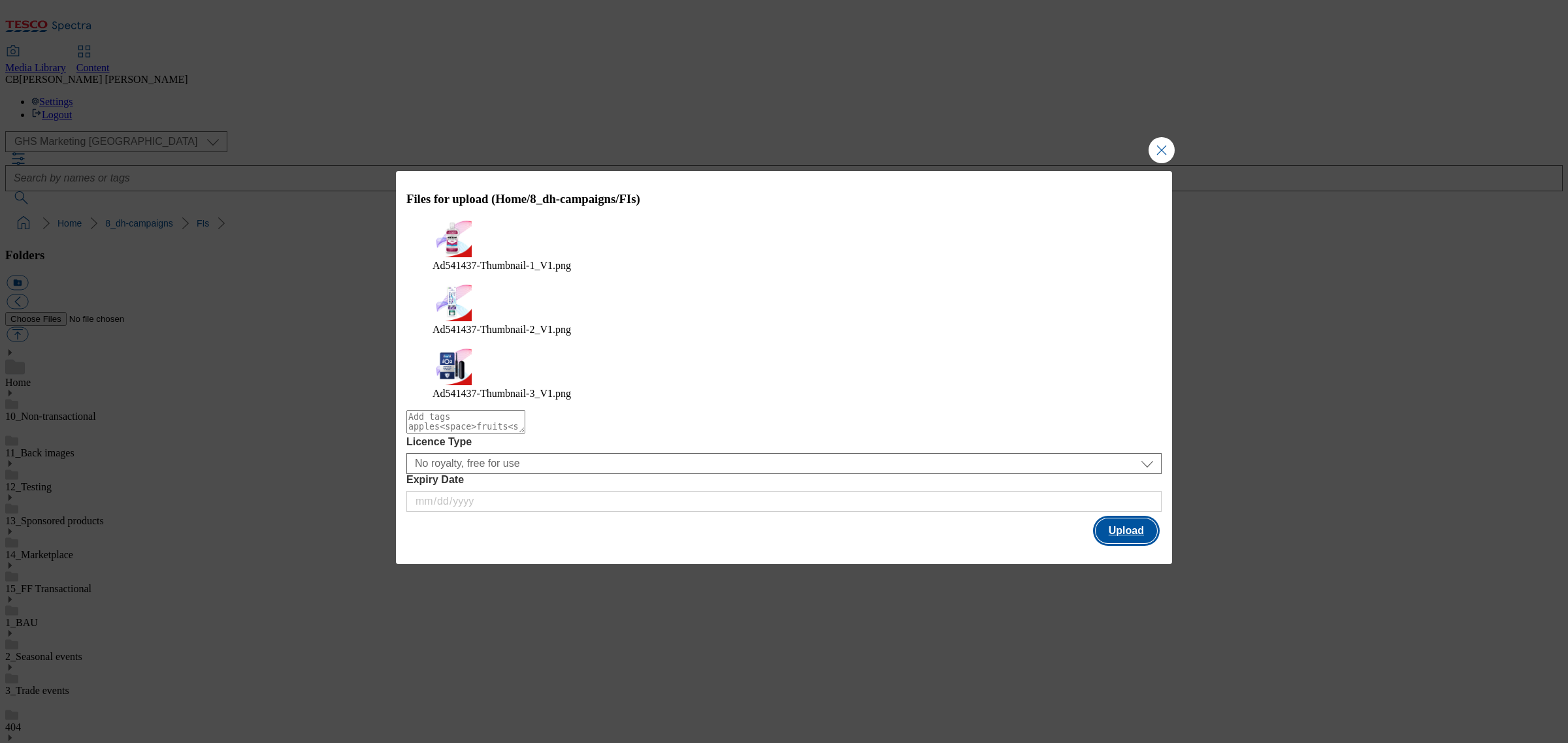
click at [1138, 519] on button "Upload" at bounding box center [1126, 531] width 61 height 25
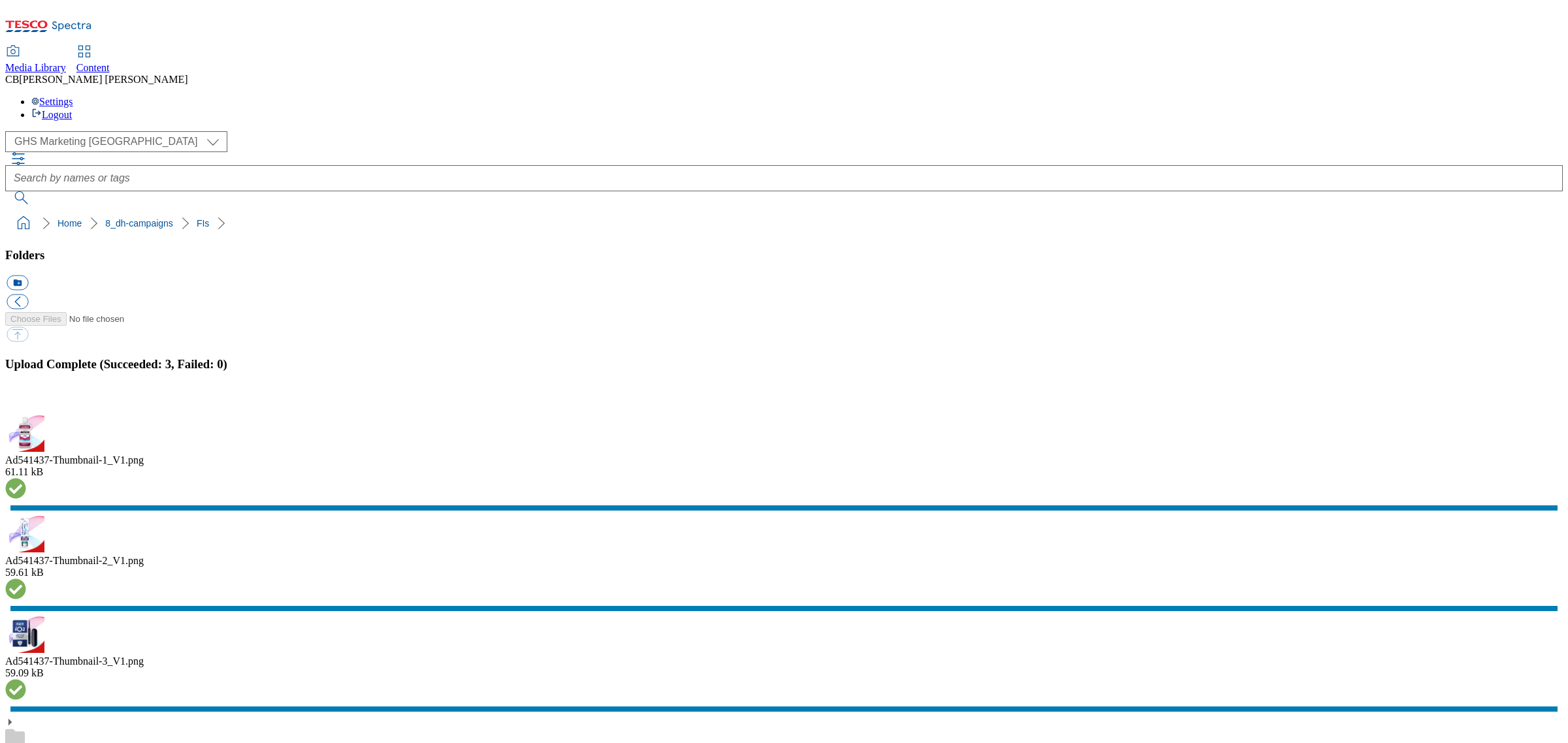
click at [26, 412] on button "button" at bounding box center [16, 405] width 20 height 12
